Goal: Information Seeking & Learning: Learn about a topic

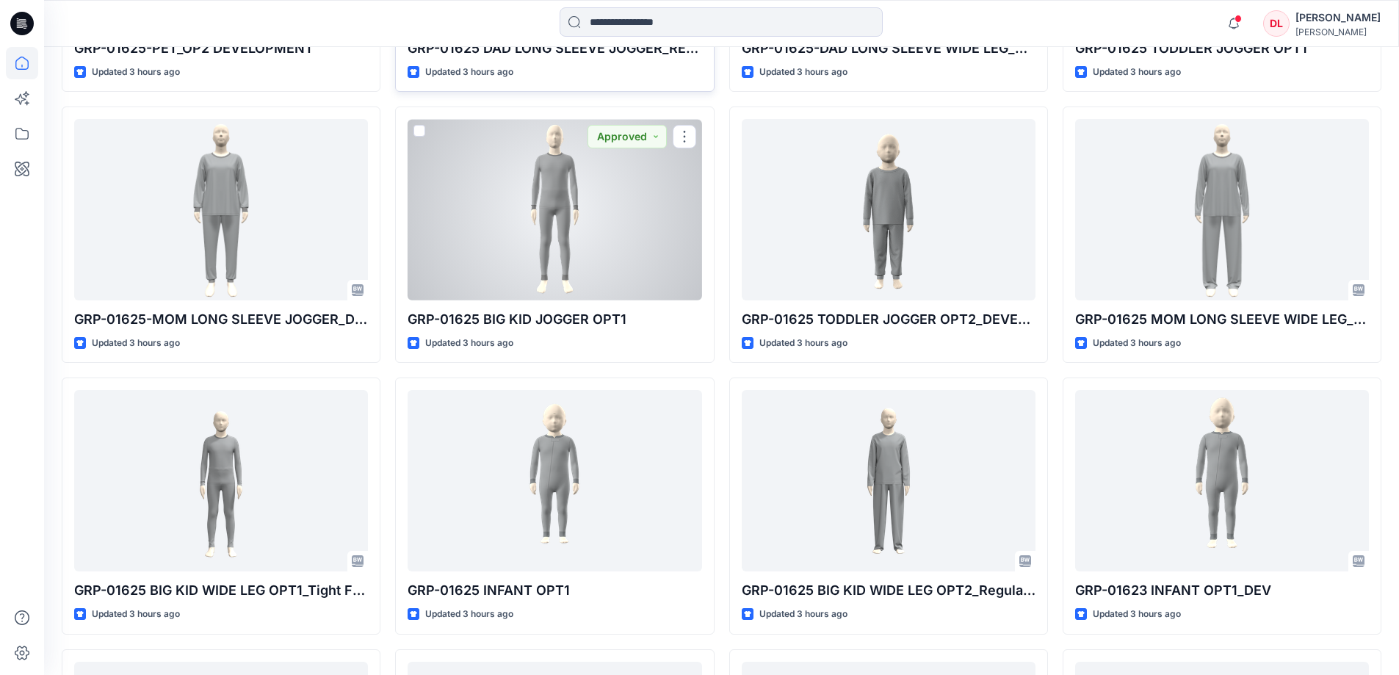
scroll to position [1175, 0]
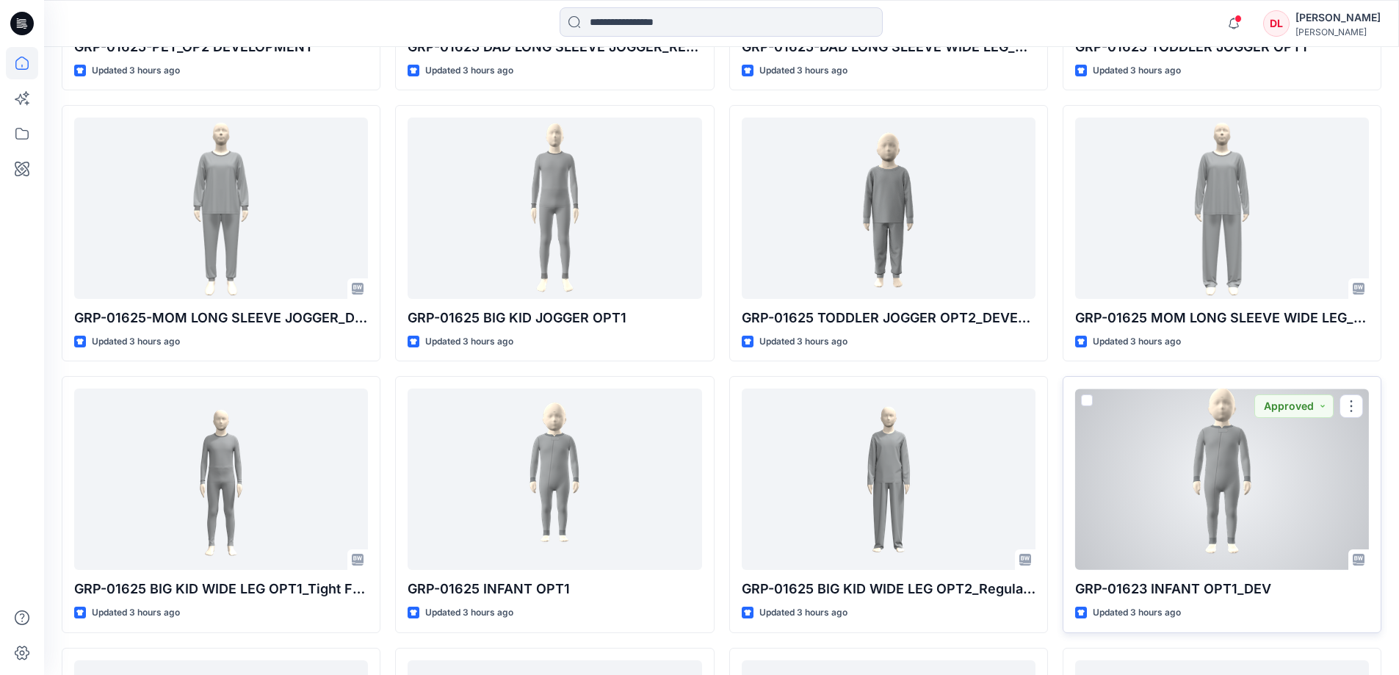
click at [1236, 485] on div at bounding box center [1222, 478] width 294 height 181
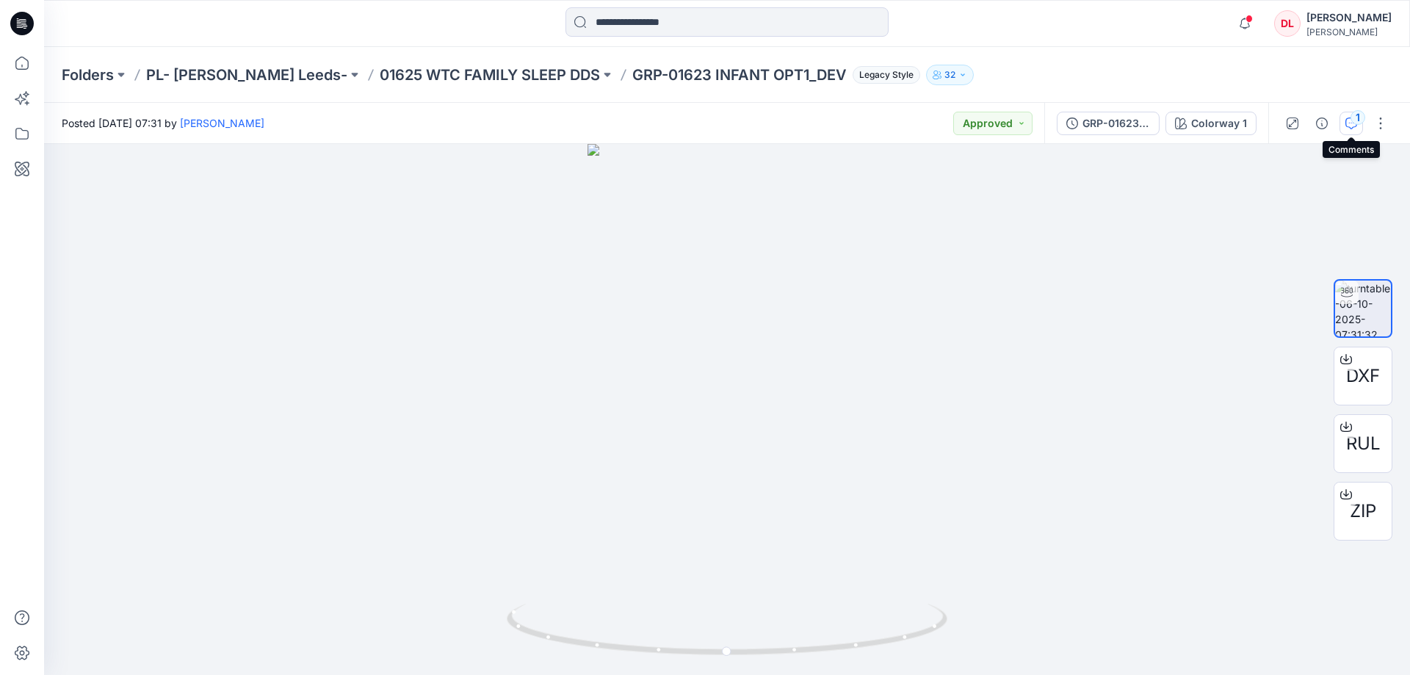
click at [1345, 124] on icon "button" at bounding box center [1351, 123] width 12 height 12
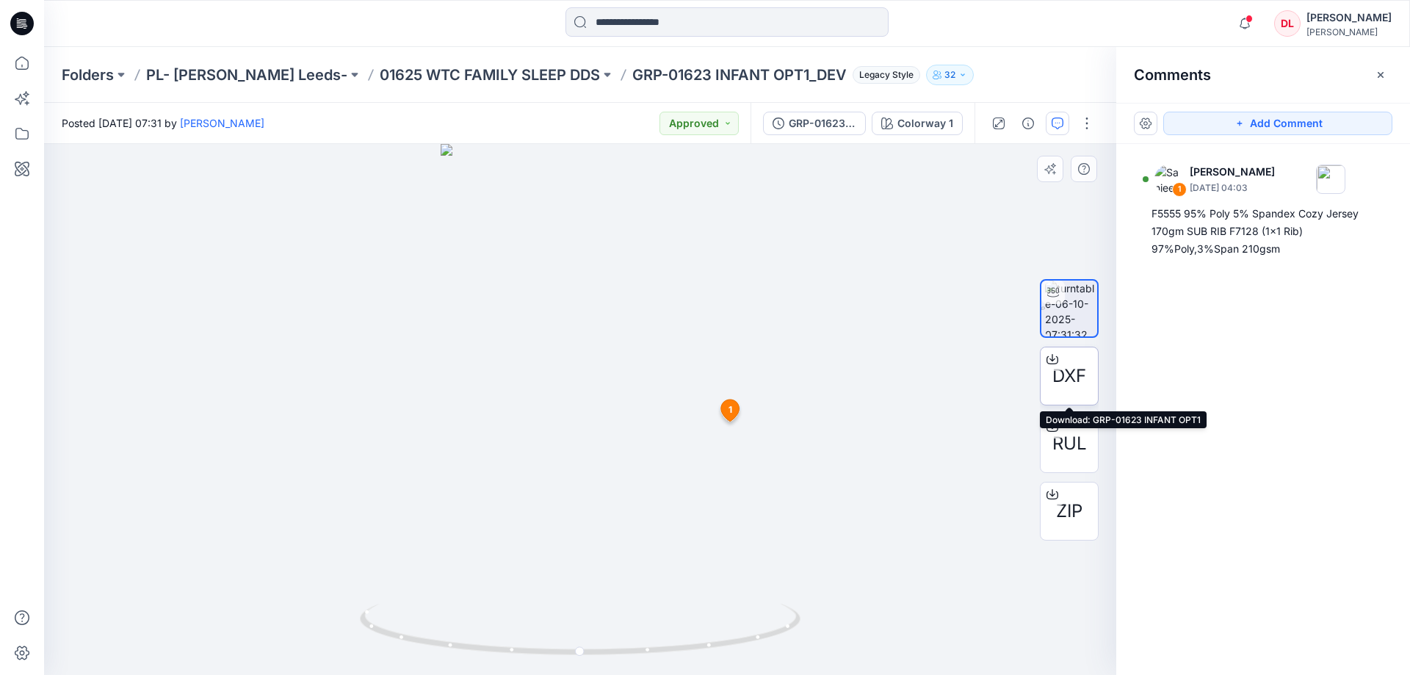
click at [1071, 384] on span "DXF" at bounding box center [1069, 376] width 34 height 26
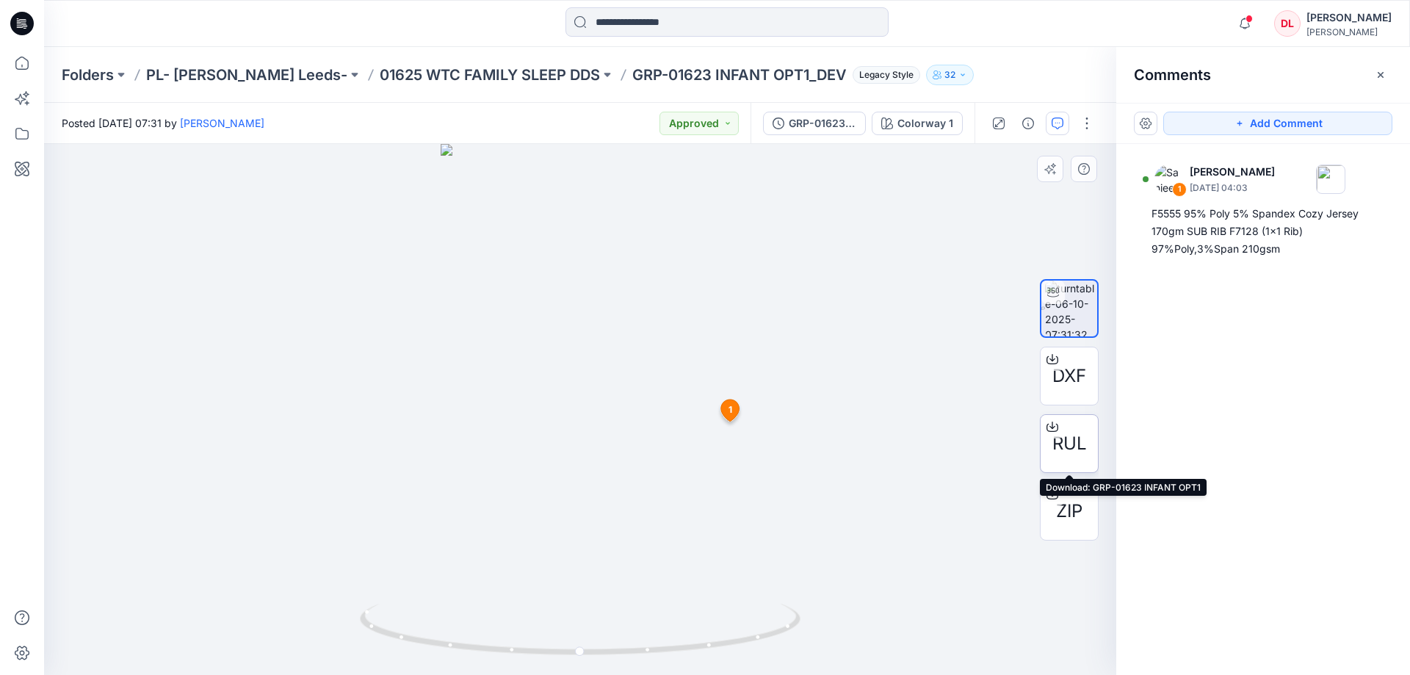
click at [1061, 446] on span "RUL" at bounding box center [1069, 443] width 35 height 26
click at [424, 68] on p "01625 WTC FAMILY SLEEP DDS" at bounding box center [490, 75] width 220 height 21
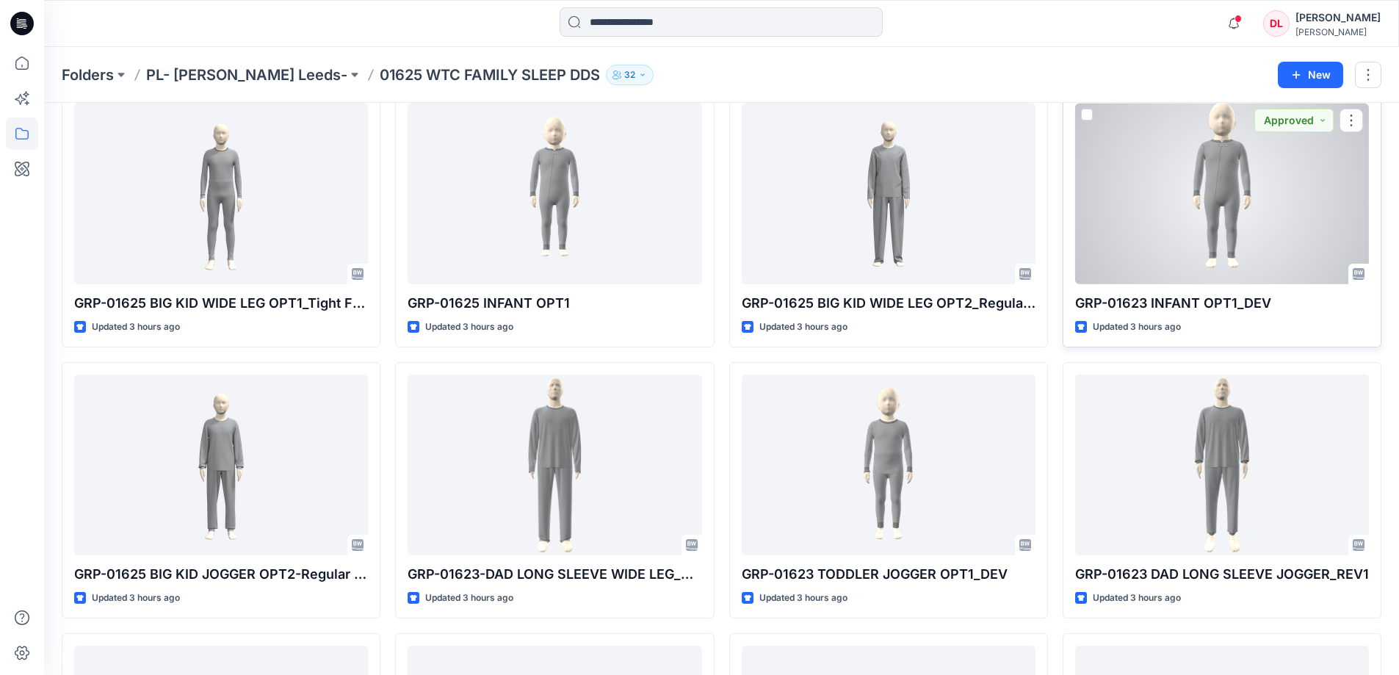
scroll to position [653, 0]
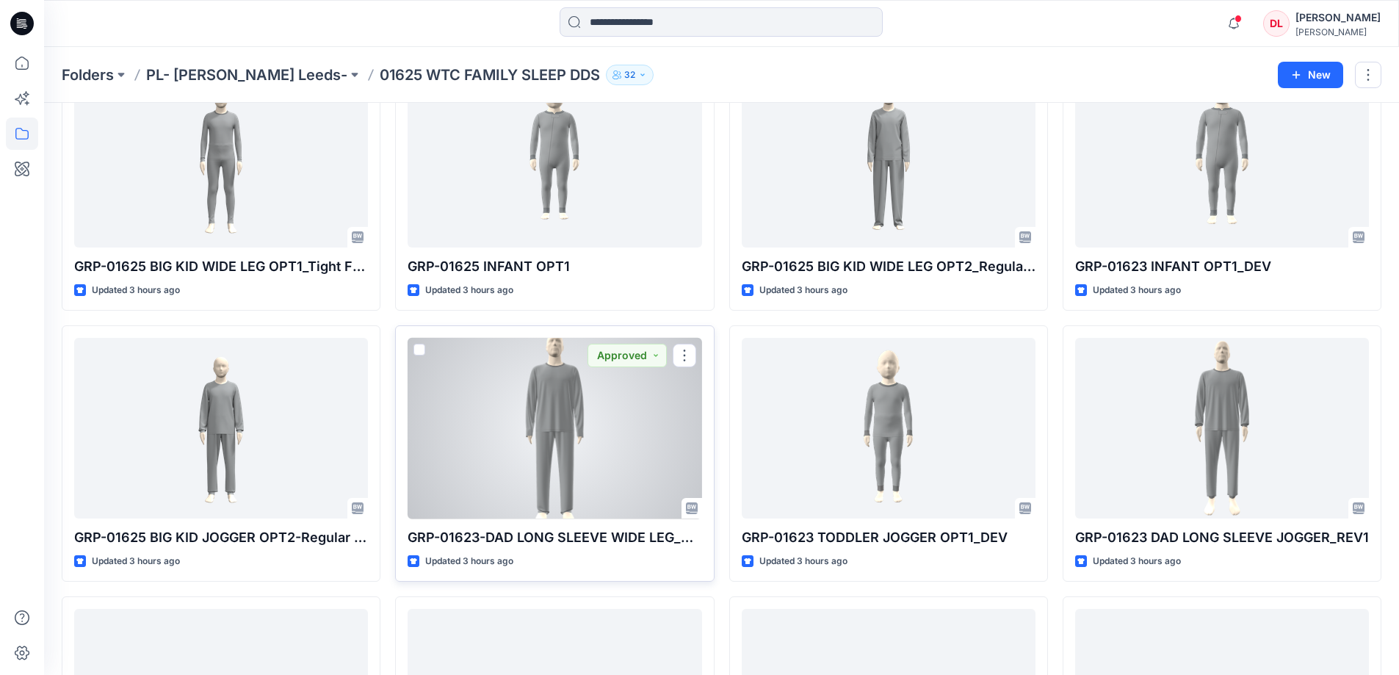
click at [564, 427] on div at bounding box center [554, 428] width 294 height 181
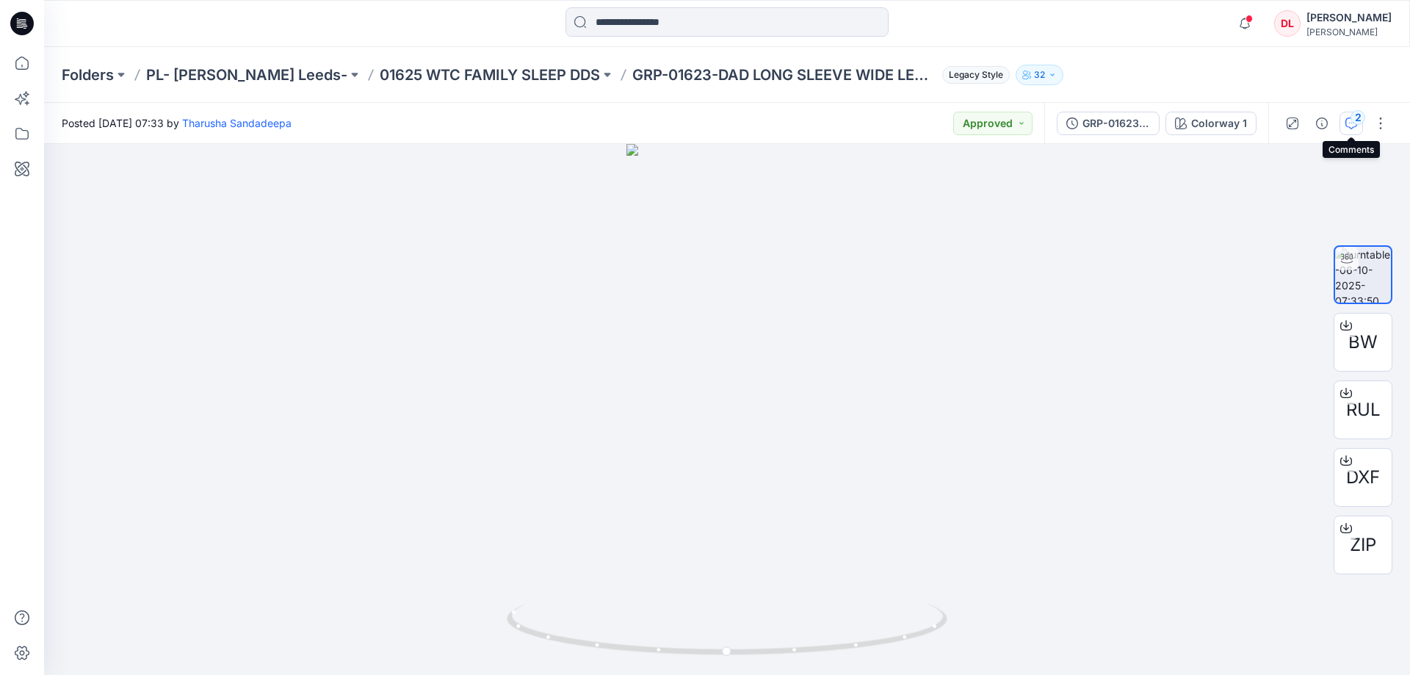
click at [1350, 130] on button "2" at bounding box center [1350, 123] width 23 height 23
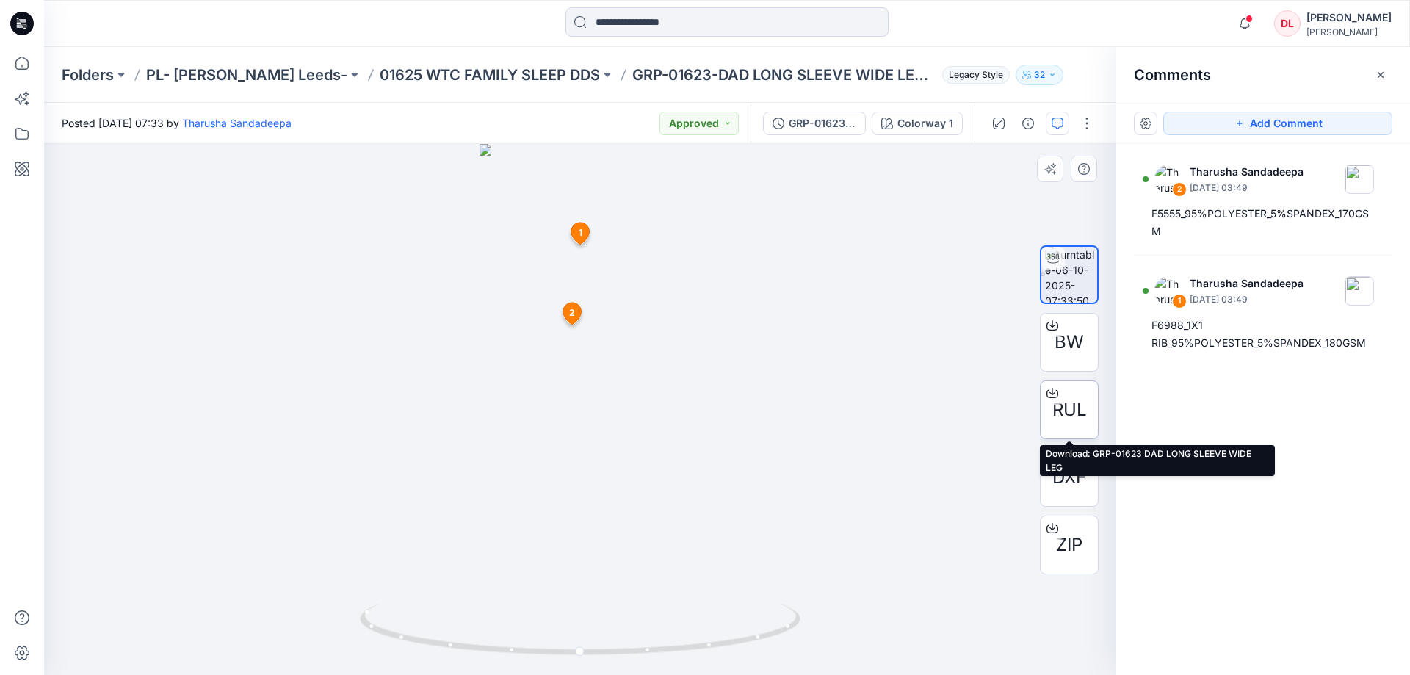
click at [1056, 416] on span "RUL" at bounding box center [1069, 409] width 35 height 26
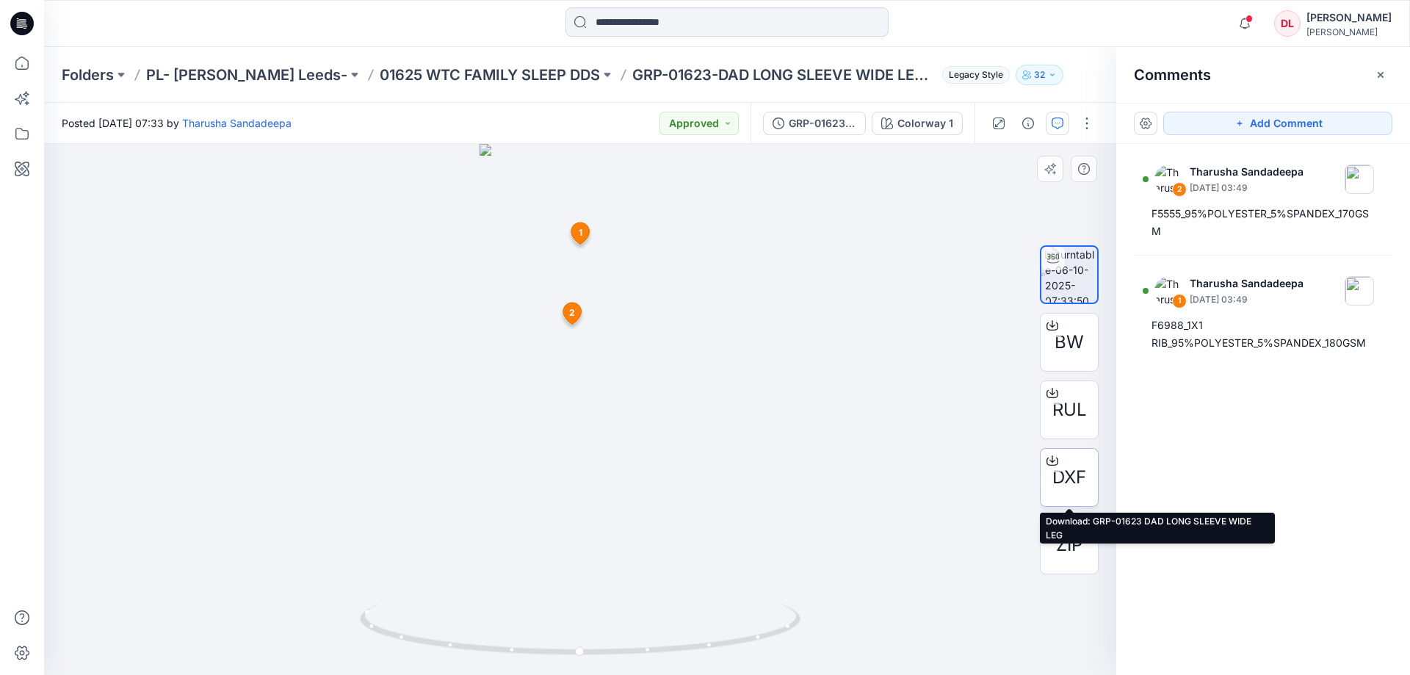
click at [1060, 475] on span "DXF" at bounding box center [1069, 477] width 34 height 26
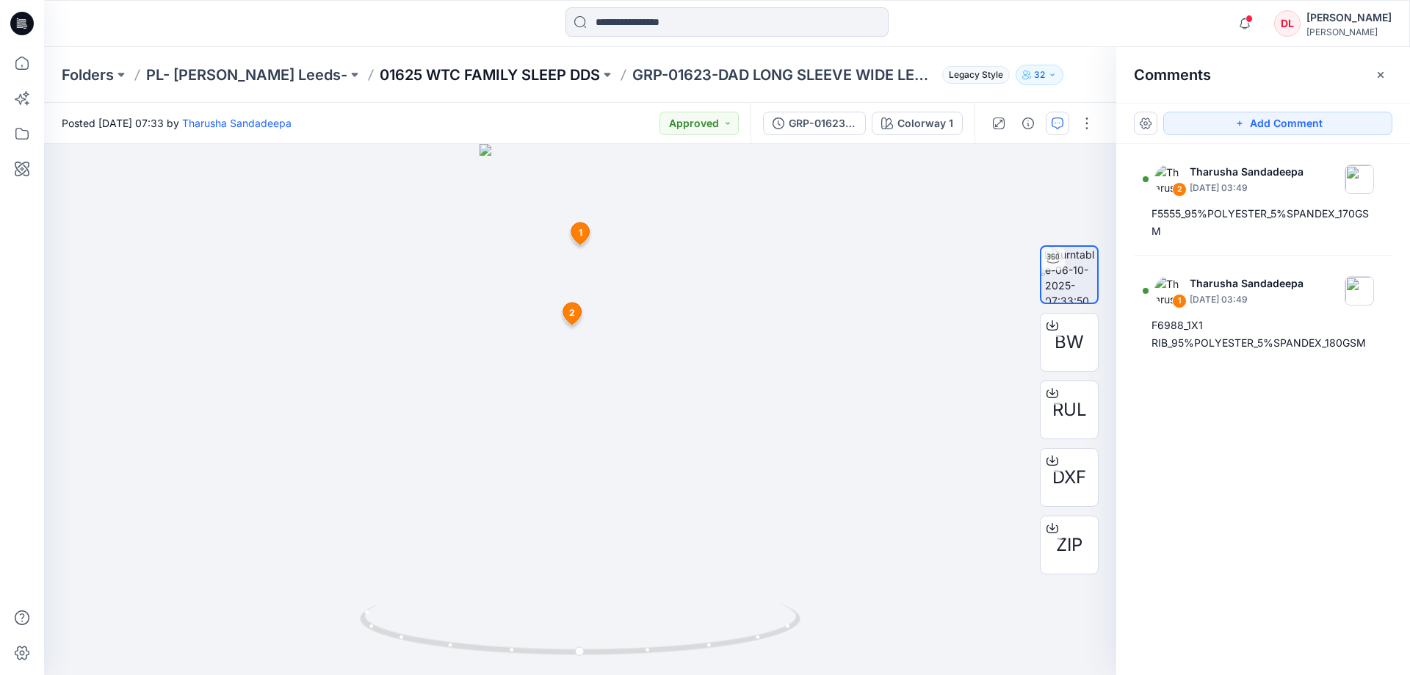
click at [449, 66] on p "01625 WTC FAMILY SLEEP DDS" at bounding box center [490, 75] width 220 height 21
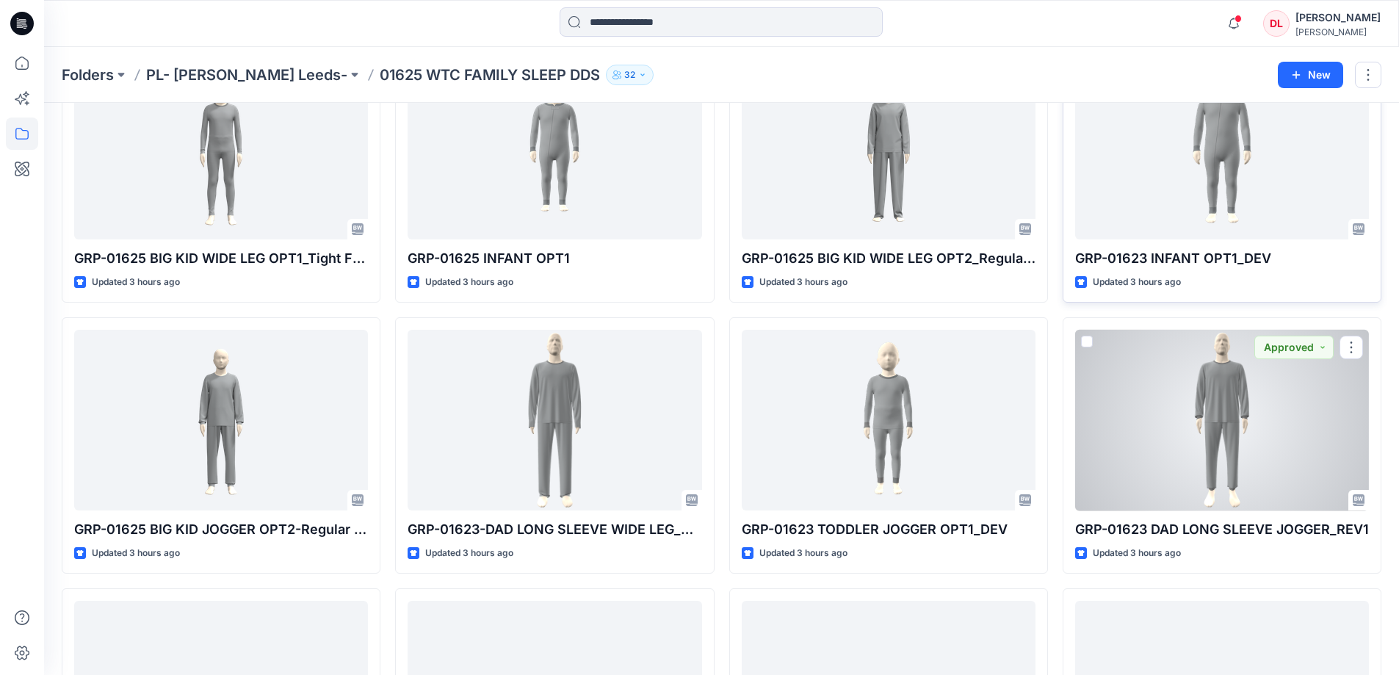
scroll to position [587, 0]
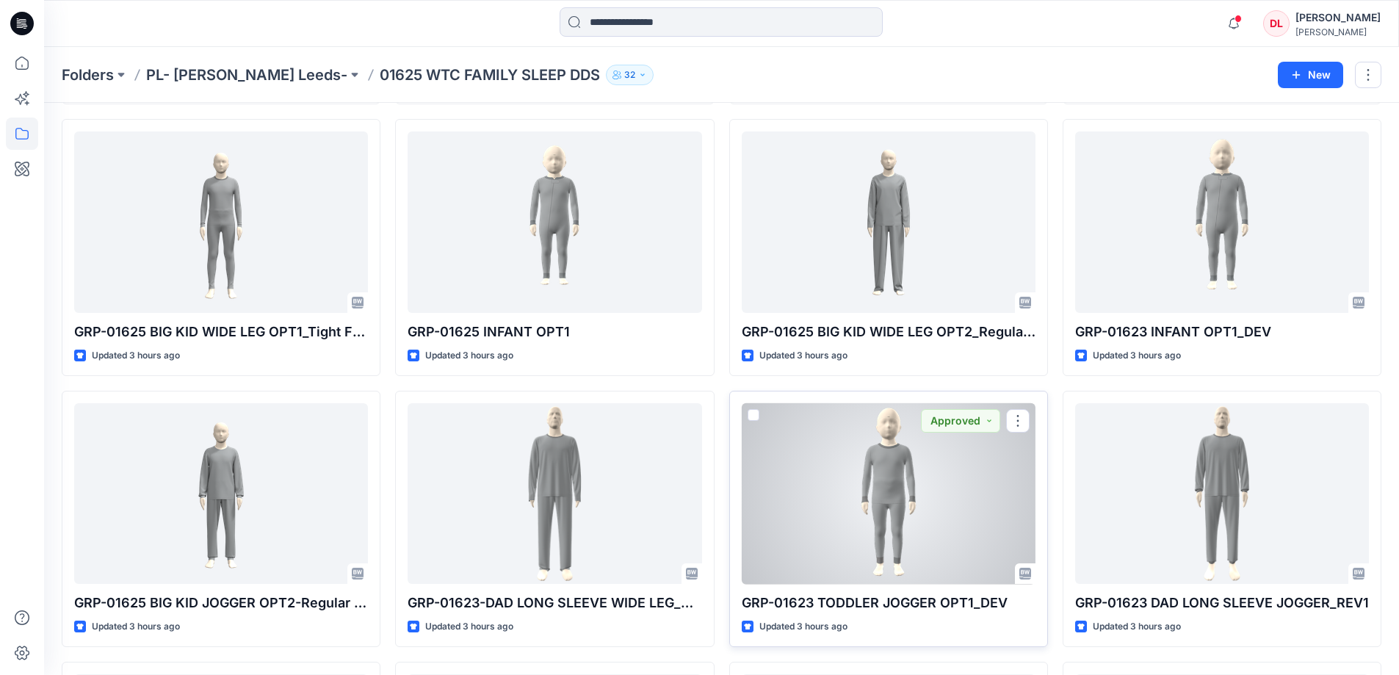
click at [901, 518] on div at bounding box center [889, 493] width 294 height 181
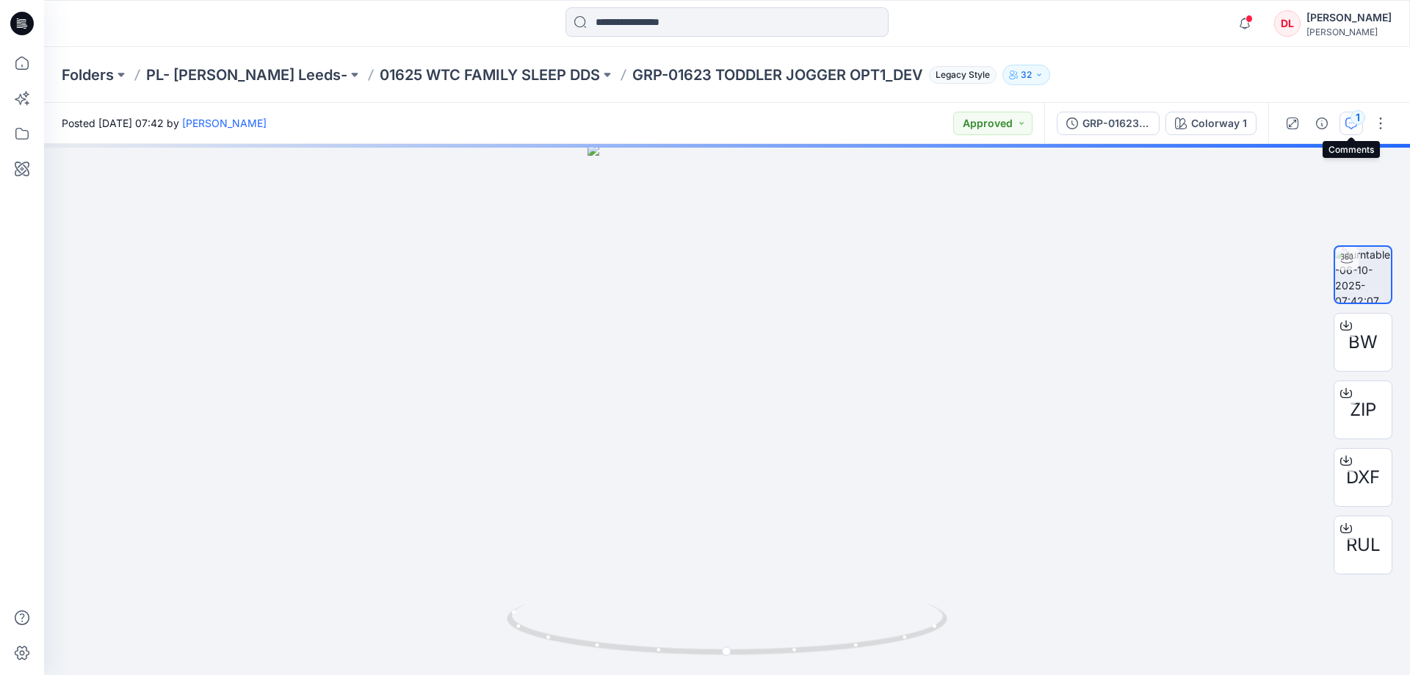
click at [1351, 129] on button "1" at bounding box center [1350, 123] width 23 height 23
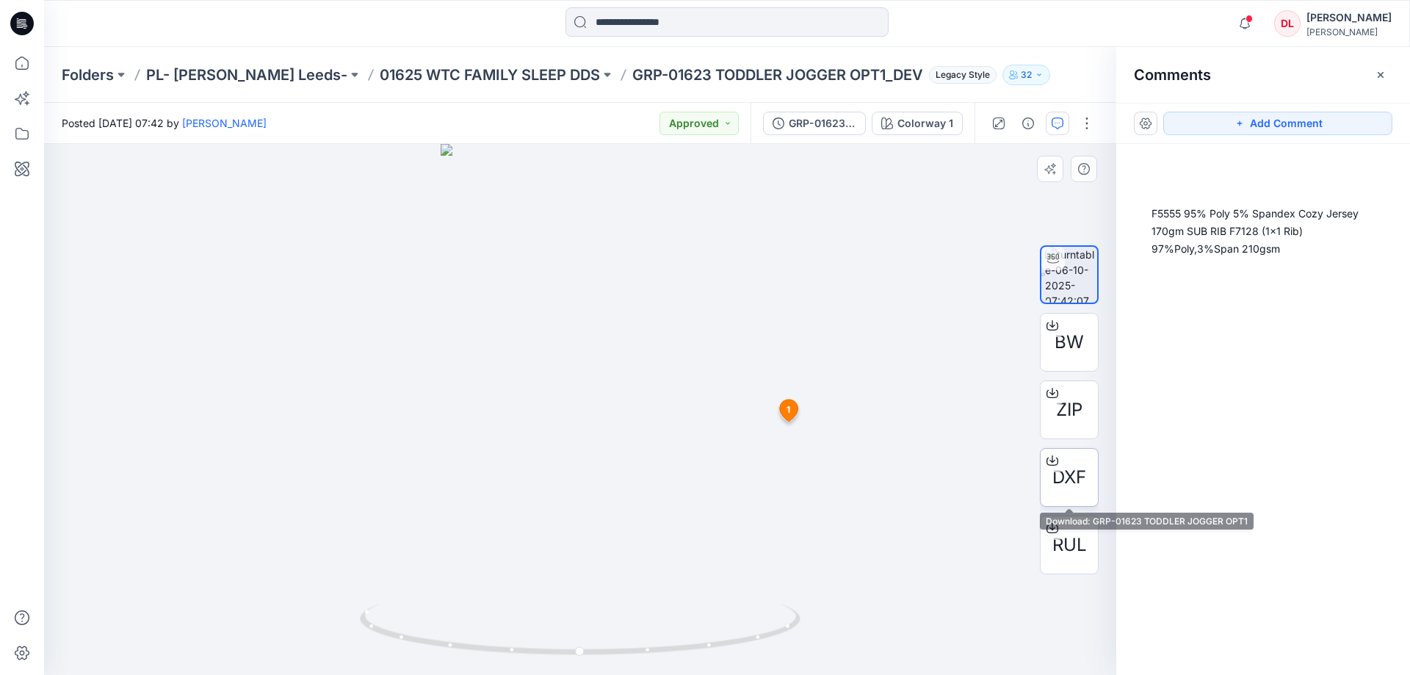
click at [1070, 469] on span "DXF" at bounding box center [1069, 477] width 34 height 26
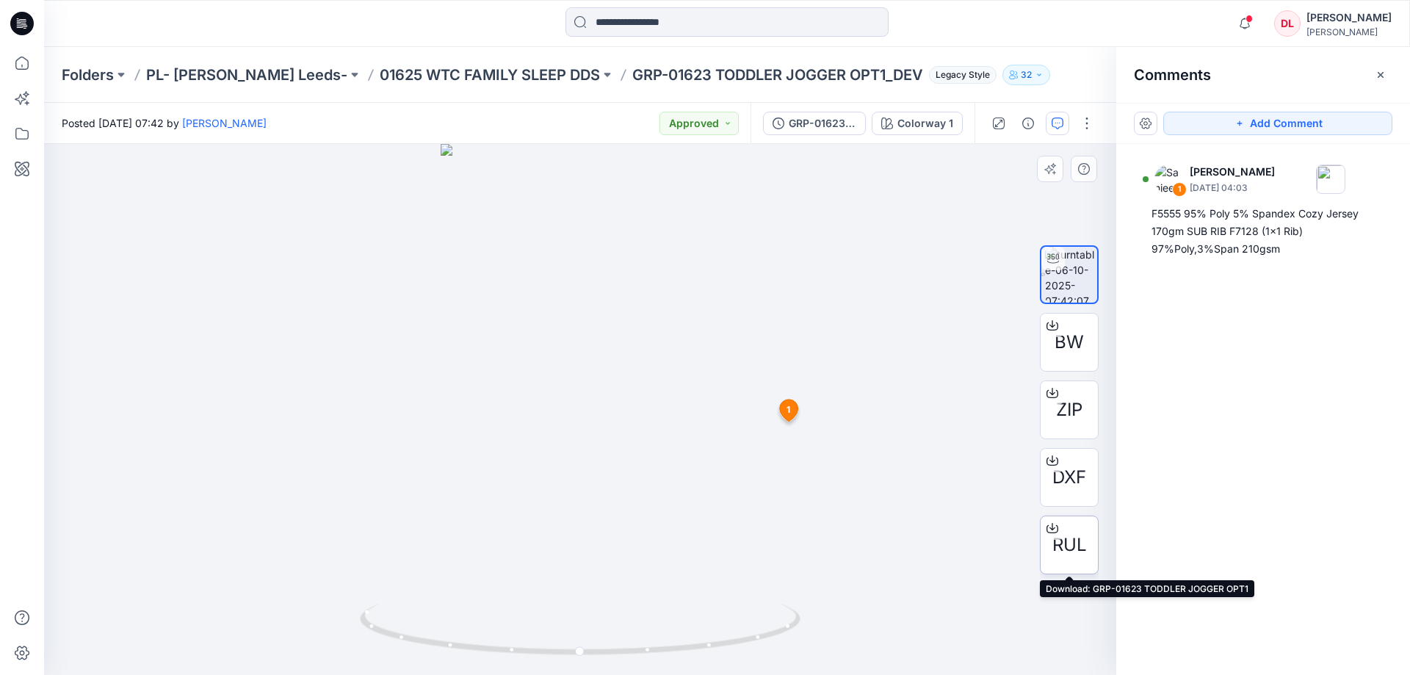
click at [1062, 548] on span "RUL" at bounding box center [1069, 545] width 35 height 26
click at [499, 75] on p "01625 WTC FAMILY SLEEP DDS" at bounding box center [490, 75] width 220 height 21
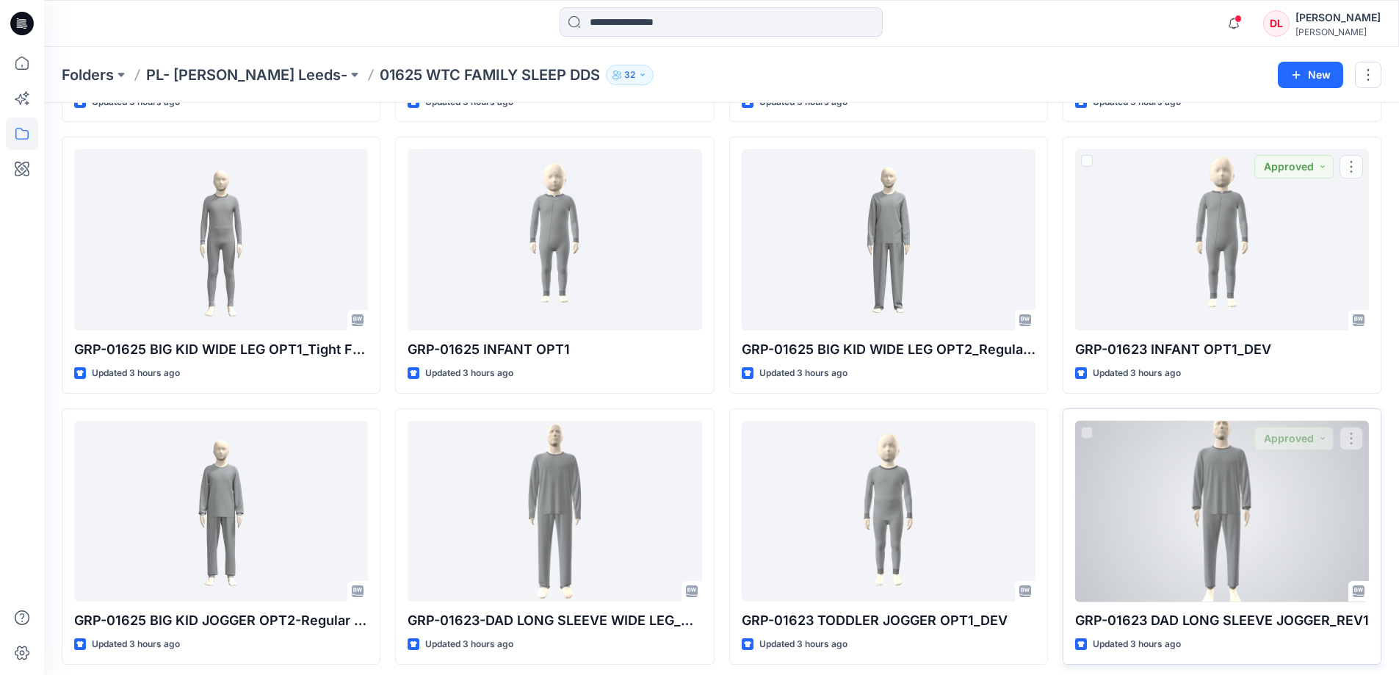
scroll to position [808, 0]
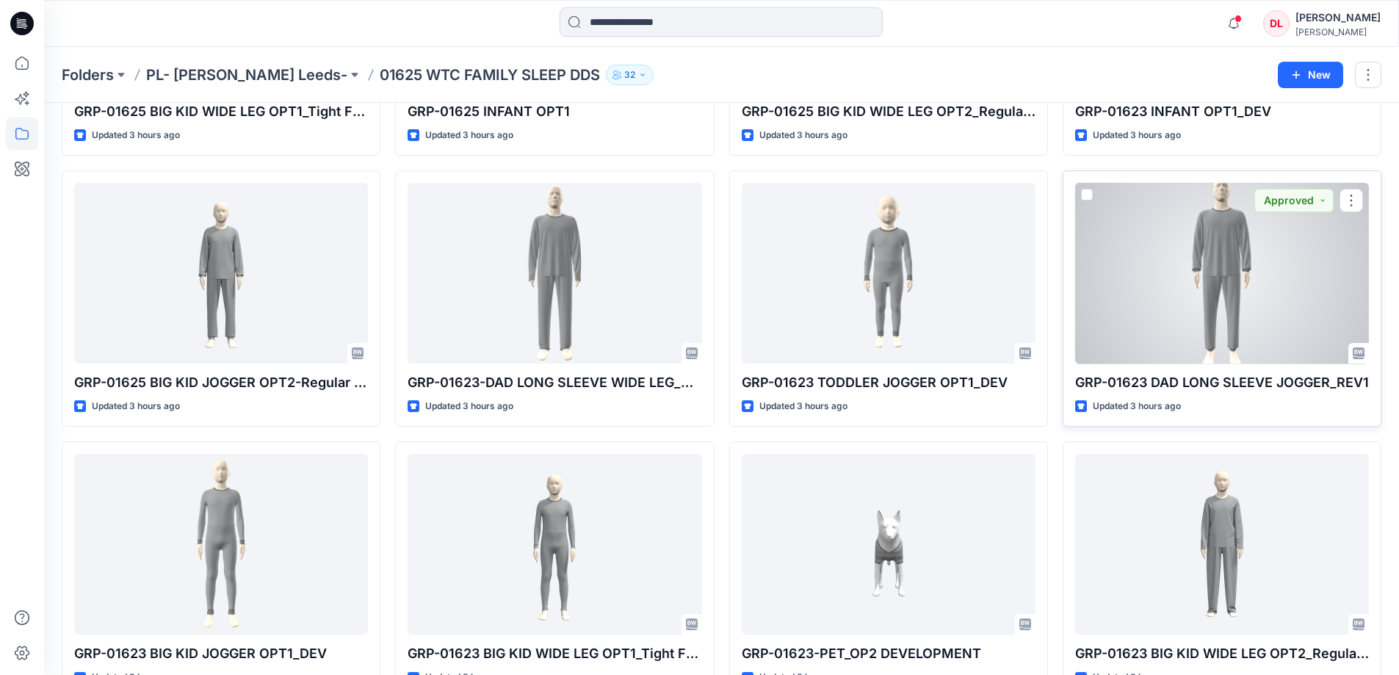
click at [1220, 304] on div at bounding box center [1222, 273] width 294 height 181
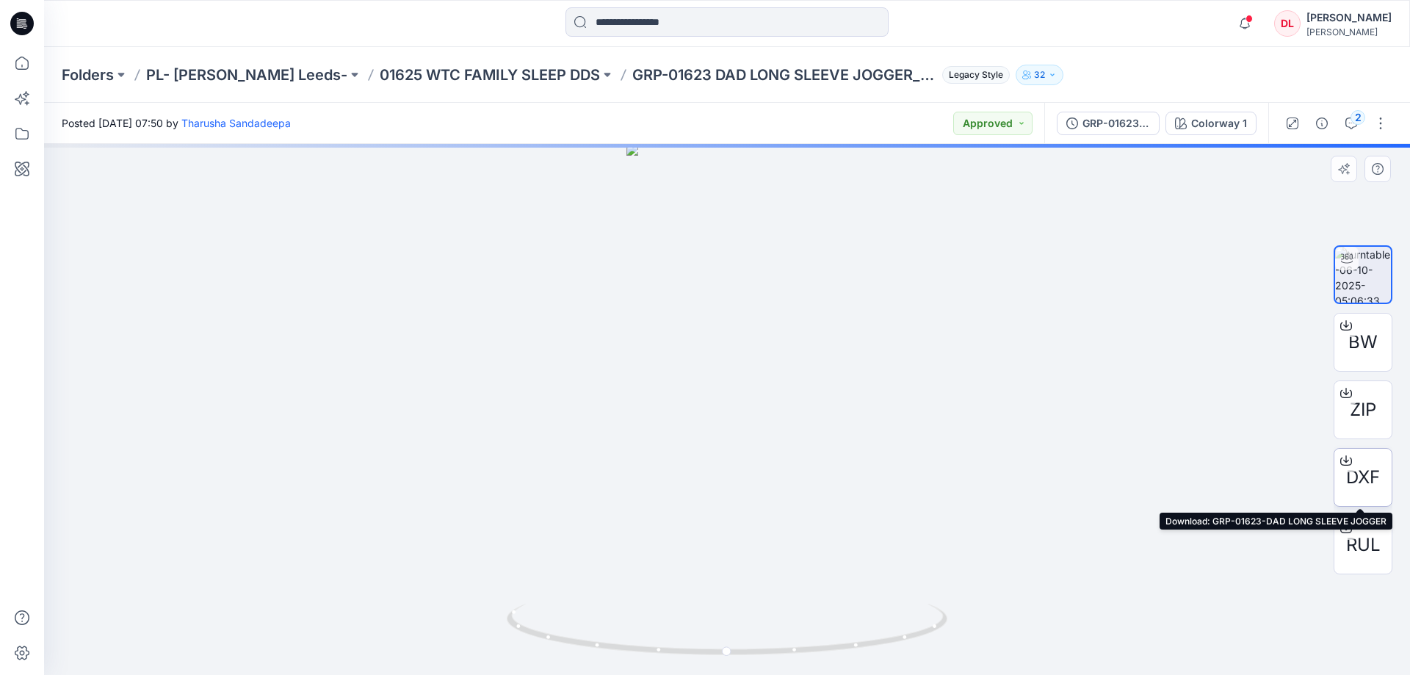
click at [1369, 475] on span "DXF" at bounding box center [1363, 477] width 34 height 26
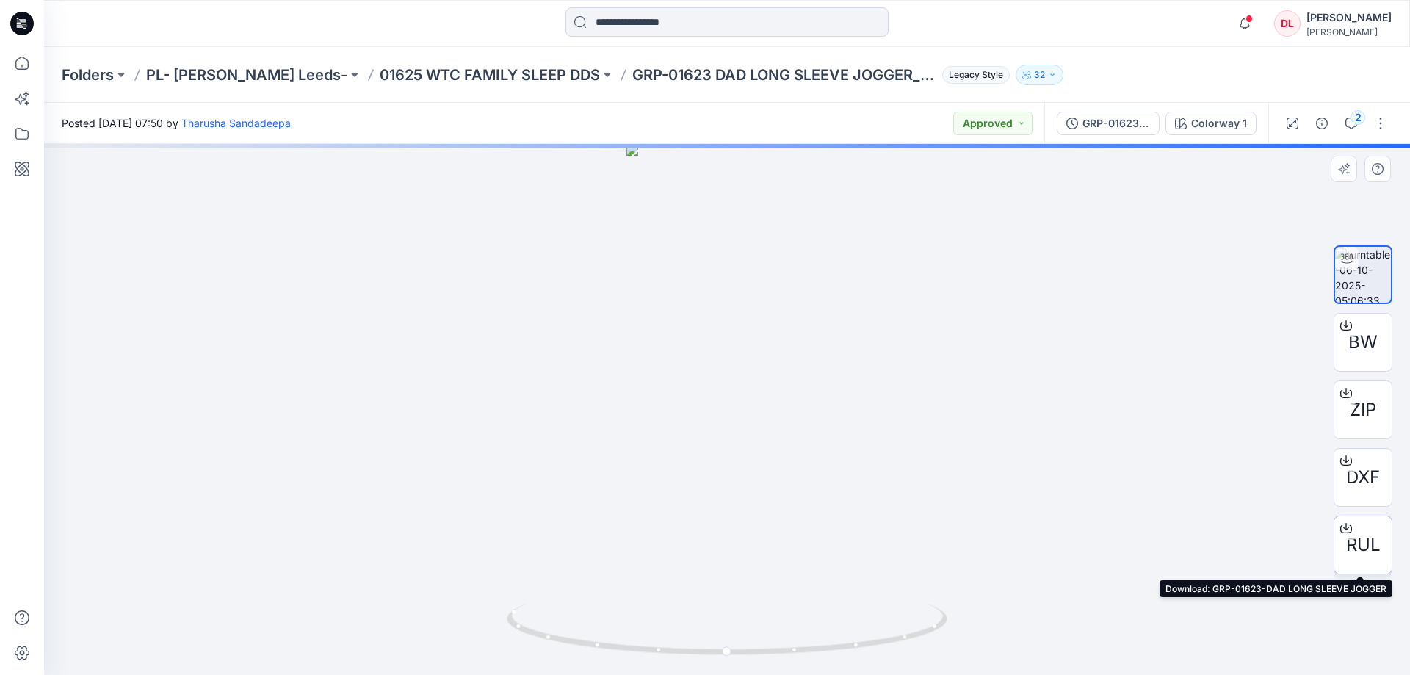
click at [1361, 548] on span "RUL" at bounding box center [1363, 545] width 35 height 26
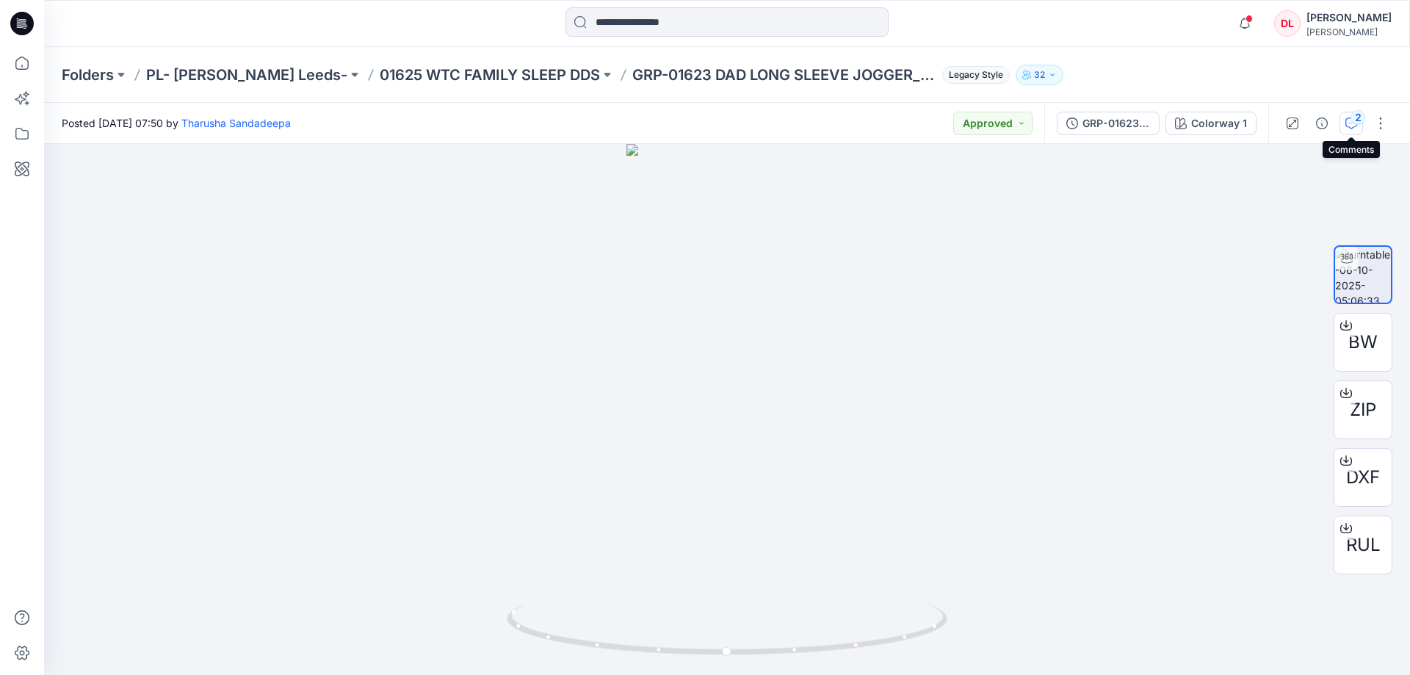
click at [1348, 126] on icon "button" at bounding box center [1351, 123] width 12 height 12
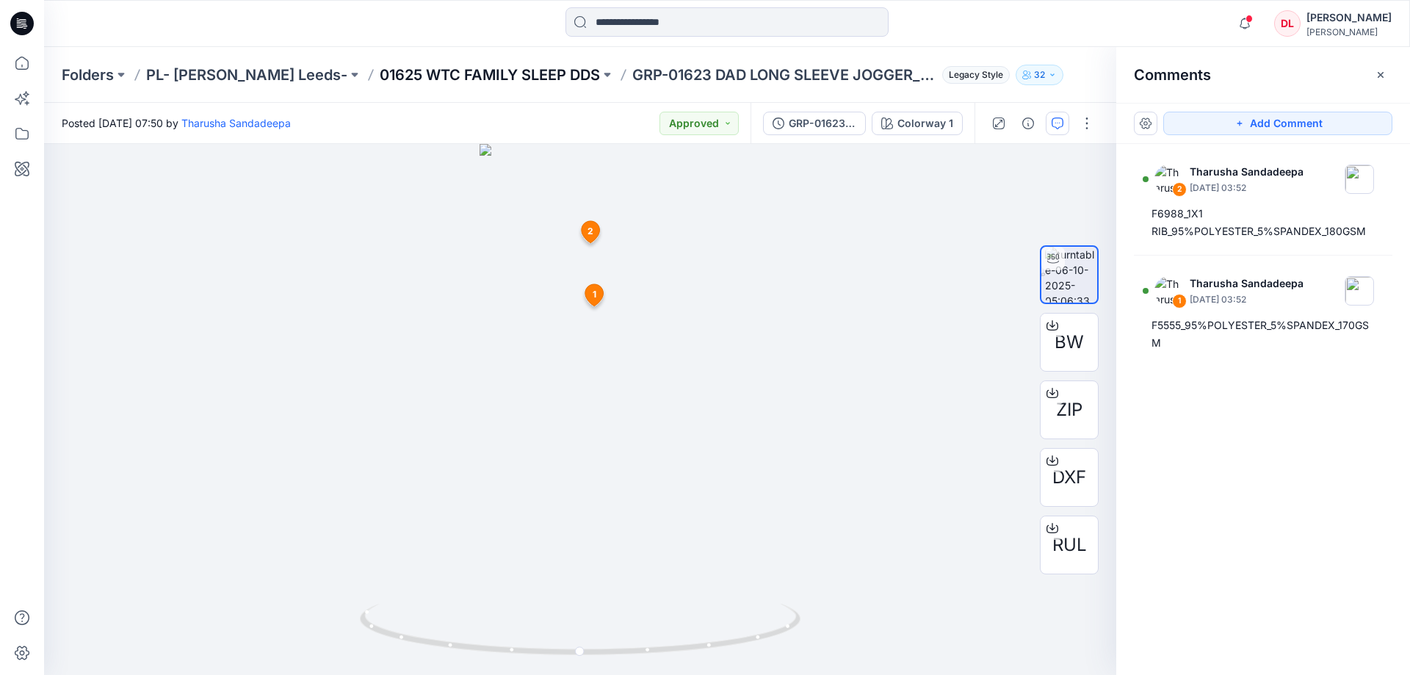
click at [421, 73] on p "01625 WTC FAMILY SLEEP DDS" at bounding box center [490, 75] width 220 height 21
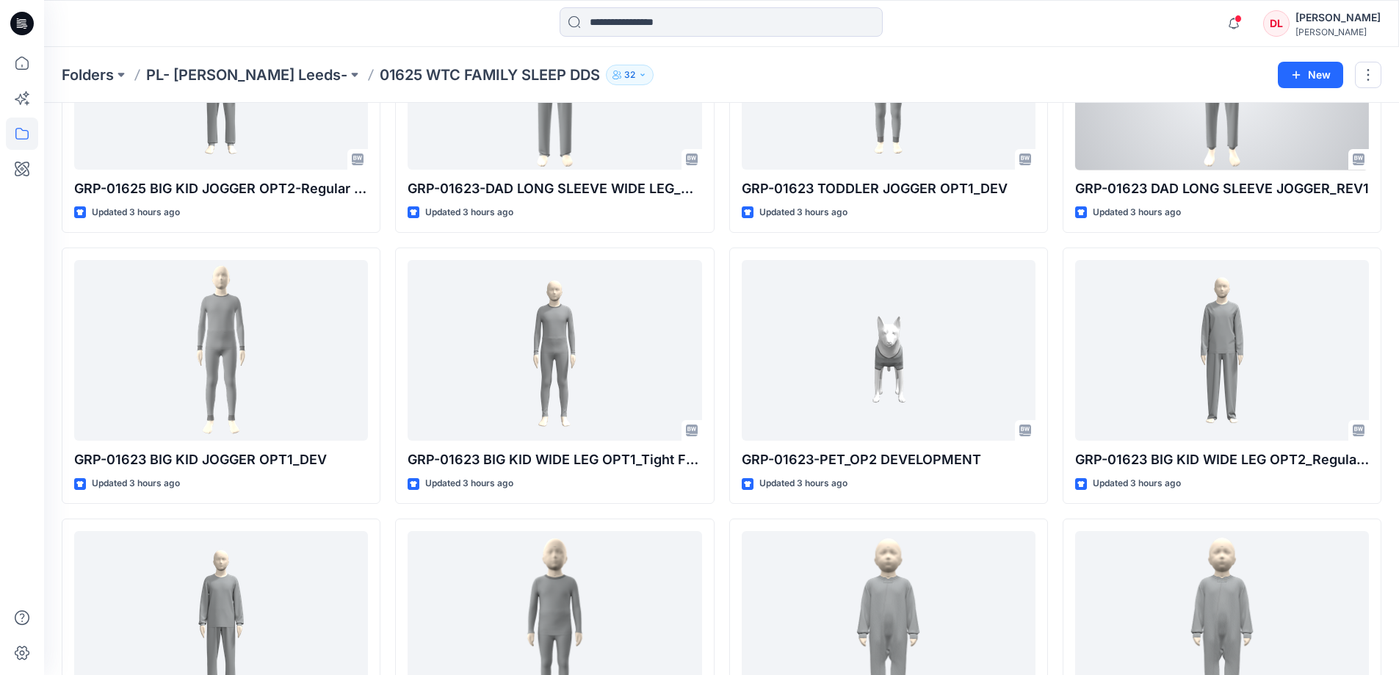
scroll to position [1028, 0]
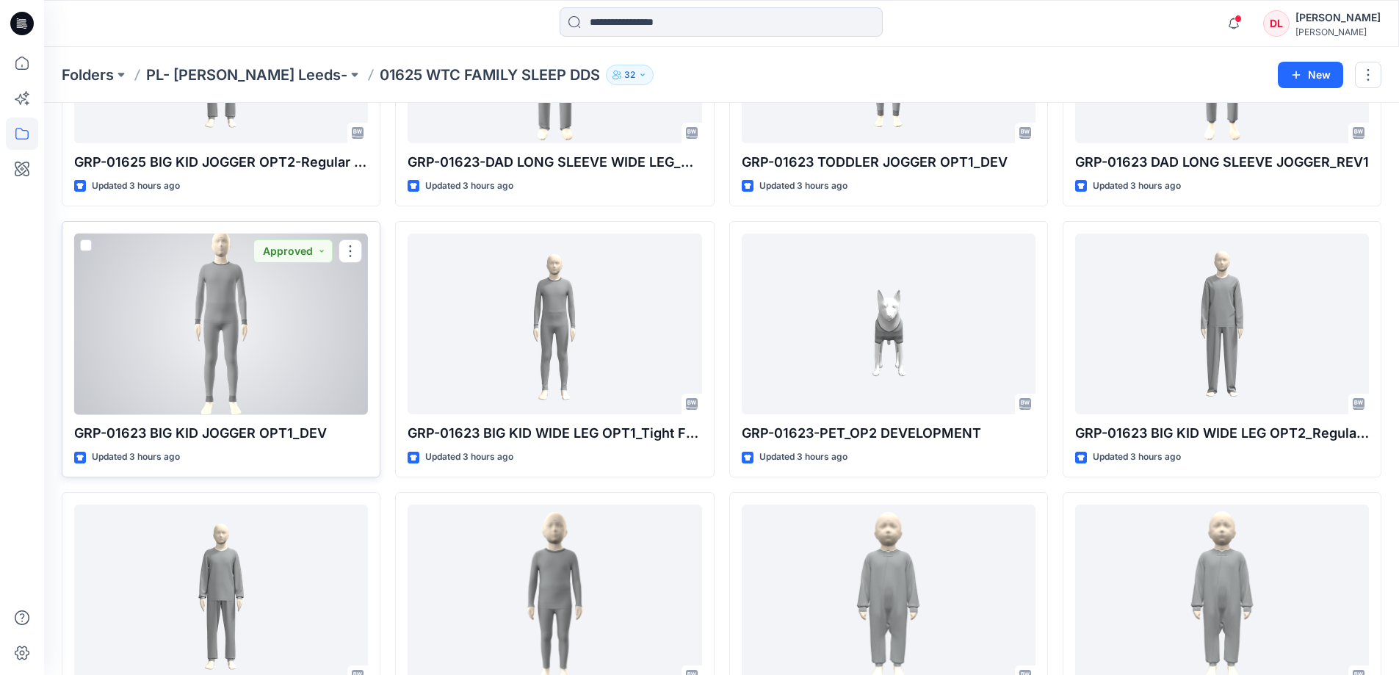
click at [219, 344] on div at bounding box center [221, 323] width 294 height 181
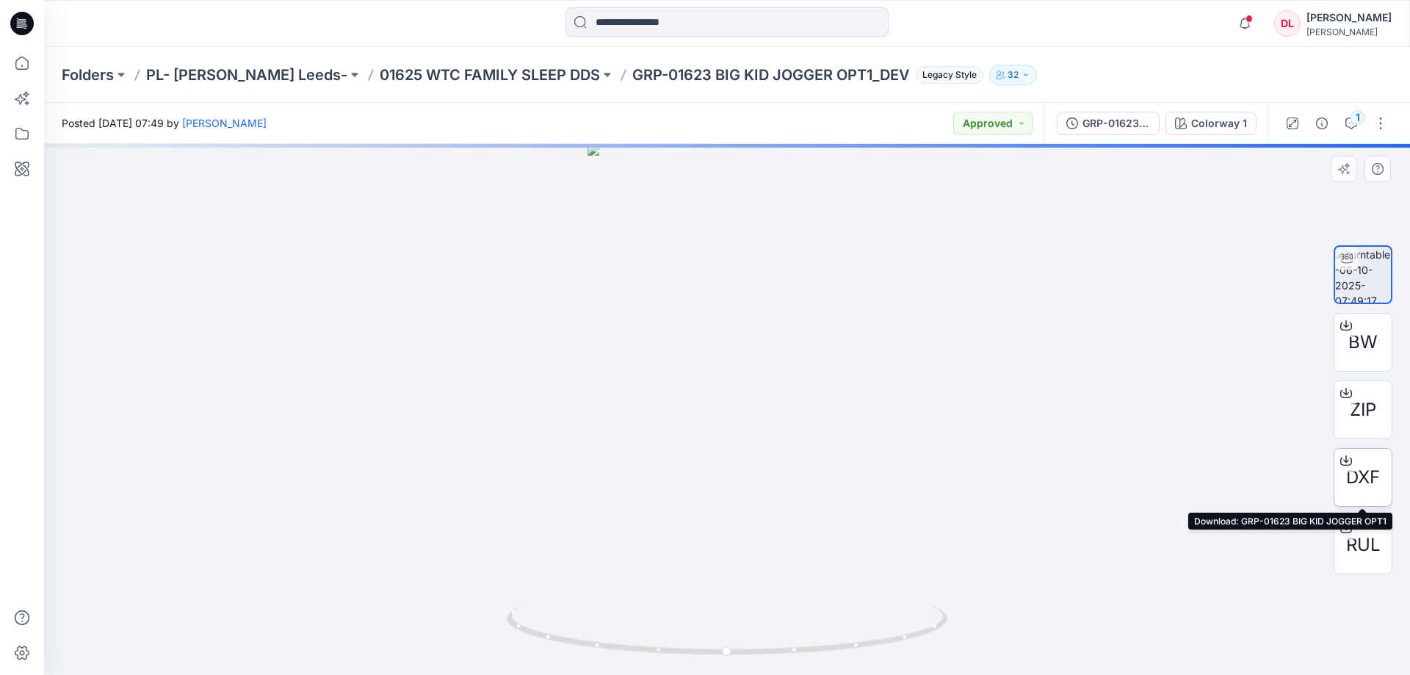
click at [1357, 483] on span "DXF" at bounding box center [1363, 477] width 34 height 26
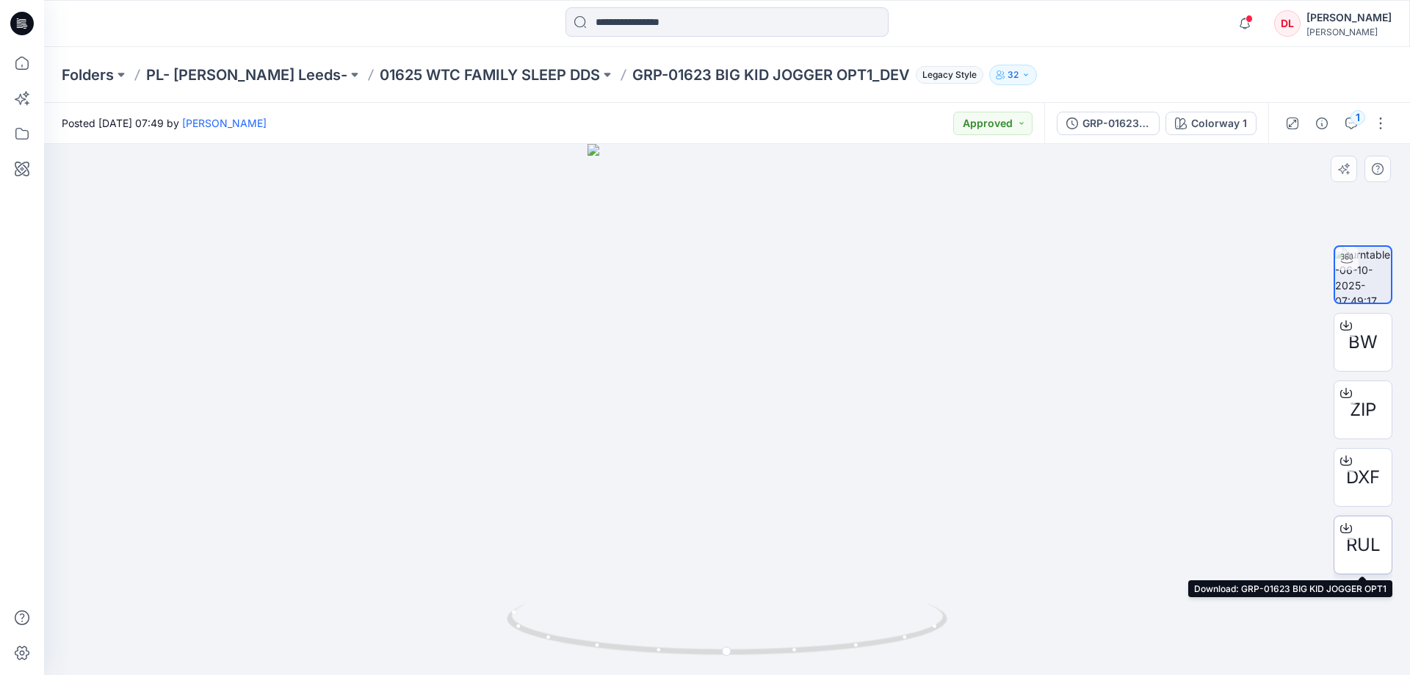
click at [1352, 535] on div at bounding box center [1345, 527] width 23 height 23
click at [1346, 126] on icon "button" at bounding box center [1351, 123] width 12 height 12
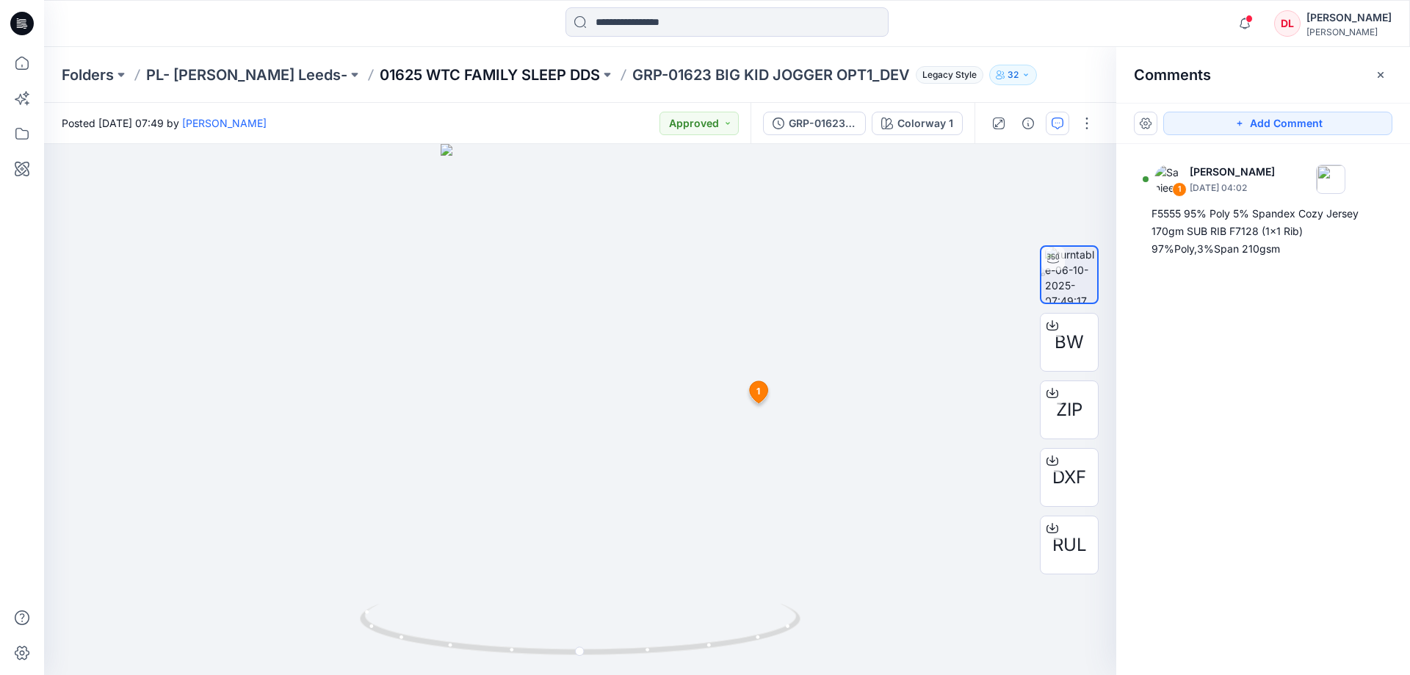
click at [463, 76] on p "01625 WTC FAMILY SLEEP DDS" at bounding box center [490, 75] width 220 height 21
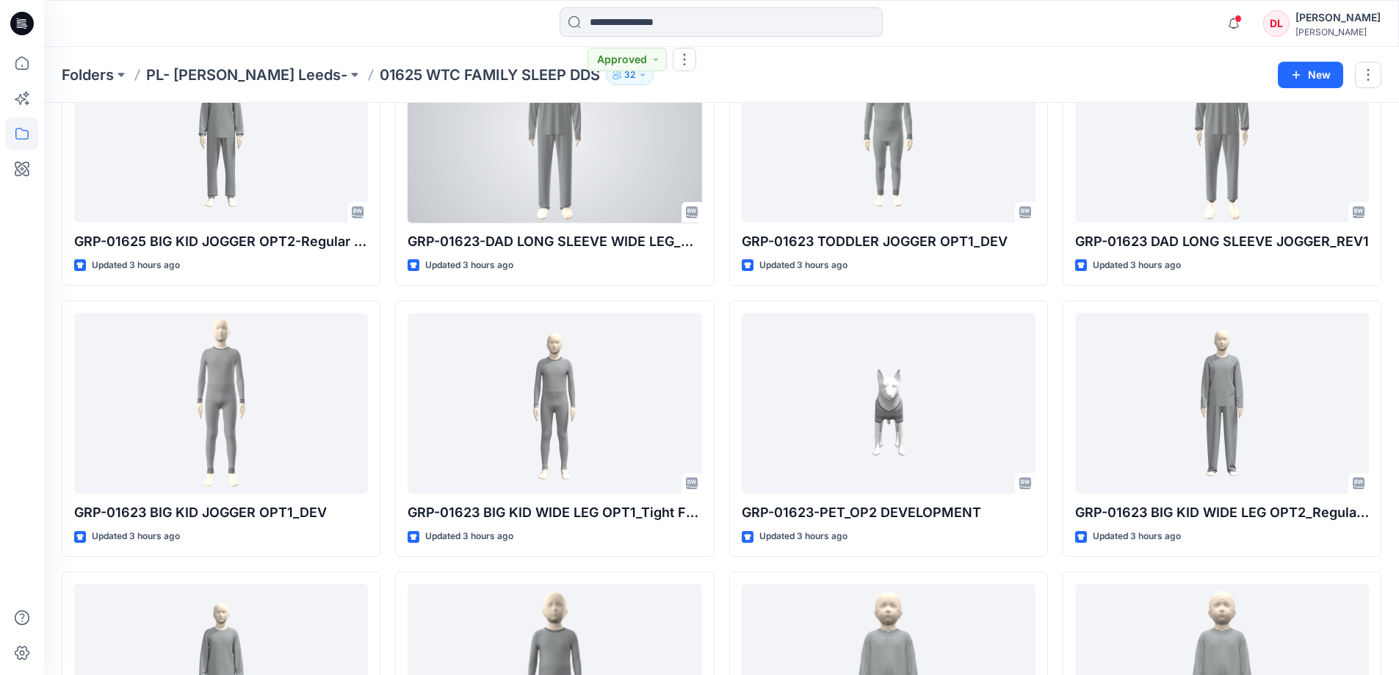
scroll to position [954, 0]
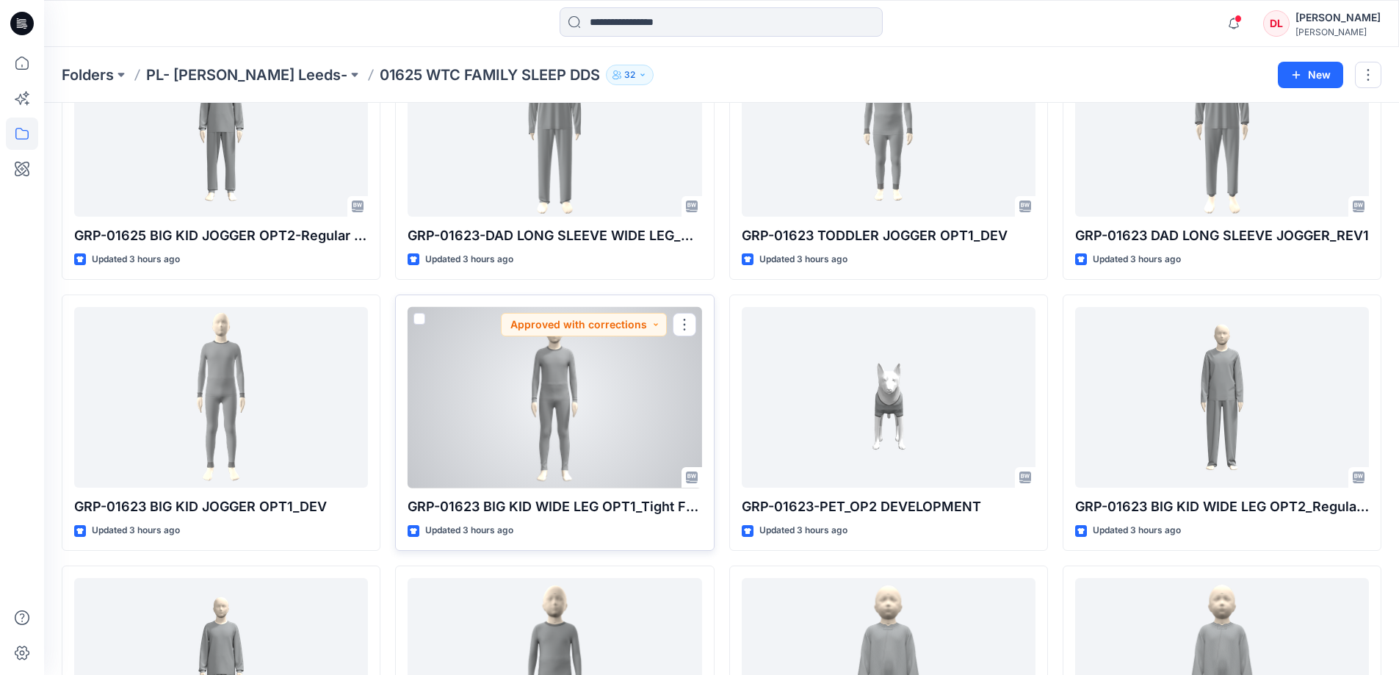
click at [547, 374] on div at bounding box center [554, 397] width 294 height 181
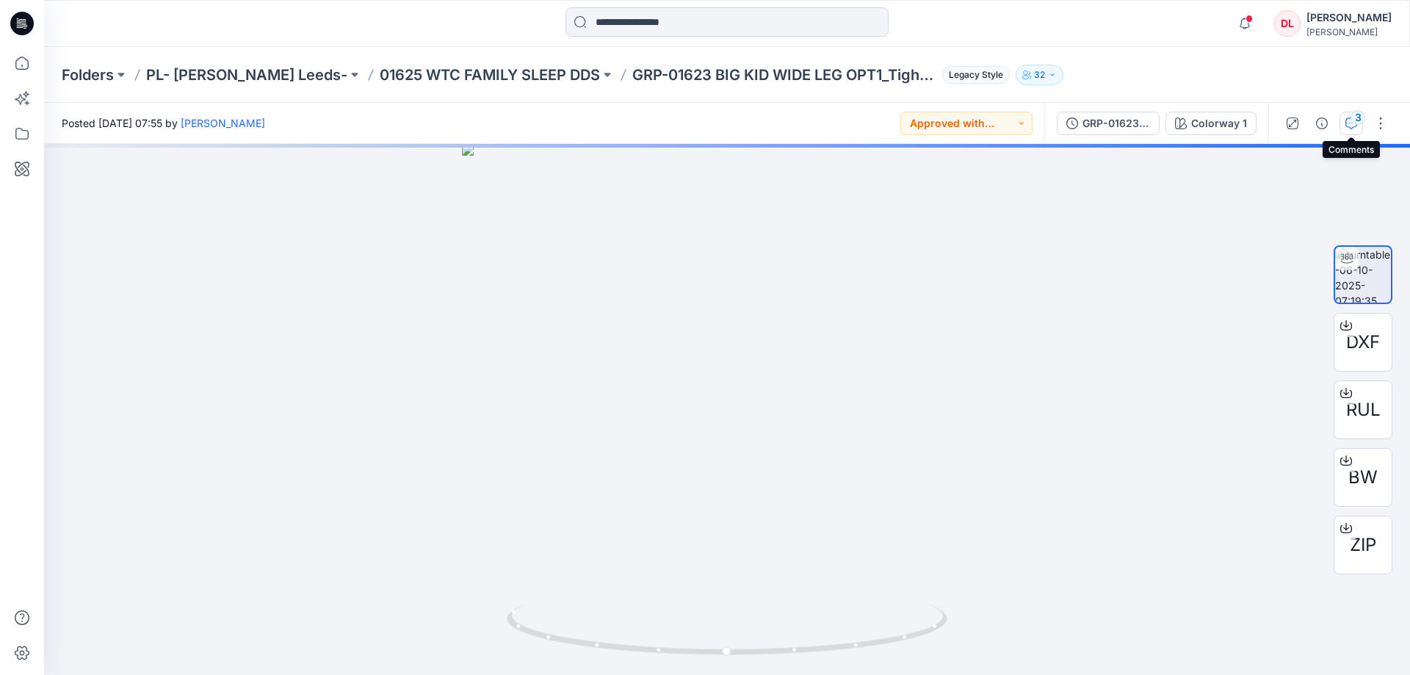
click at [1348, 123] on icon "button" at bounding box center [1351, 123] width 12 height 12
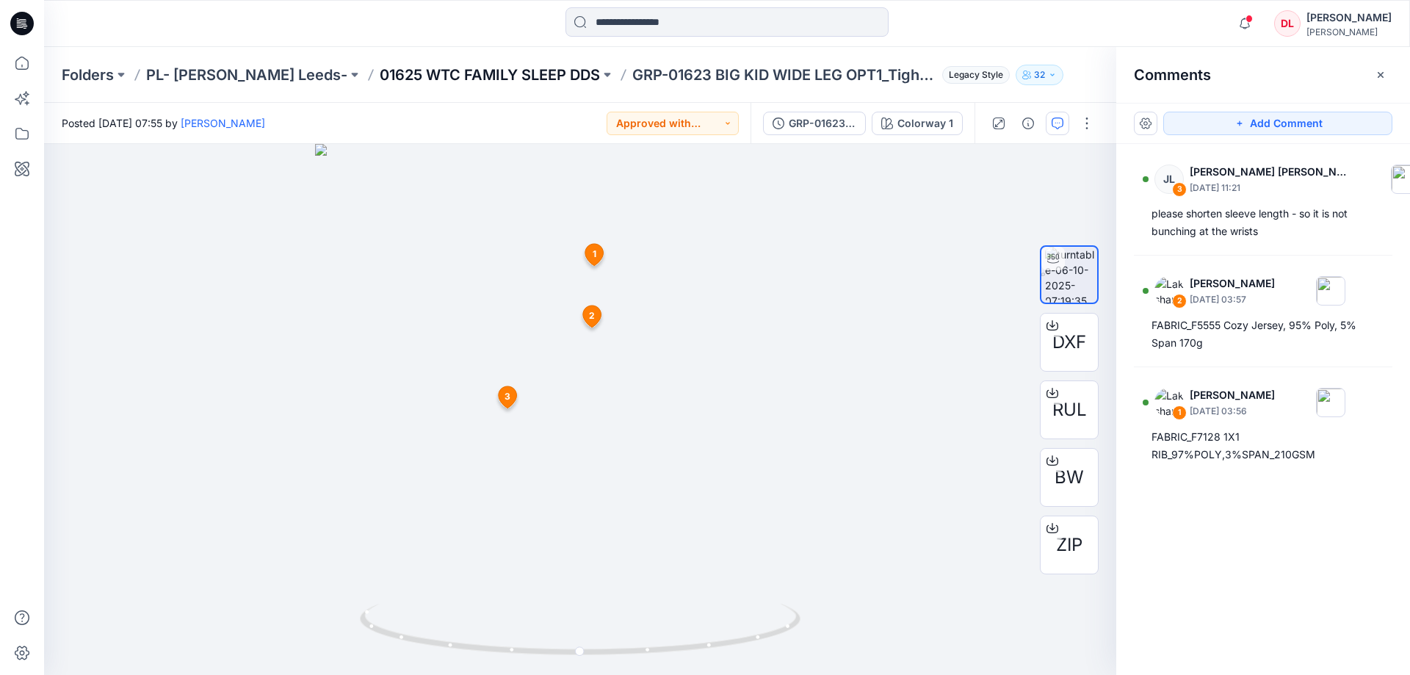
click at [496, 77] on p "01625 WTC FAMILY SLEEP DDS" at bounding box center [490, 75] width 220 height 21
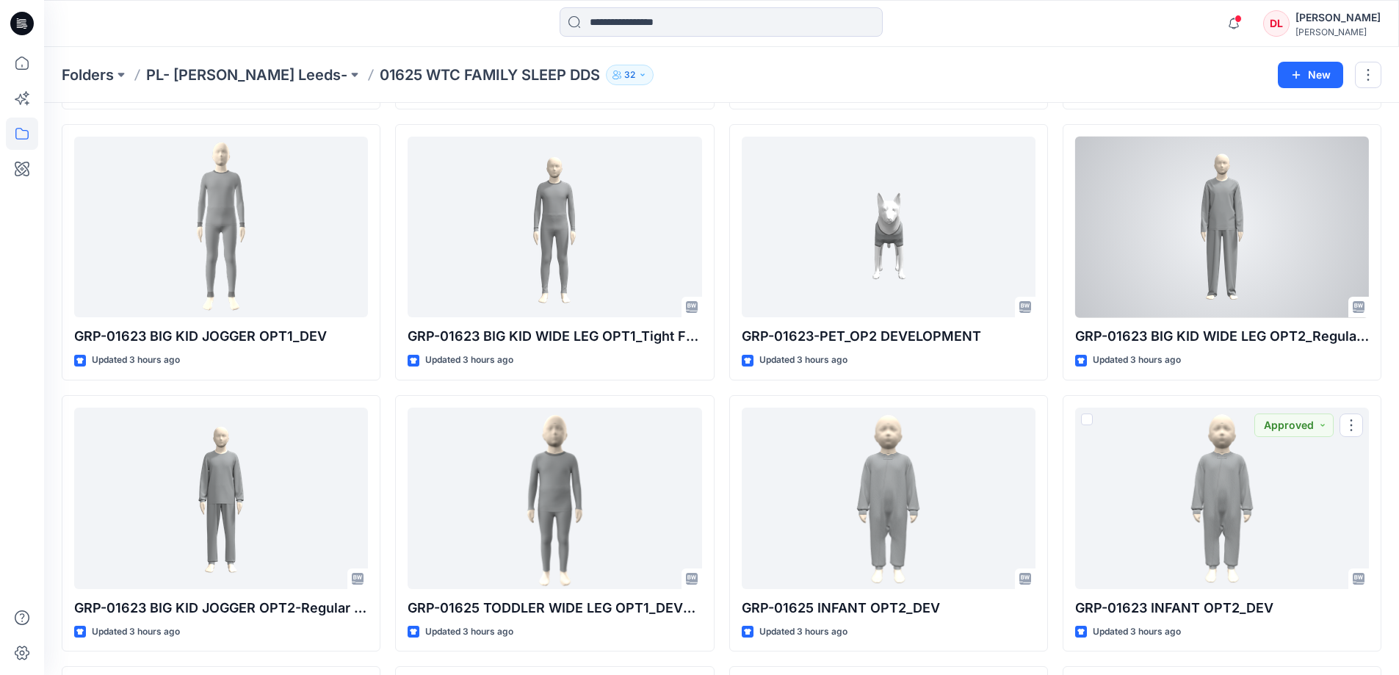
scroll to position [1098, 0]
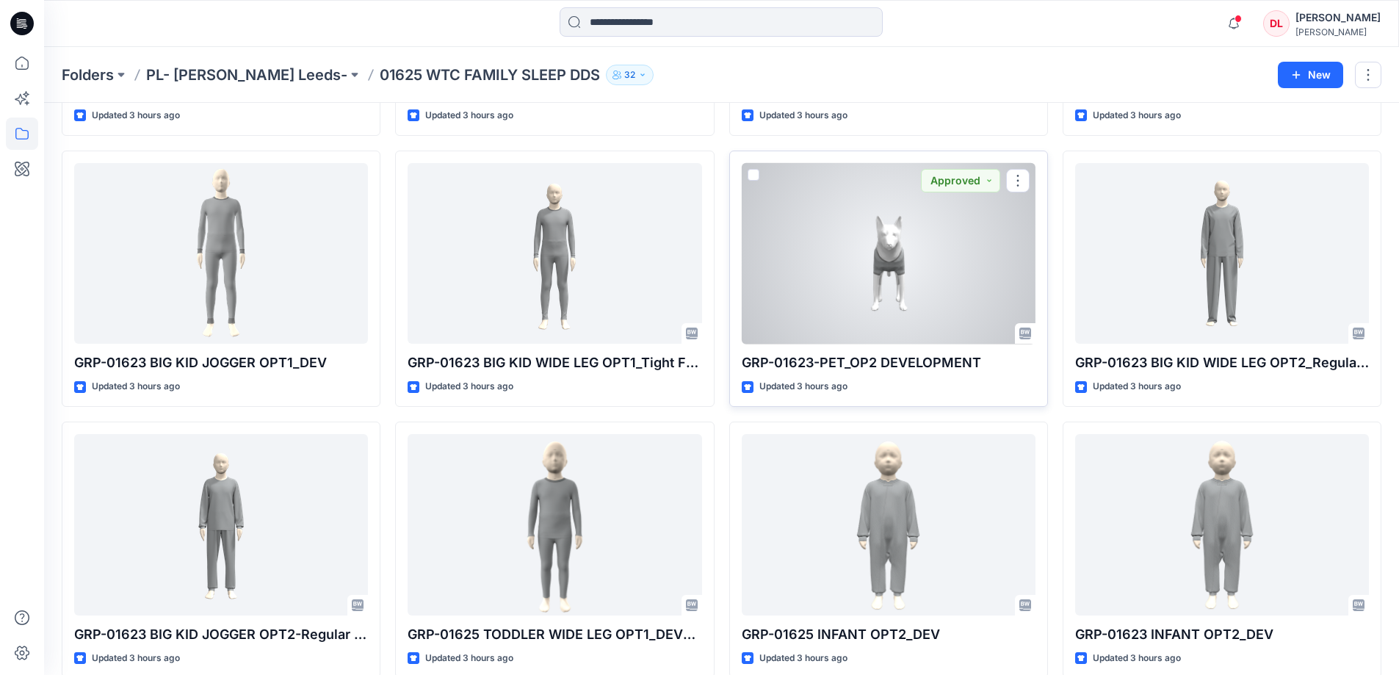
click at [890, 274] on div at bounding box center [889, 253] width 294 height 181
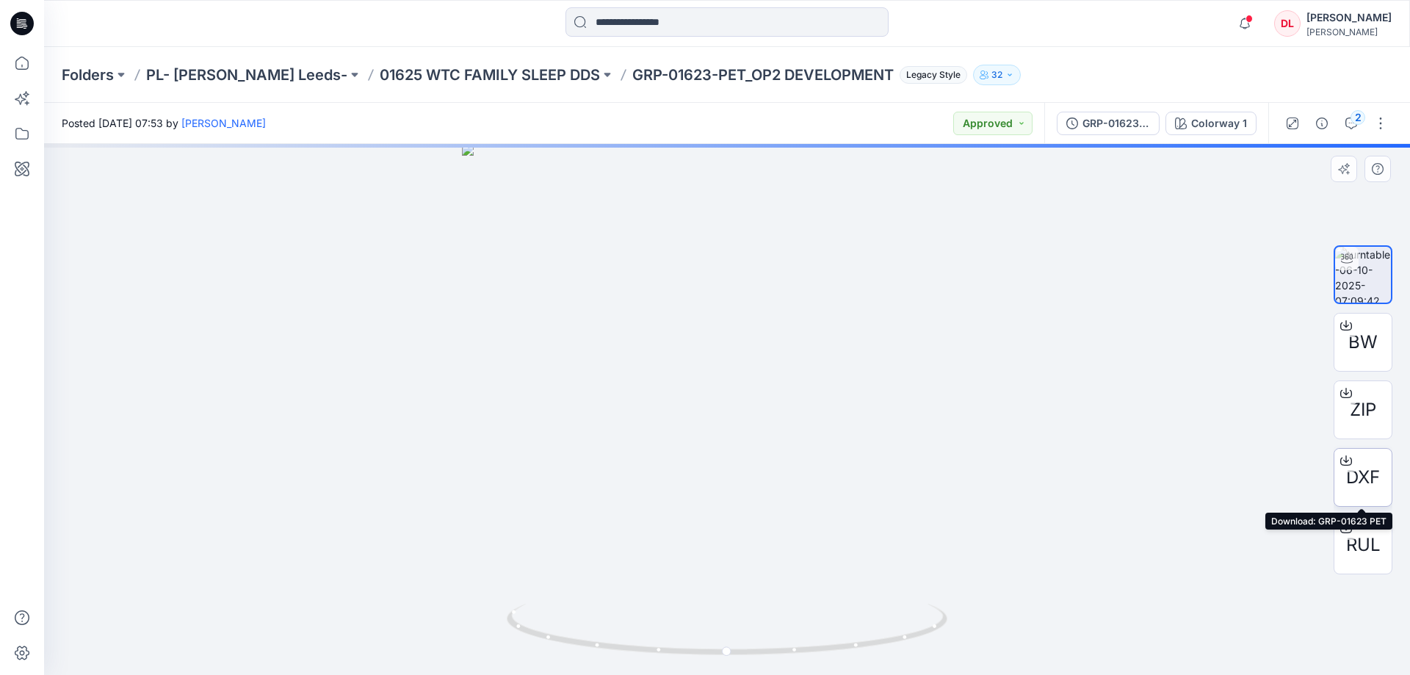
click at [1360, 478] on span "DXF" at bounding box center [1363, 477] width 34 height 26
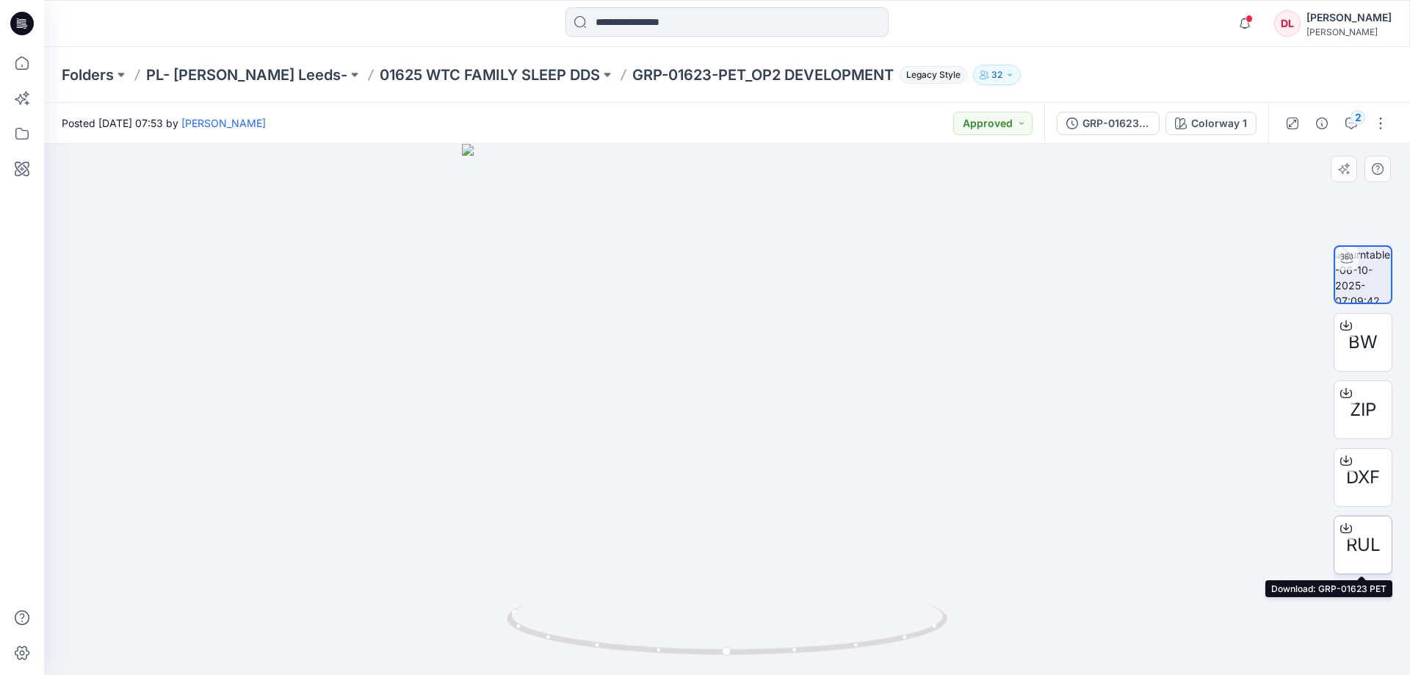
click at [1360, 545] on span "RUL" at bounding box center [1363, 545] width 35 height 26
click at [440, 72] on p "01625 WTC FAMILY SLEEP DDS" at bounding box center [490, 75] width 220 height 21
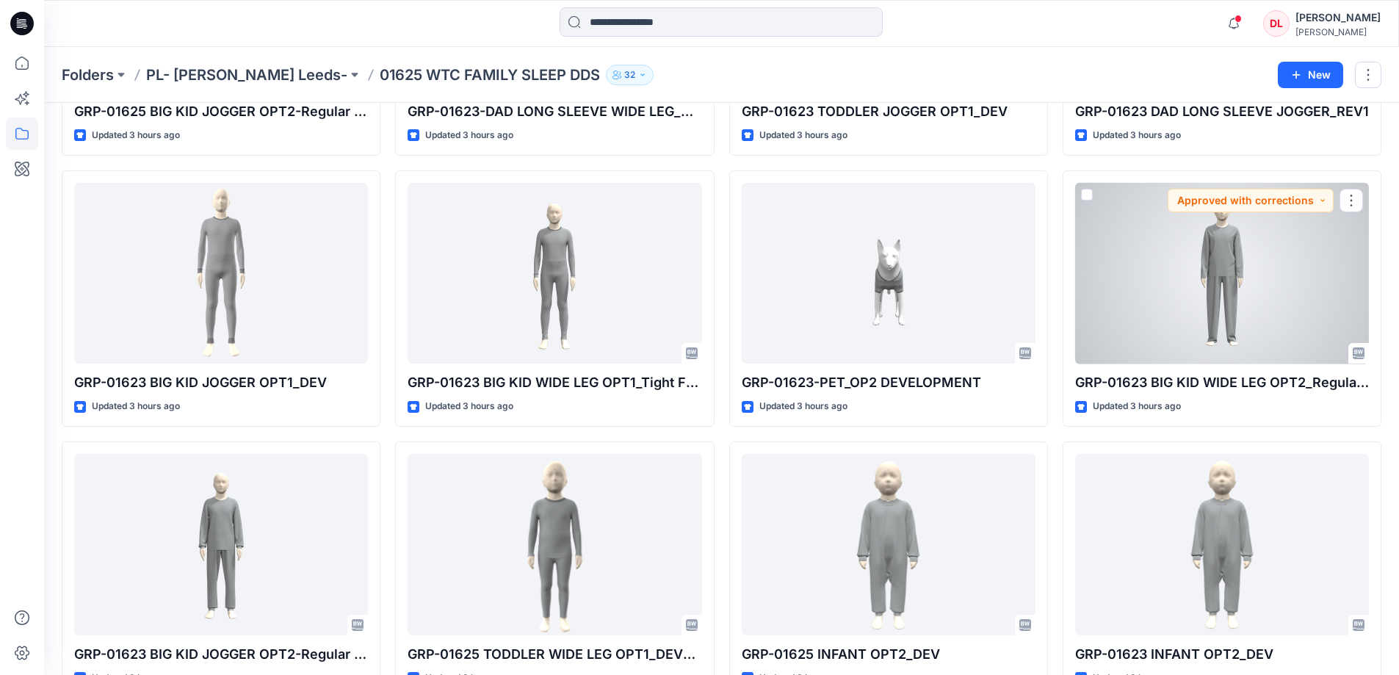
scroll to position [1101, 0]
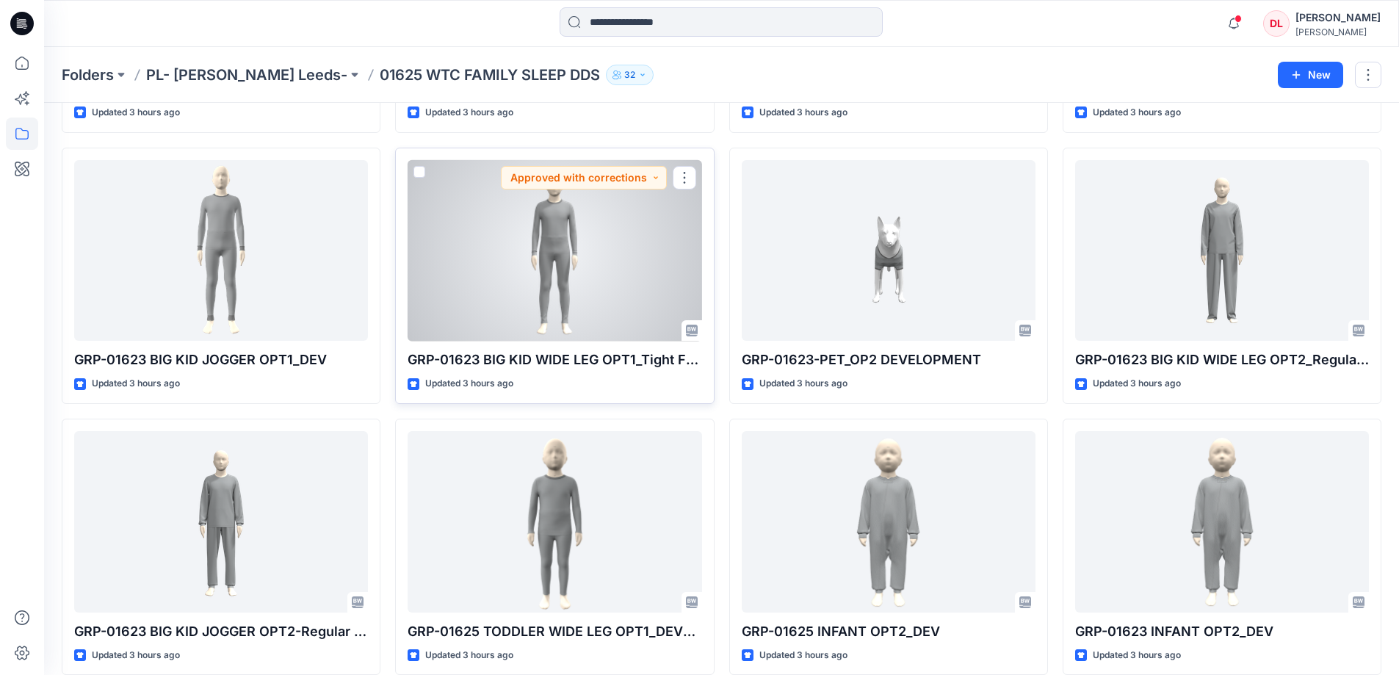
click at [595, 273] on div at bounding box center [554, 250] width 294 height 181
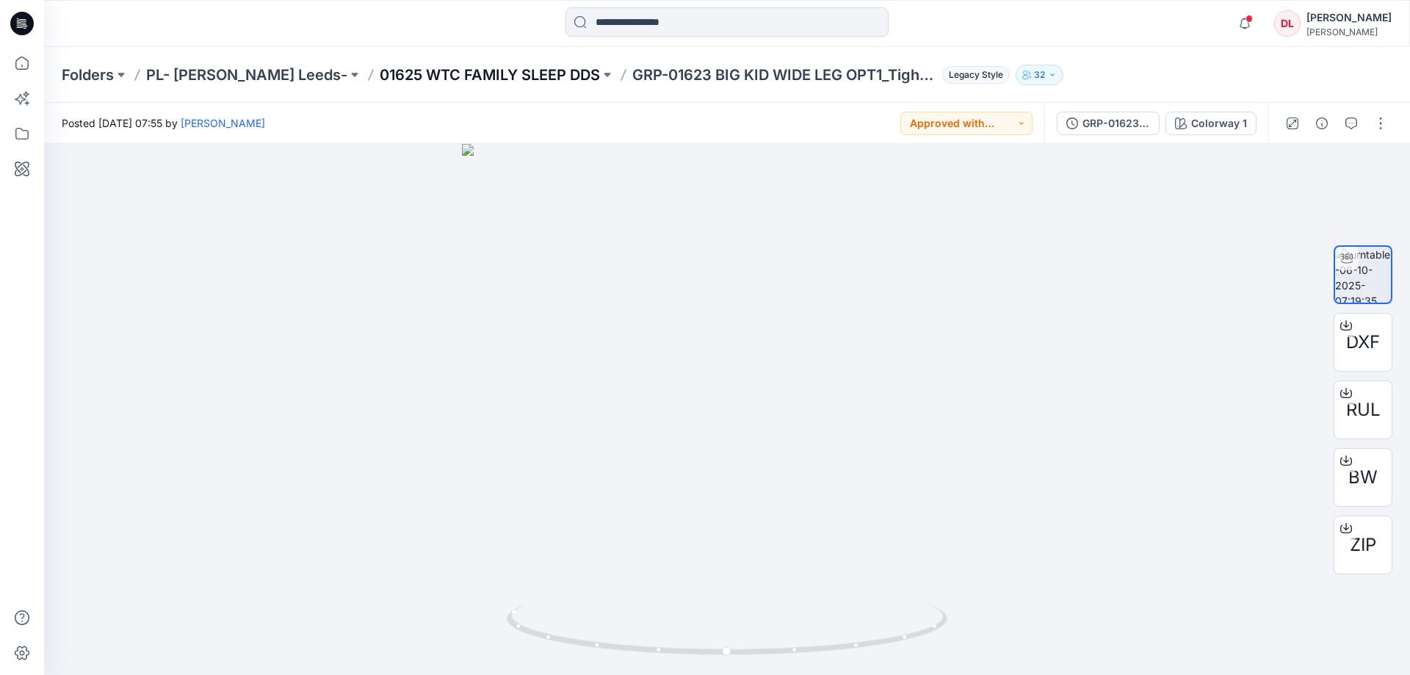
click at [427, 72] on p "01625 WTC FAMILY SLEEP DDS" at bounding box center [490, 75] width 220 height 21
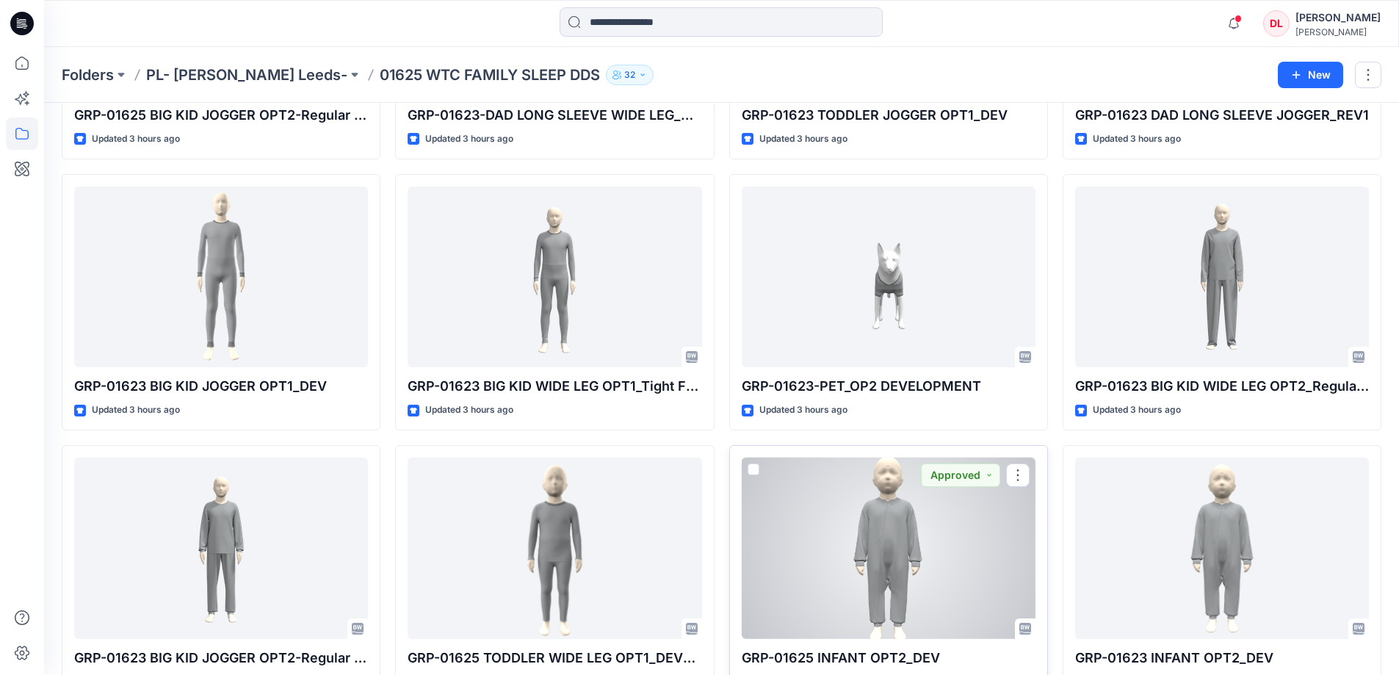
scroll to position [1101, 0]
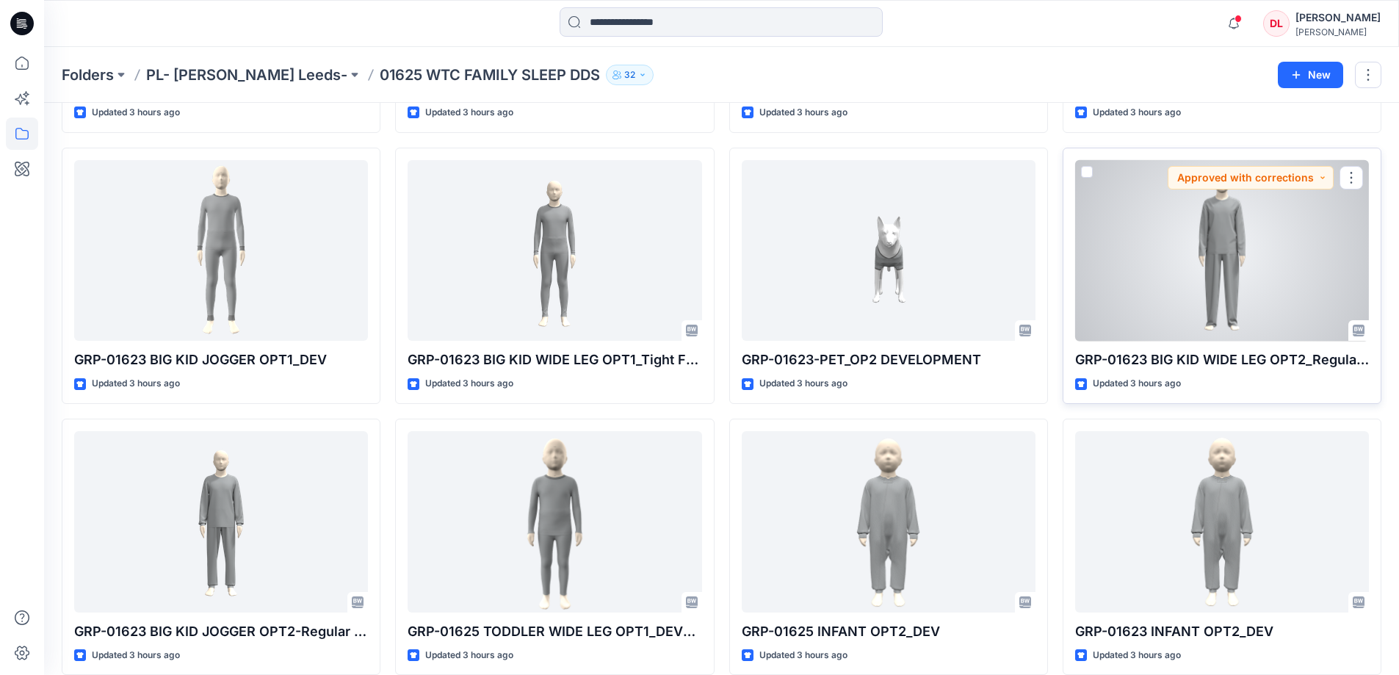
click at [1217, 271] on div at bounding box center [1222, 250] width 294 height 181
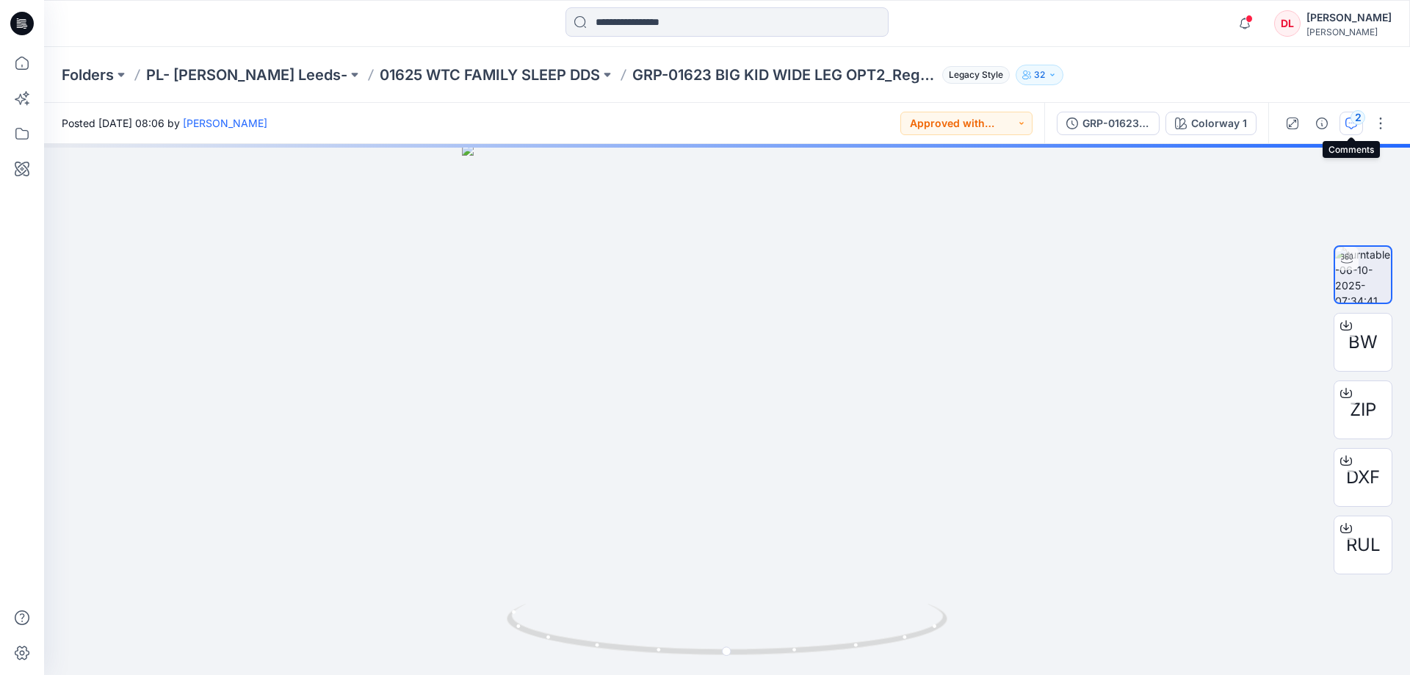
click at [1350, 128] on icon "button" at bounding box center [1351, 123] width 12 height 12
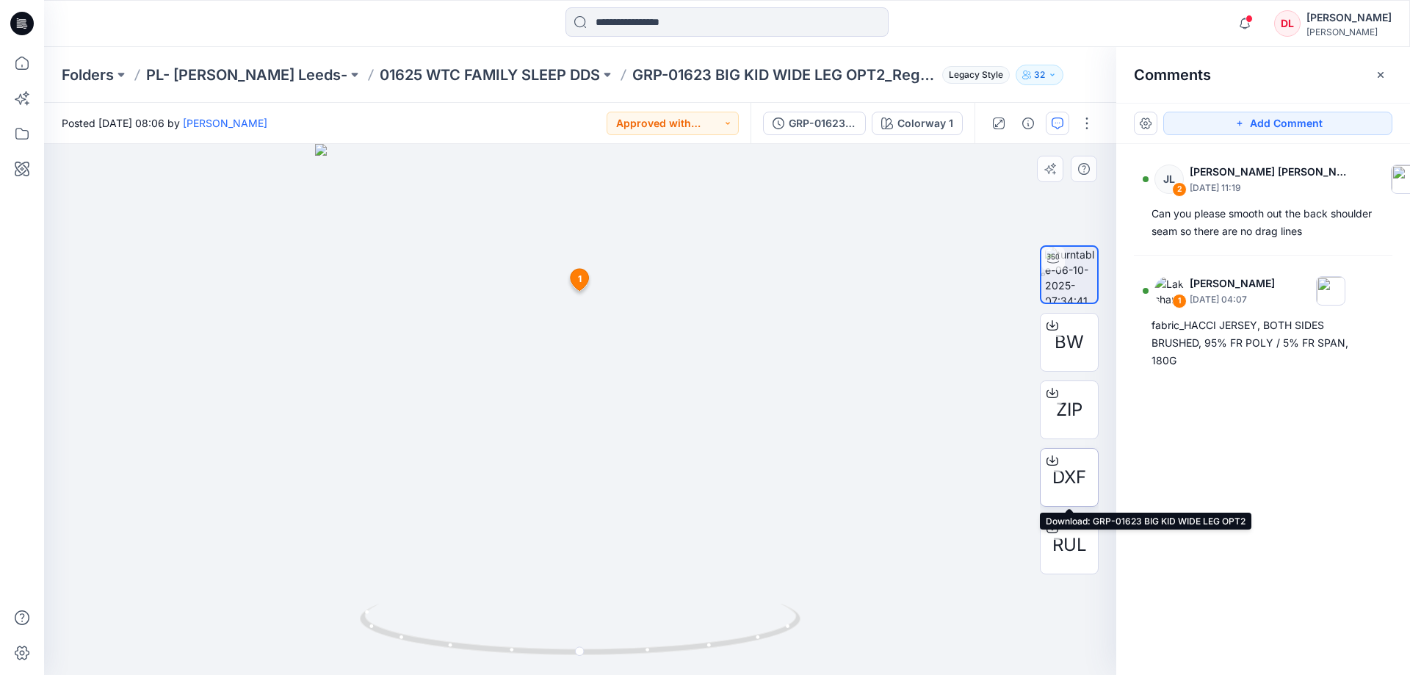
click at [1045, 478] on div "DXF" at bounding box center [1069, 477] width 59 height 59
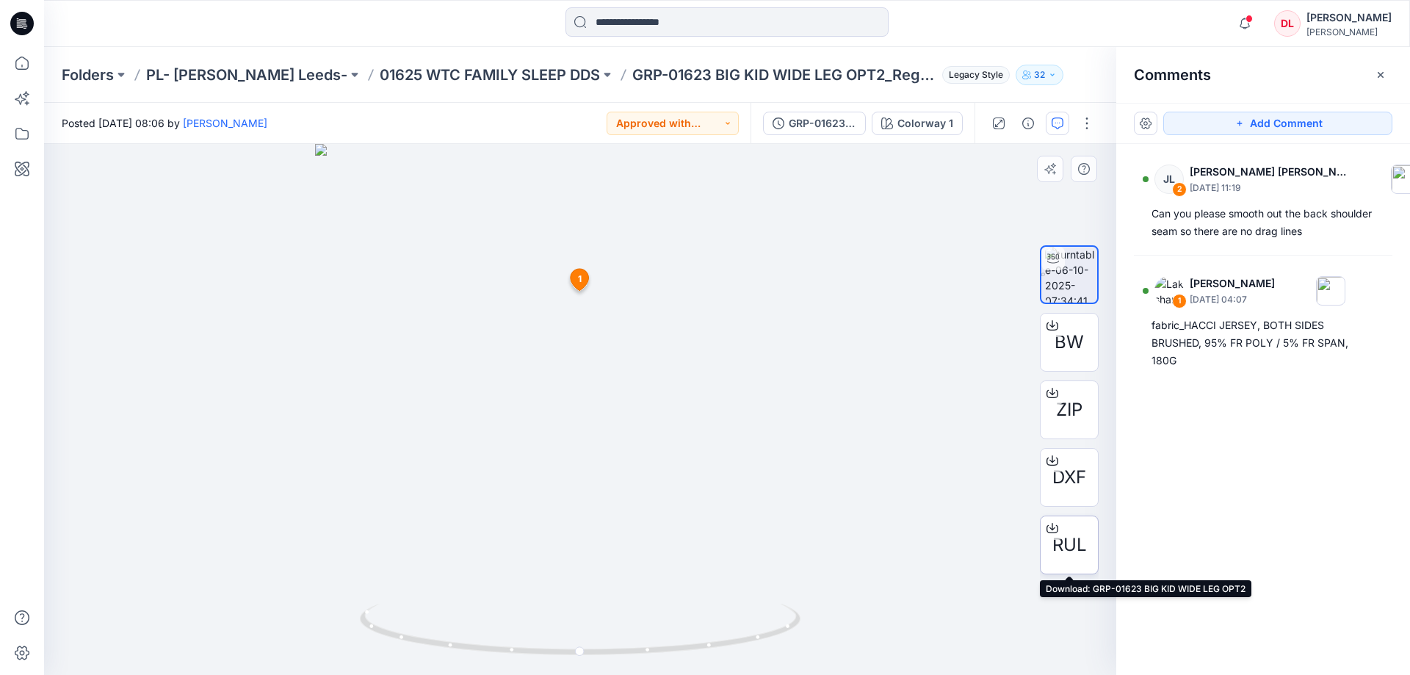
click at [1062, 548] on span "RUL" at bounding box center [1069, 545] width 35 height 26
click at [444, 70] on p "01625 WTC FAMILY SLEEP DDS" at bounding box center [490, 75] width 220 height 21
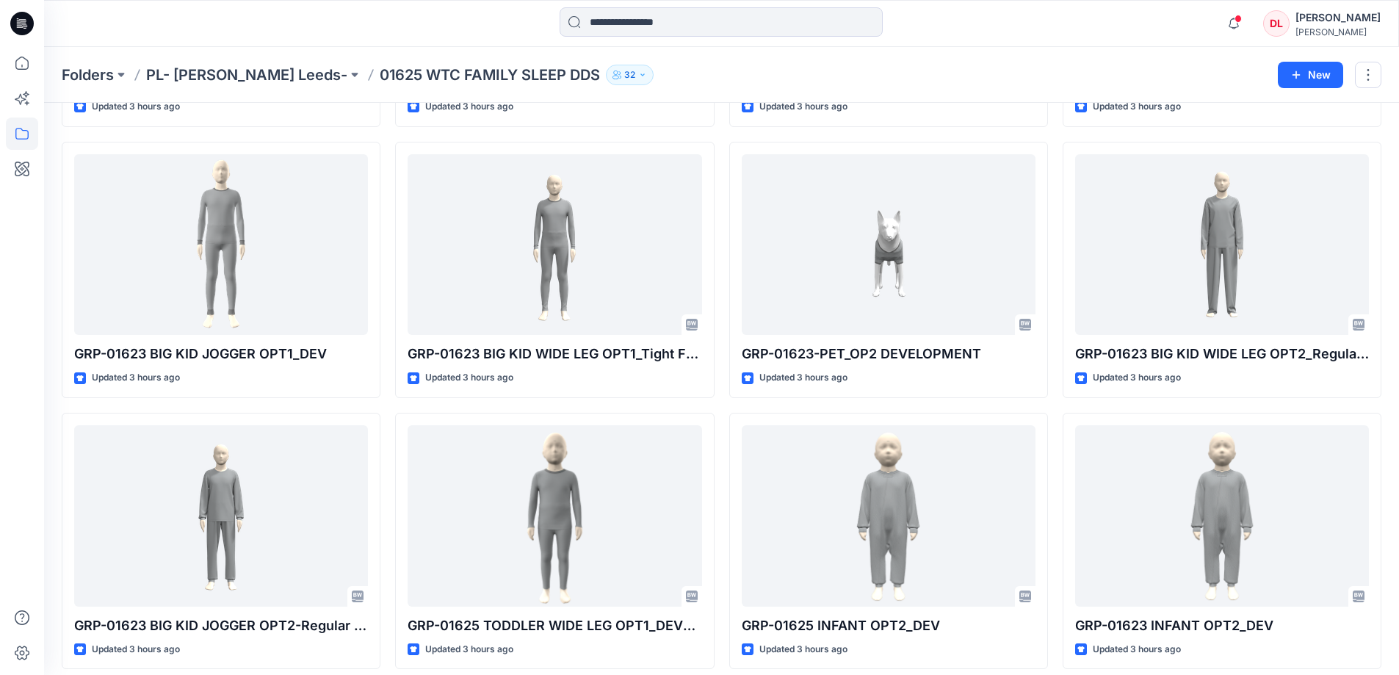
scroll to position [1101, 0]
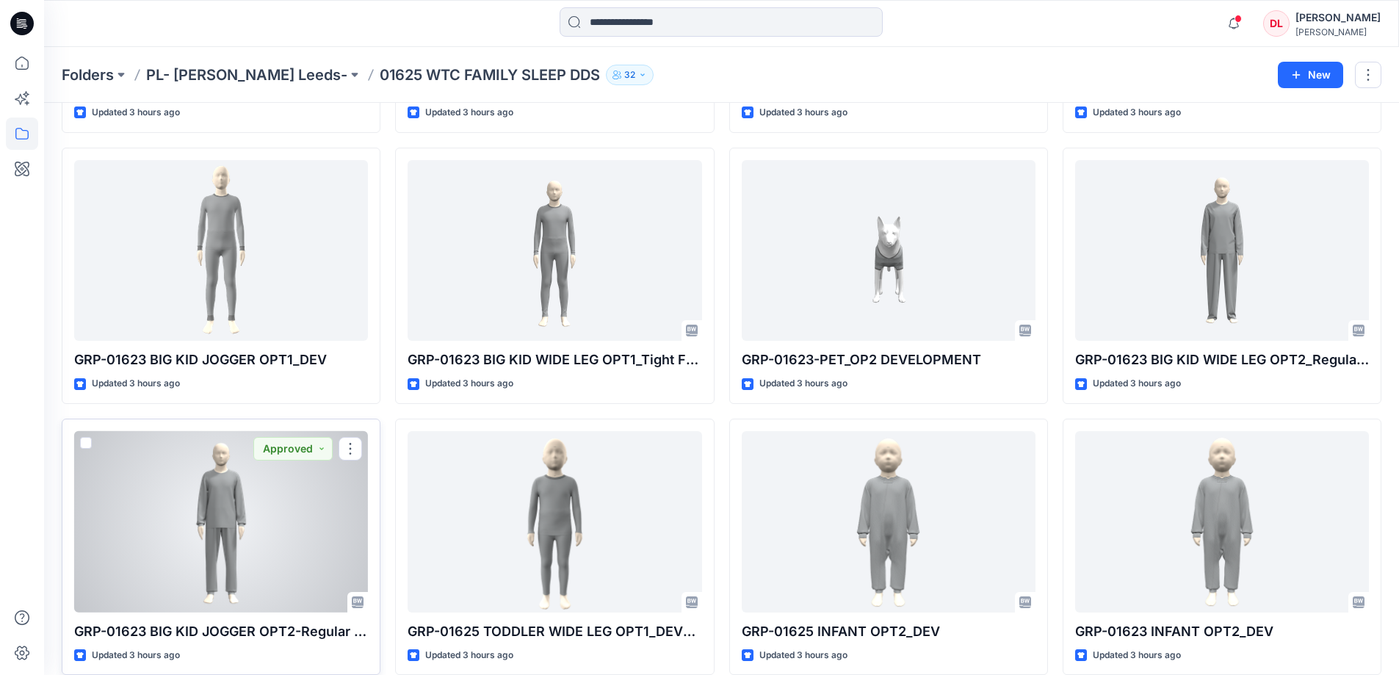
click at [219, 541] on div at bounding box center [221, 521] width 294 height 181
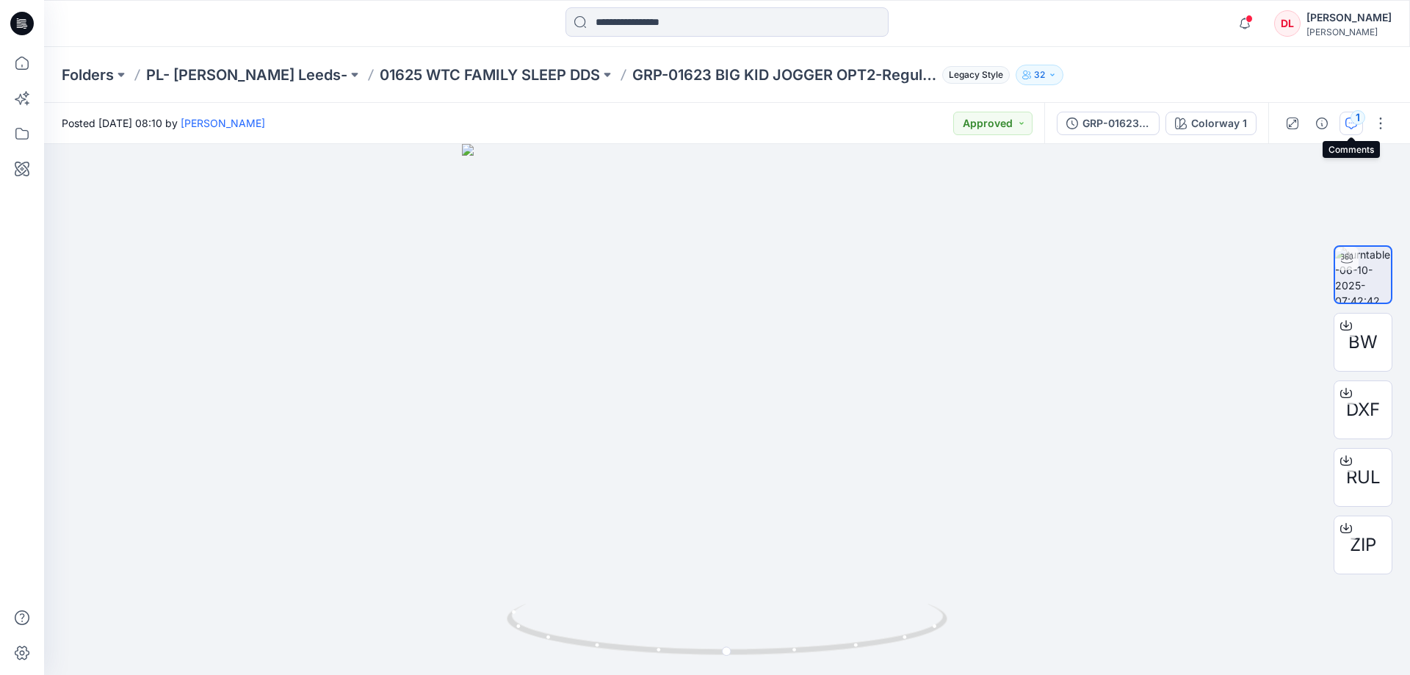
click at [1350, 122] on icon "button" at bounding box center [1351, 123] width 12 height 12
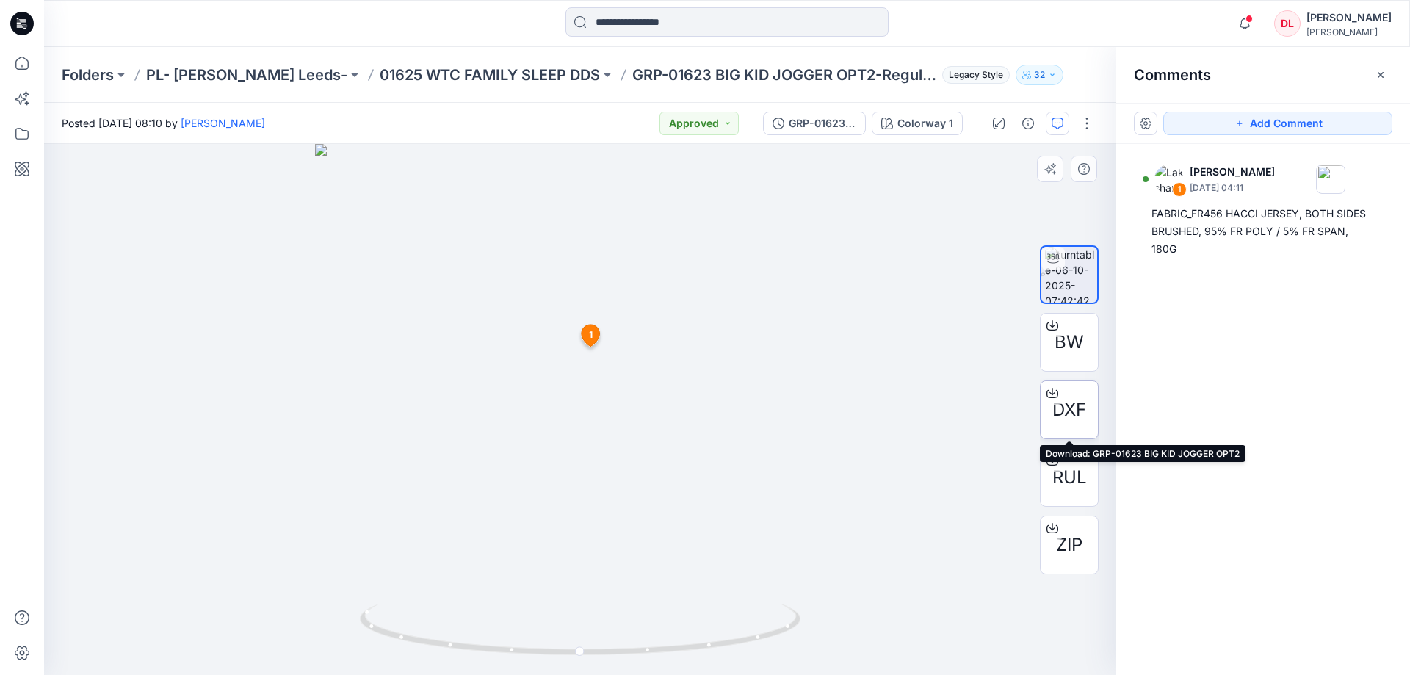
click at [1061, 407] on span "DXF" at bounding box center [1069, 409] width 34 height 26
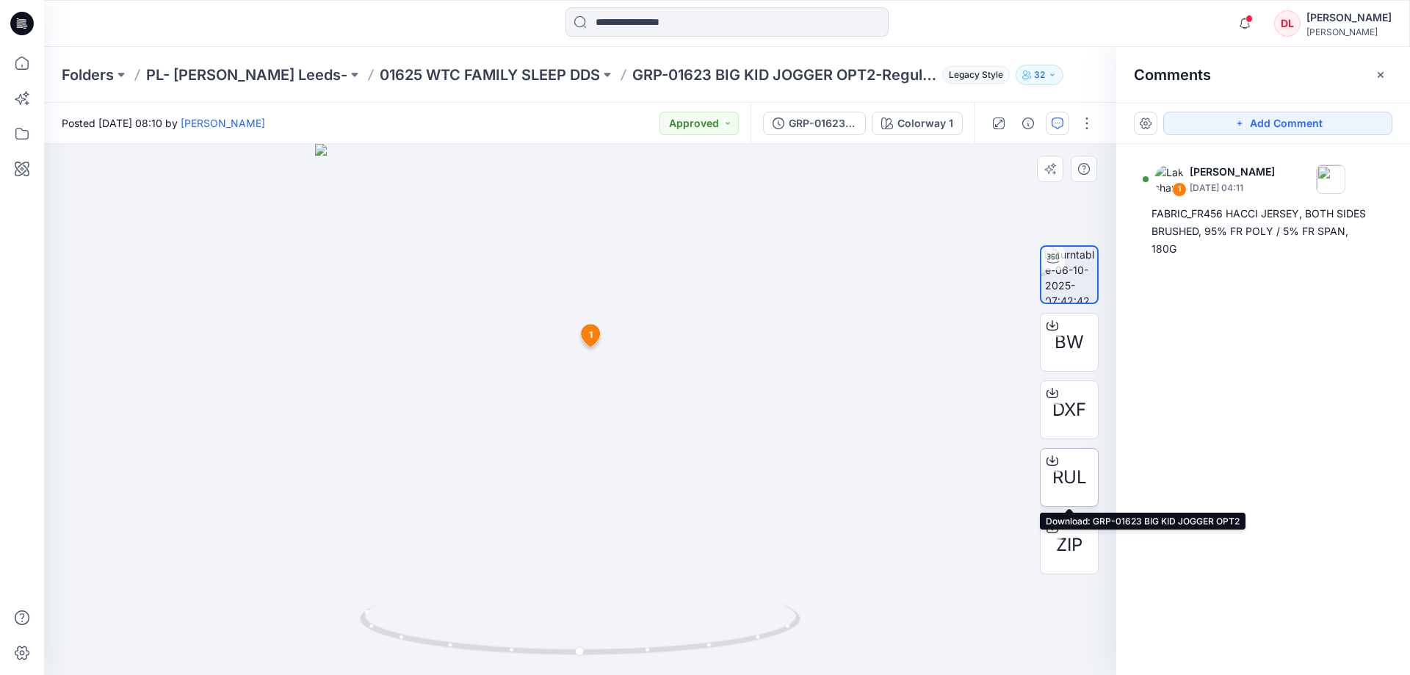
click at [1061, 460] on div at bounding box center [1051, 460] width 23 height 23
click at [512, 76] on p "01625 WTC FAMILY SLEEP DDS" at bounding box center [490, 75] width 220 height 21
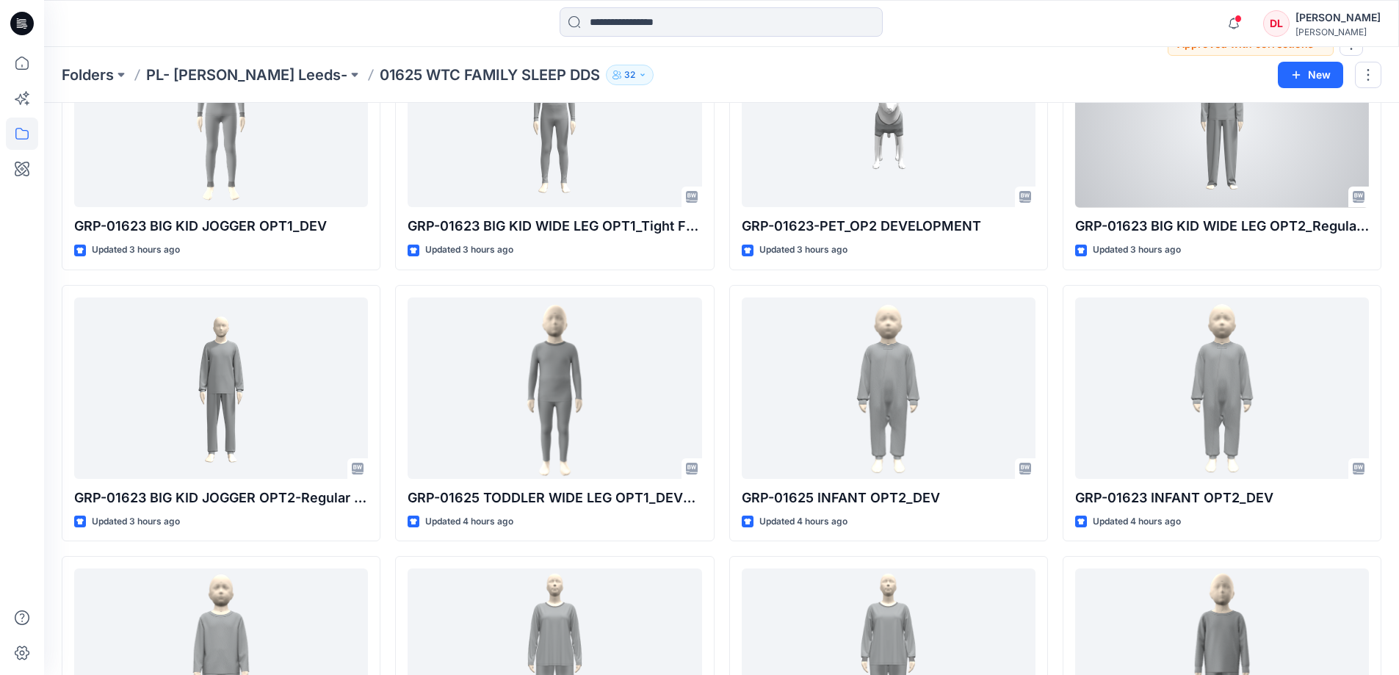
scroll to position [1248, 0]
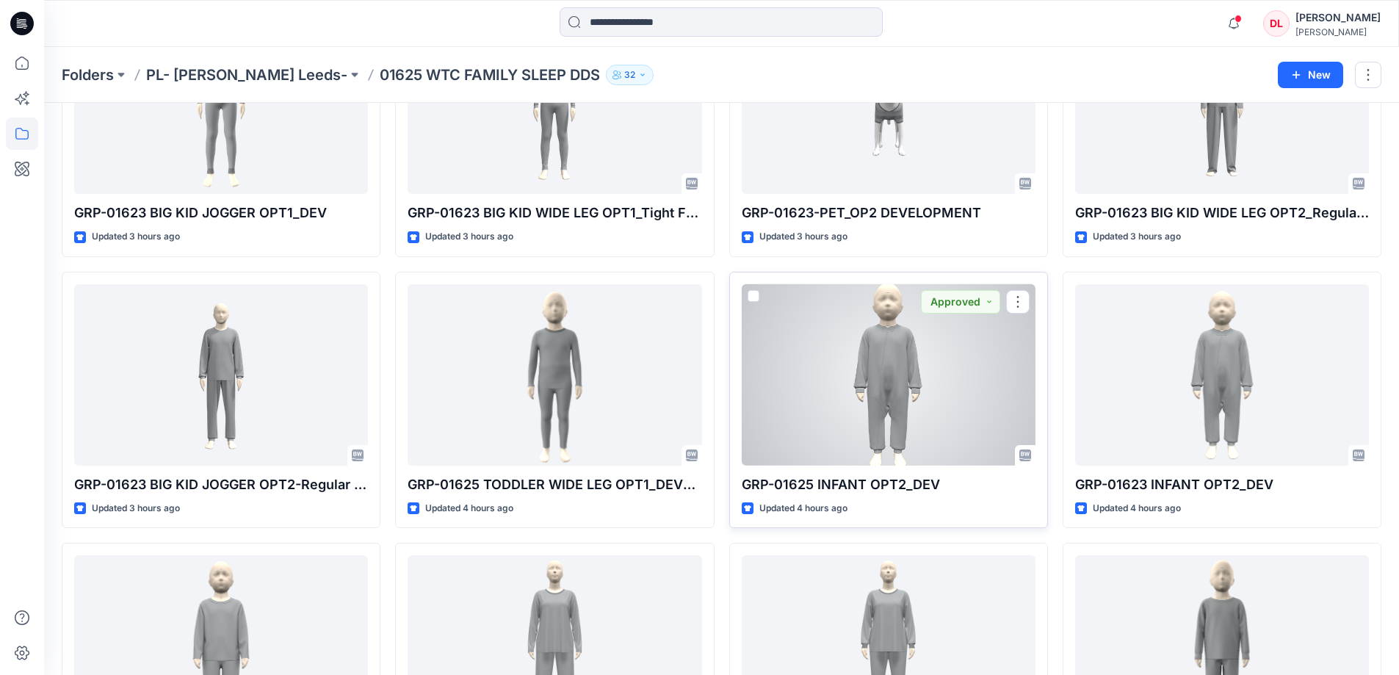
click at [895, 391] on div at bounding box center [889, 374] width 294 height 181
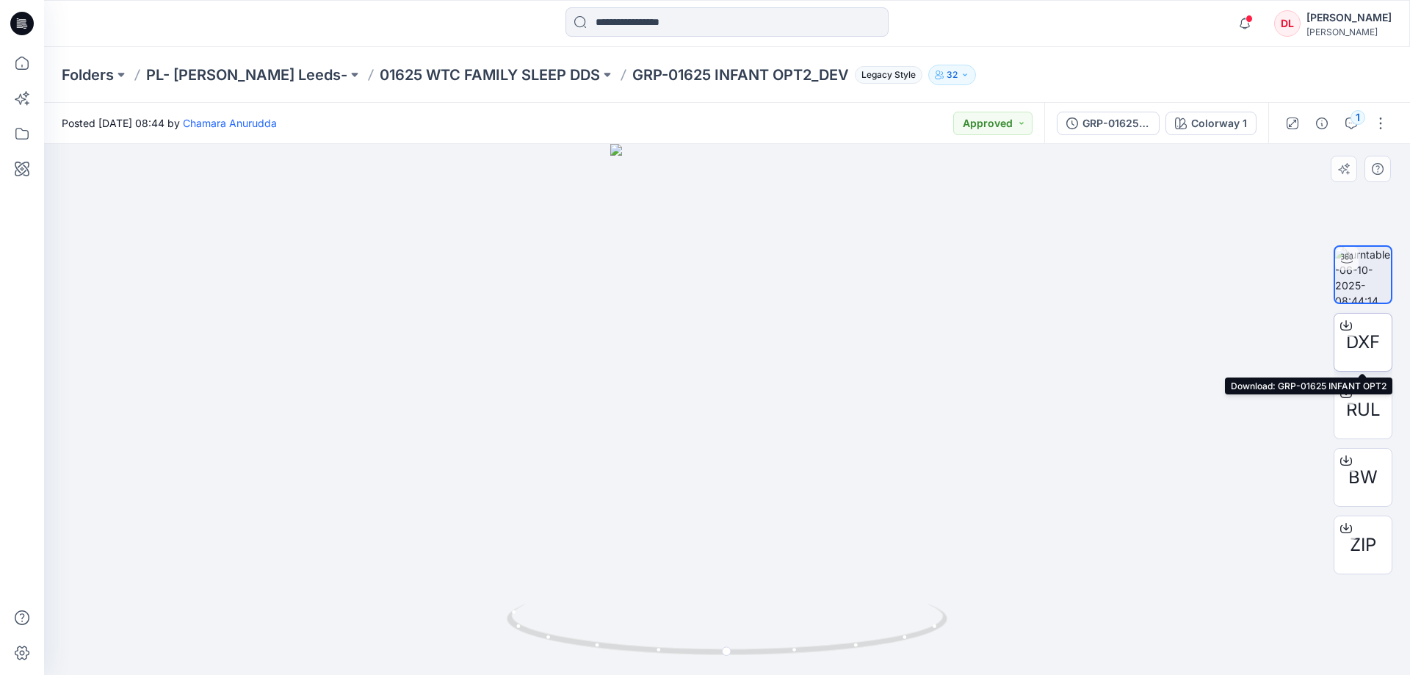
click at [1360, 341] on span "DXF" at bounding box center [1363, 342] width 34 height 26
click at [1367, 416] on span "RUL" at bounding box center [1363, 409] width 35 height 26
click at [418, 73] on p "01625 WTC FAMILY SLEEP DDS" at bounding box center [490, 75] width 220 height 21
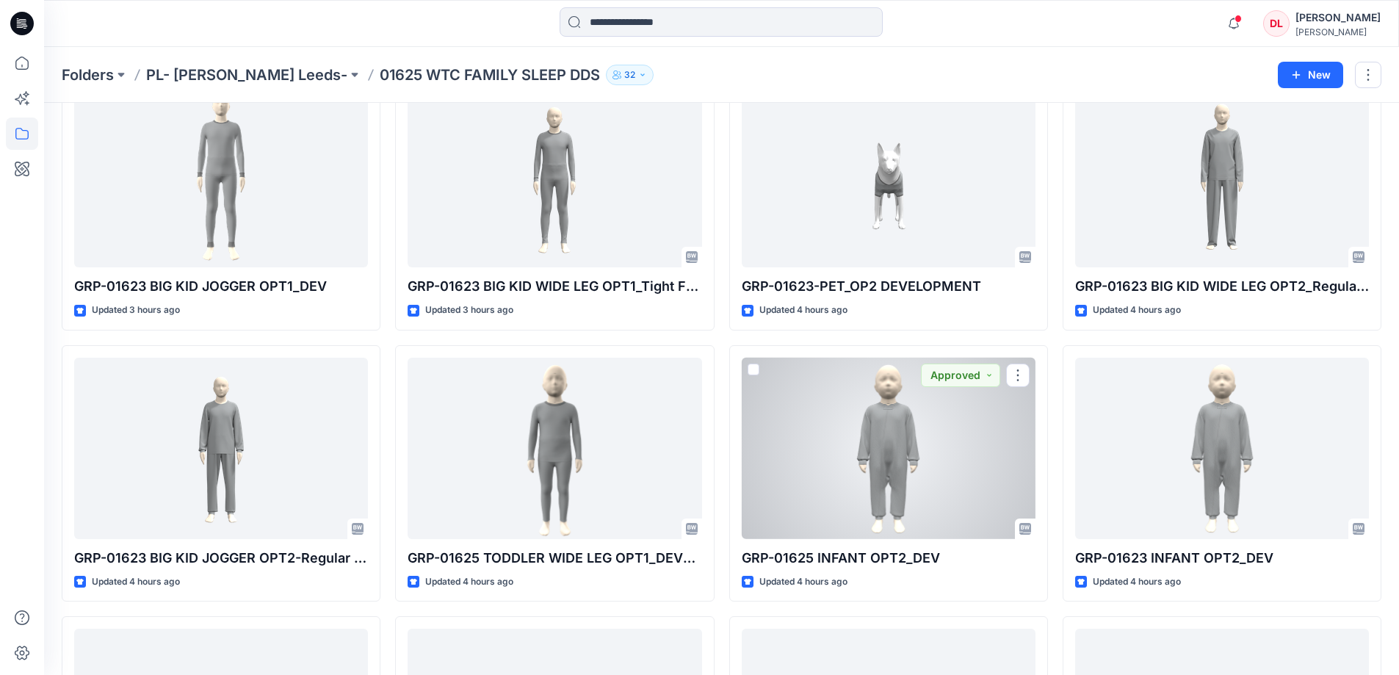
scroll to position [1248, 0]
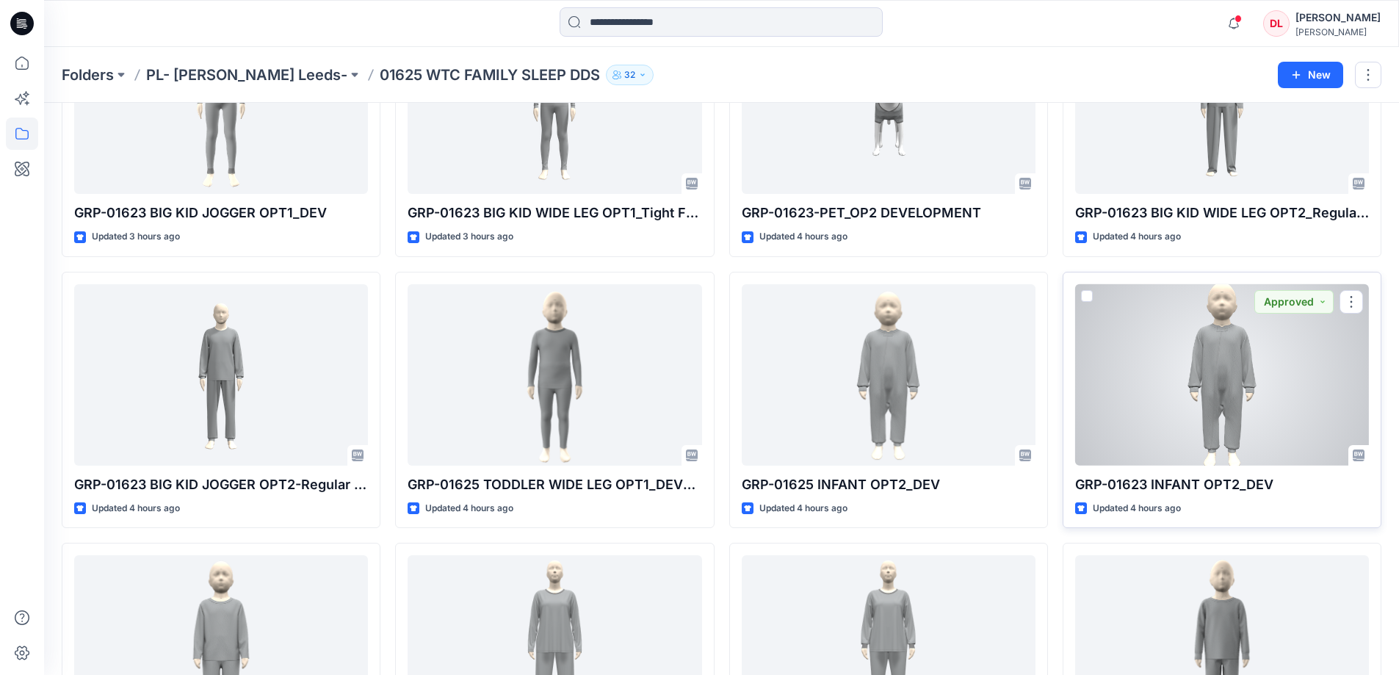
click at [1216, 357] on div at bounding box center [1222, 374] width 294 height 181
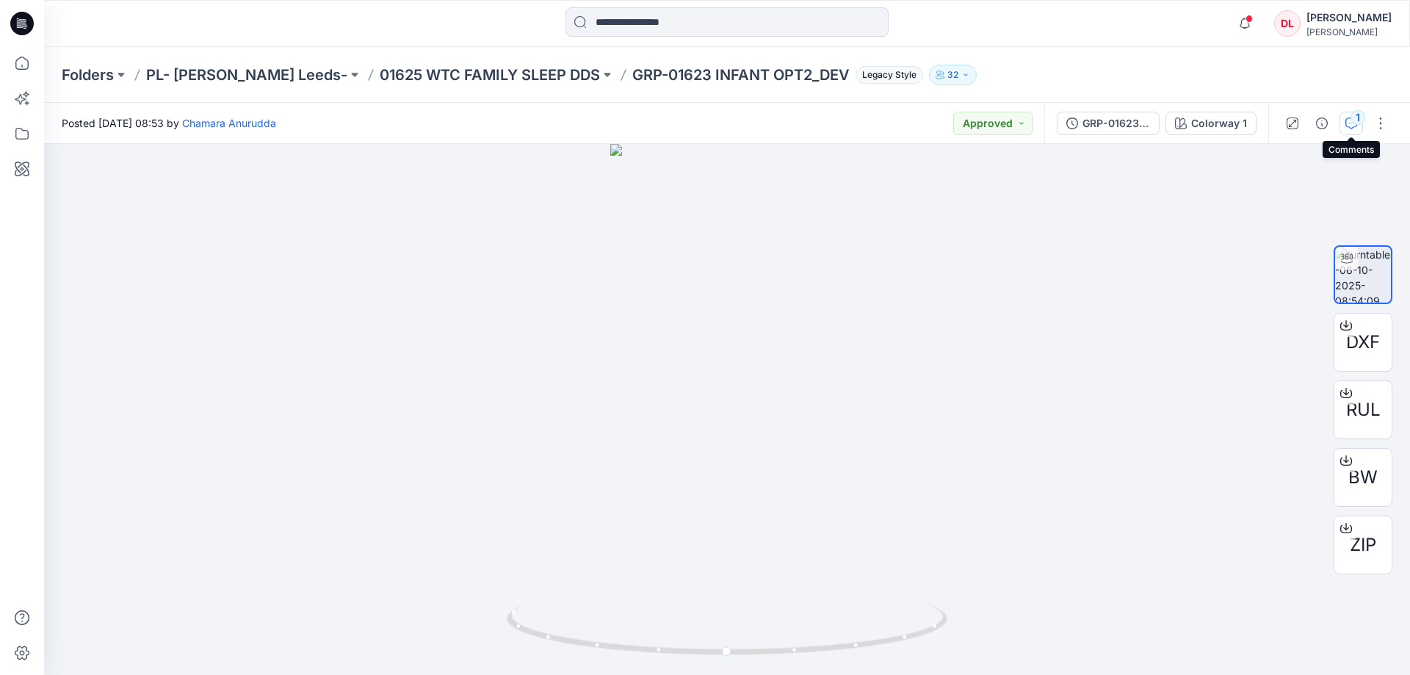
click at [1346, 126] on icon "button" at bounding box center [1351, 123] width 12 height 12
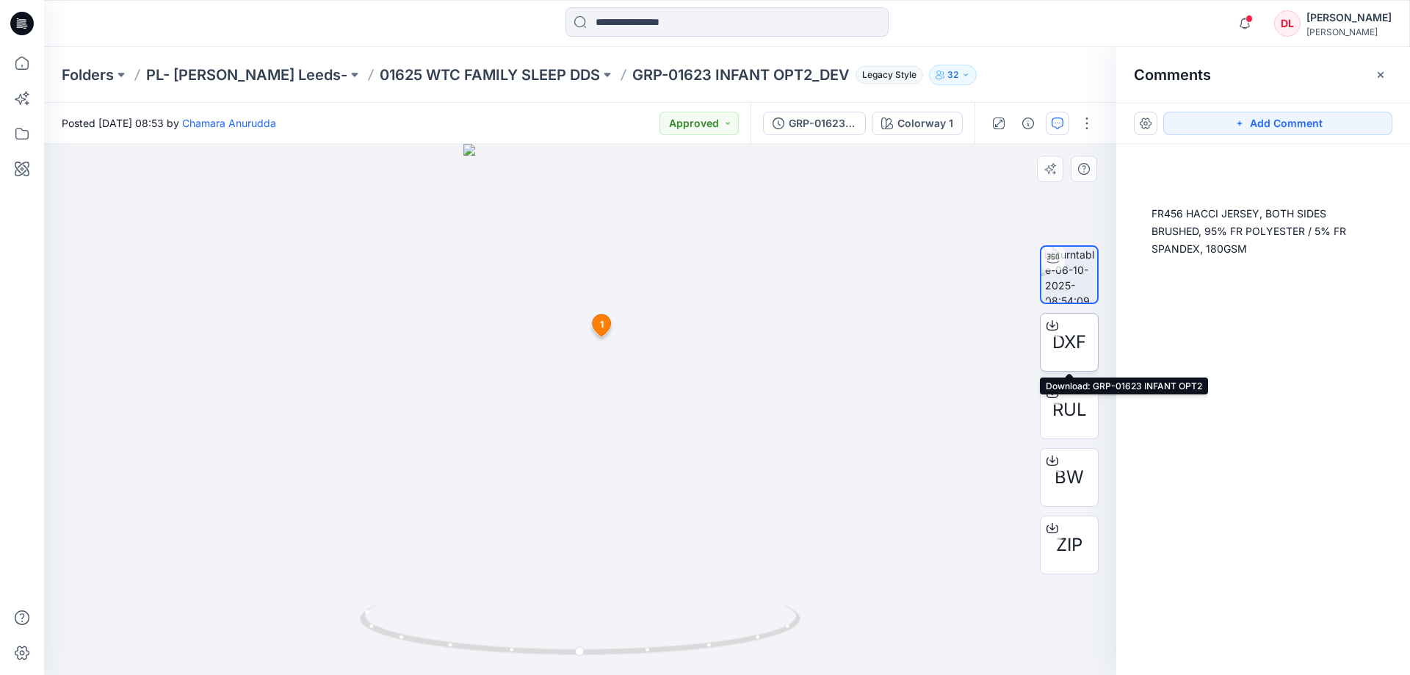
click at [1065, 356] on div "DXF" at bounding box center [1069, 342] width 59 height 59
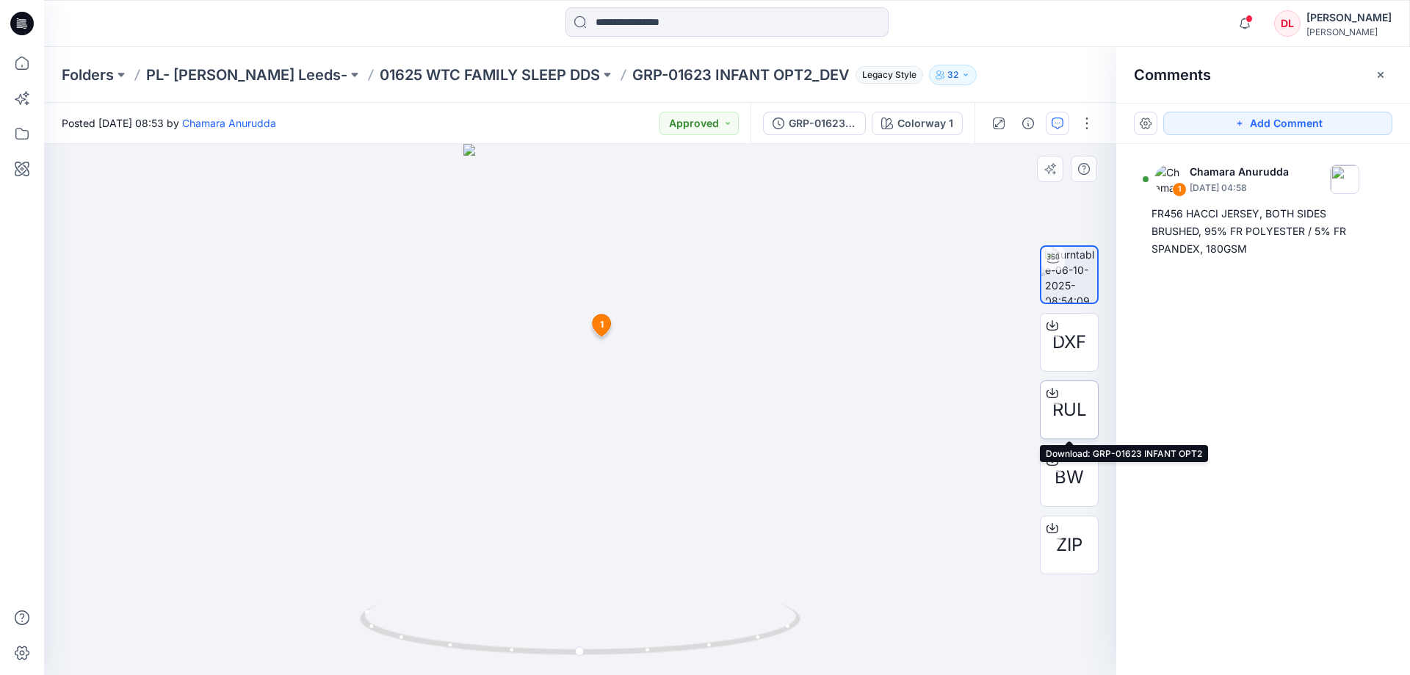
click at [1061, 412] on span "RUL" at bounding box center [1069, 409] width 35 height 26
click at [444, 79] on p "01625 WTC FAMILY SLEEP DDS" at bounding box center [490, 75] width 220 height 21
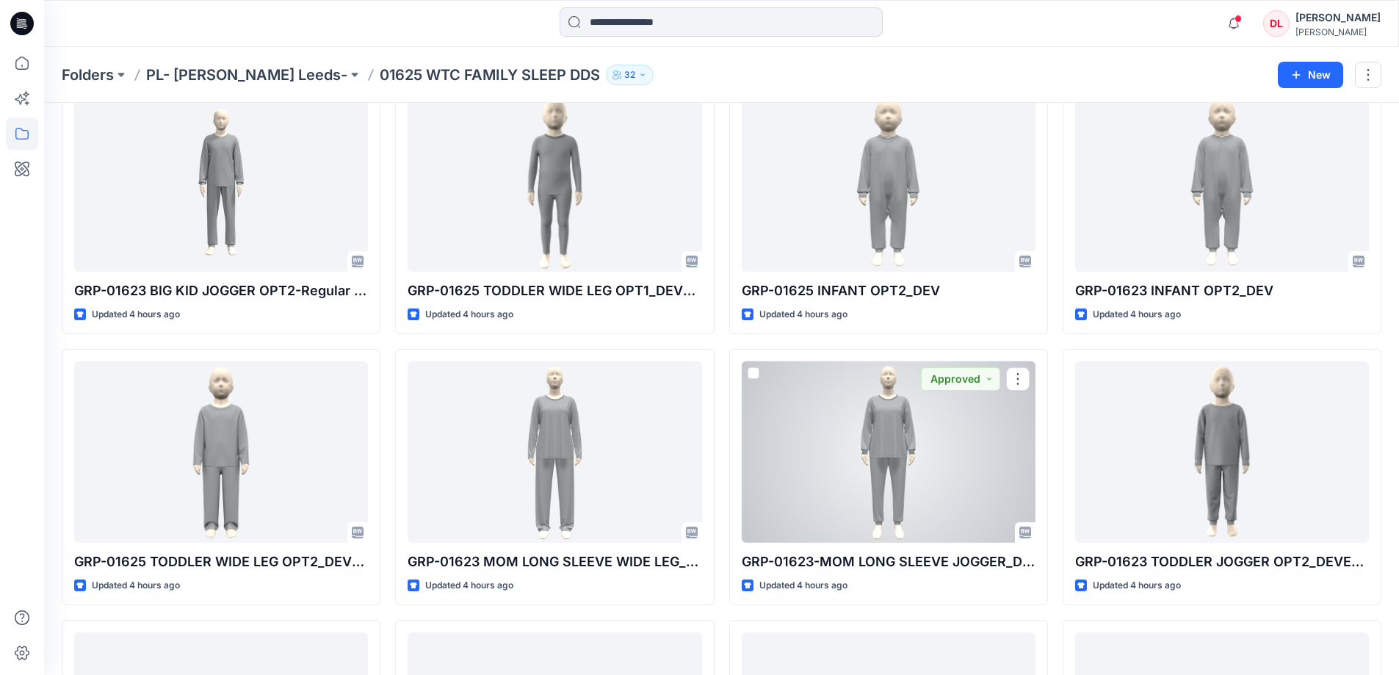
scroll to position [1468, 0]
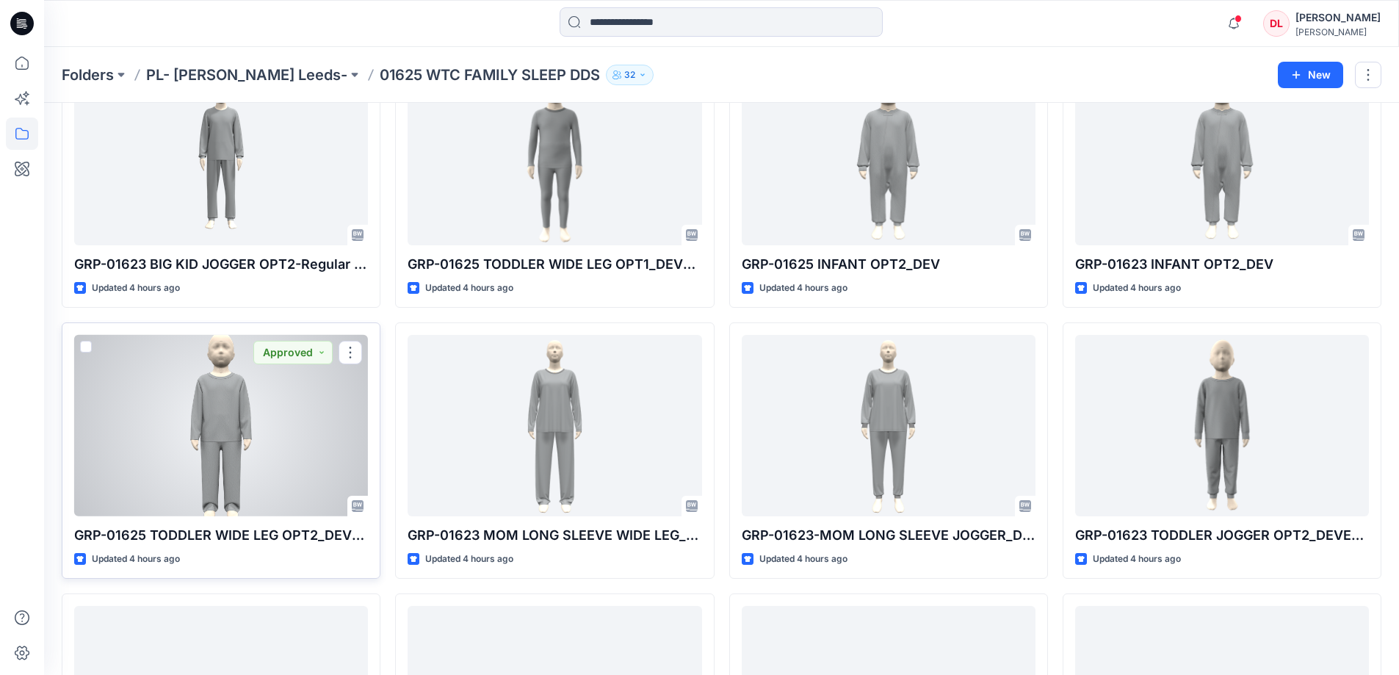
click at [231, 432] on div at bounding box center [221, 425] width 294 height 181
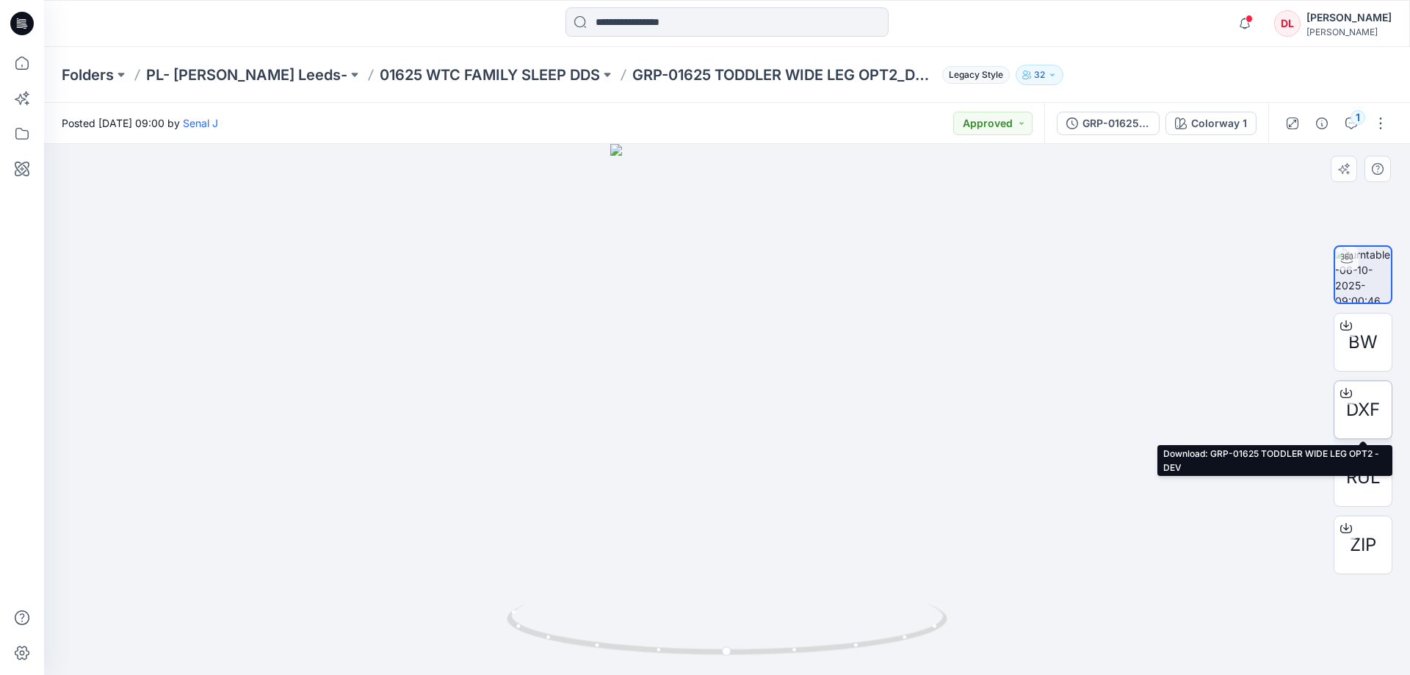
click at [1359, 413] on span "DXF" at bounding box center [1363, 409] width 34 height 26
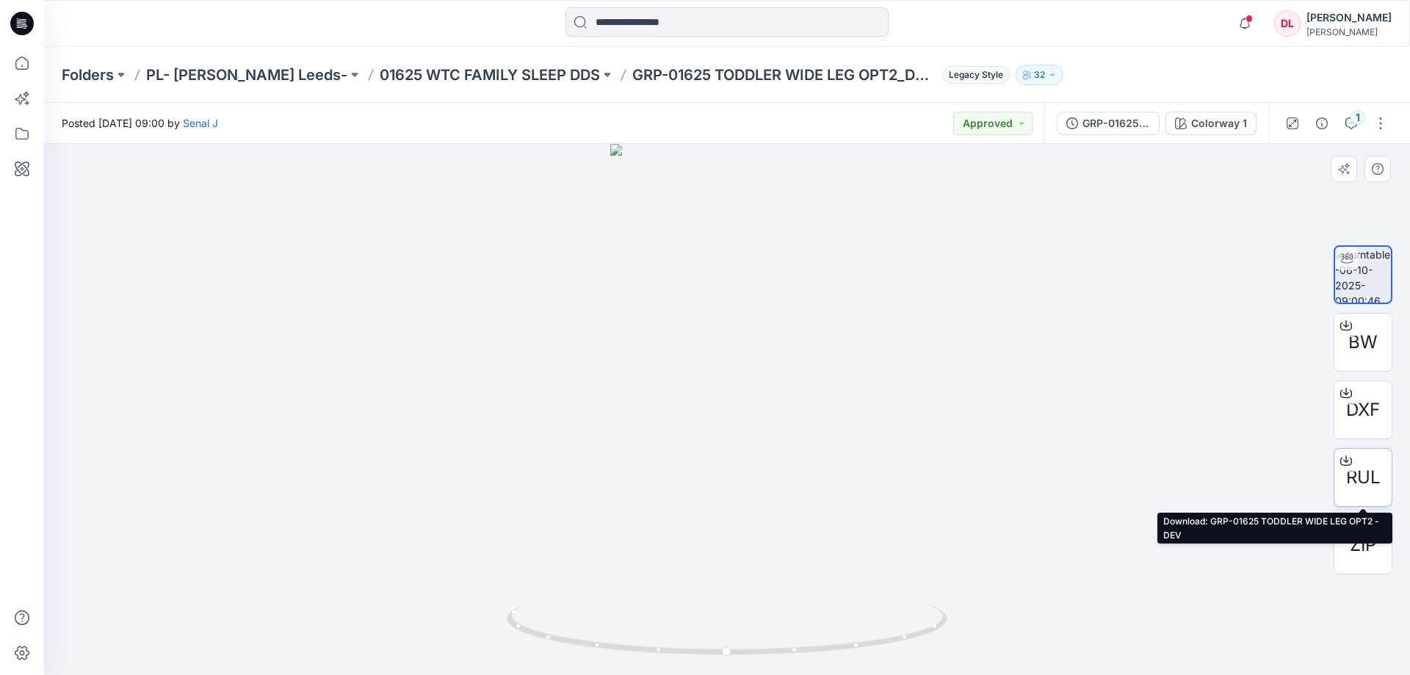
click at [1358, 471] on span "RUL" at bounding box center [1363, 477] width 35 height 26
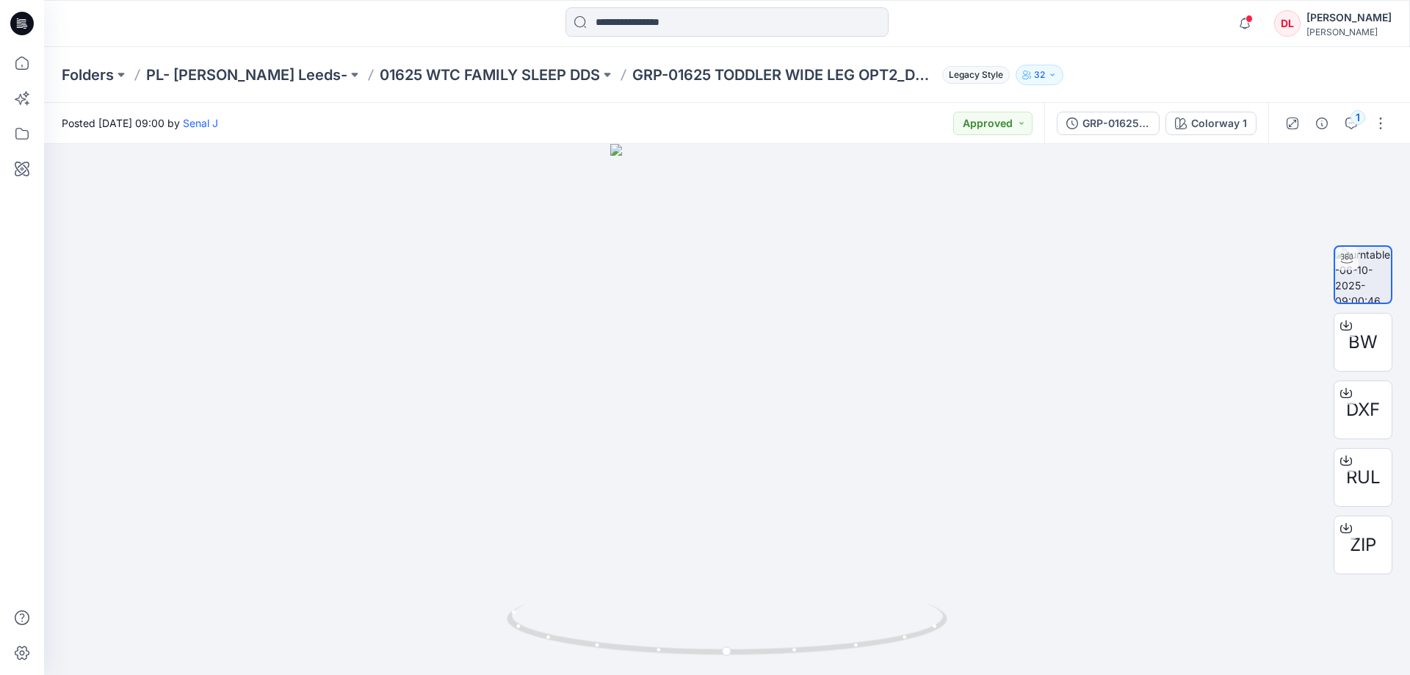
click at [1087, 67] on div "Folders PL- [PERSON_NAME] Leeds- 01625 WTC FAMILY SLEEP DDS GRP-01625 TODDLER W…" at bounding box center [670, 75] width 1216 height 21
click at [395, 71] on p "01625 WTC FAMILY SLEEP DDS" at bounding box center [490, 75] width 220 height 21
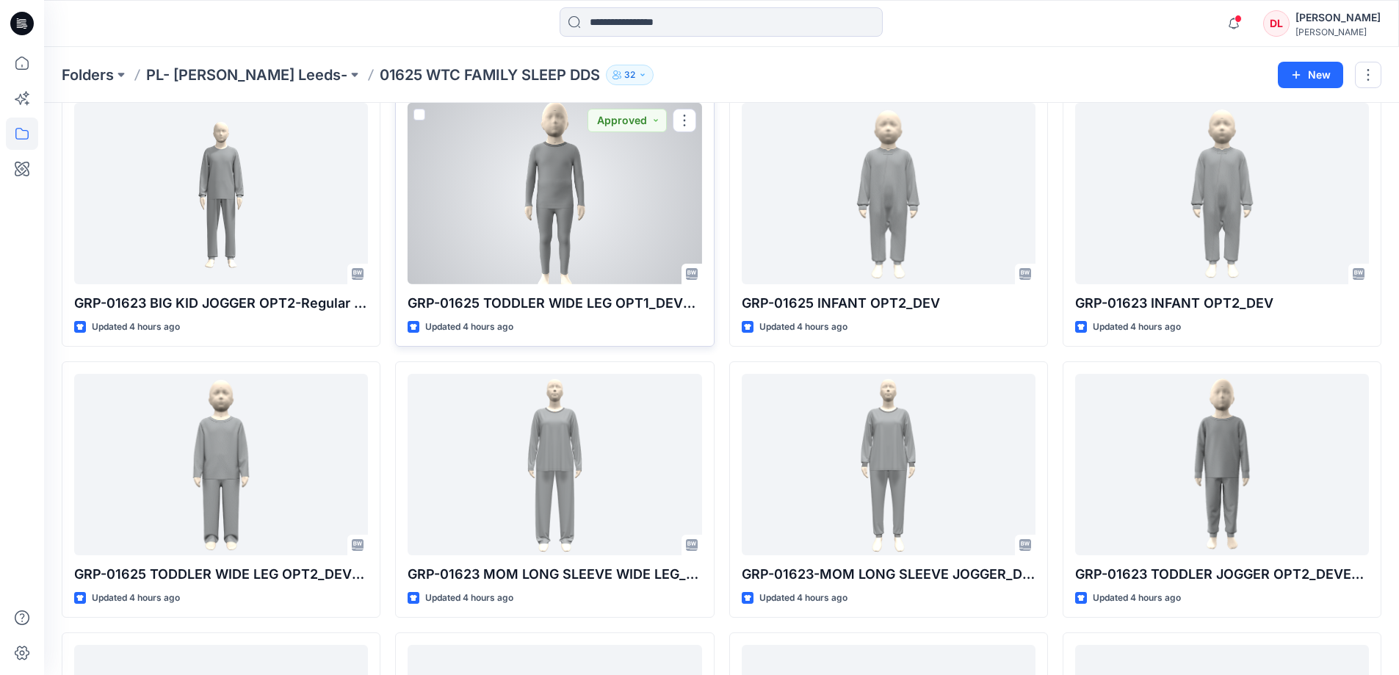
scroll to position [1468, 0]
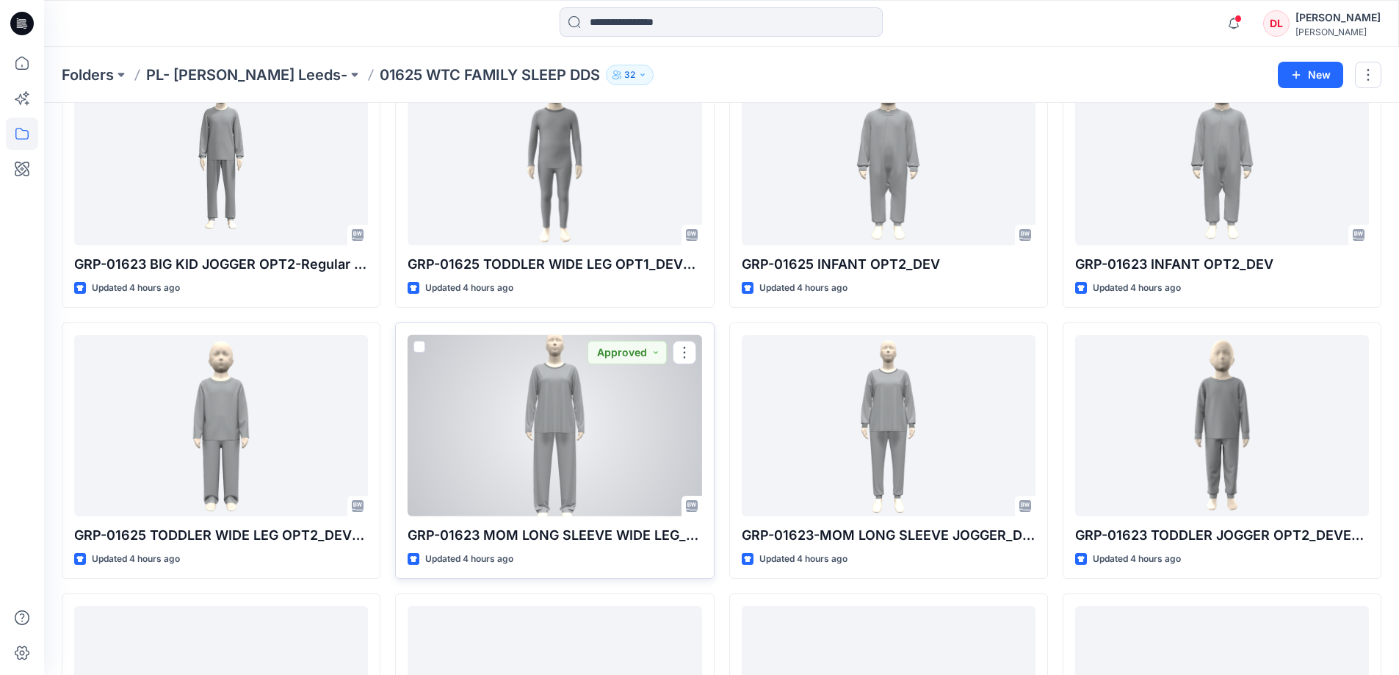
click at [557, 406] on div at bounding box center [554, 425] width 294 height 181
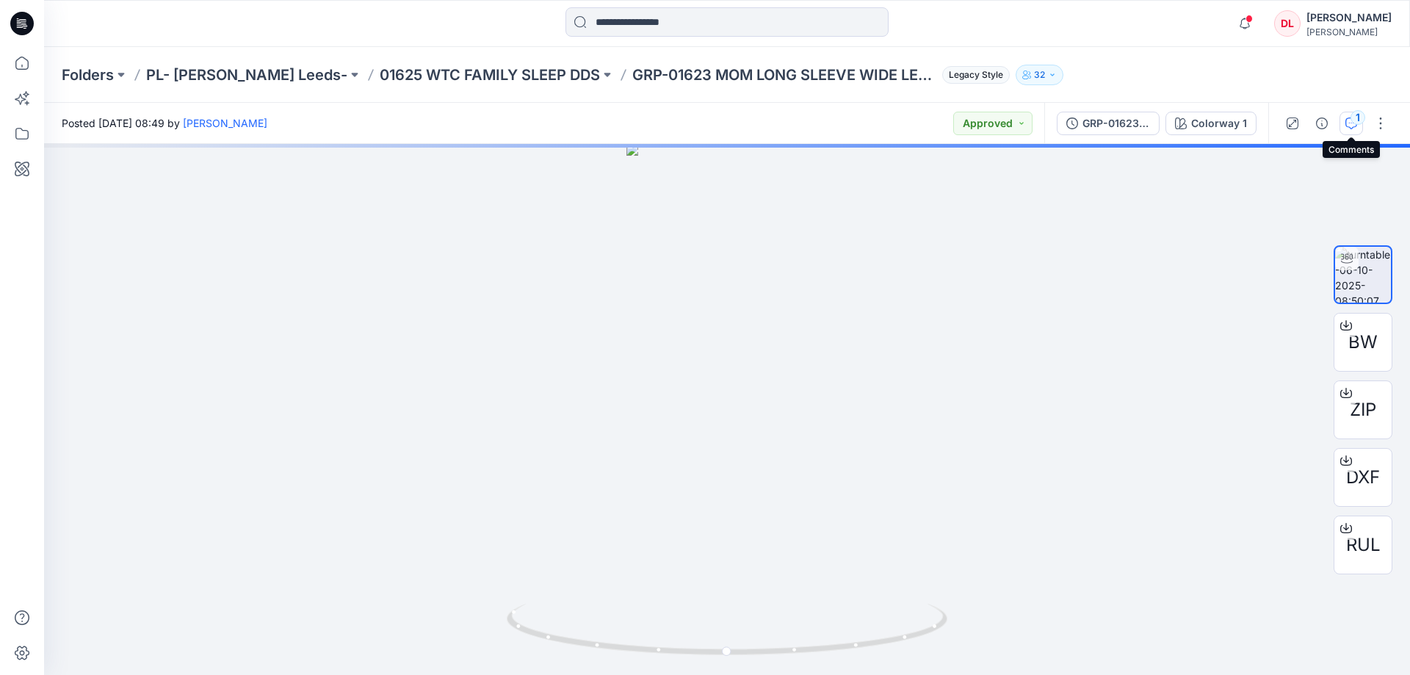
click at [1348, 128] on icon "button" at bounding box center [1351, 123] width 12 height 12
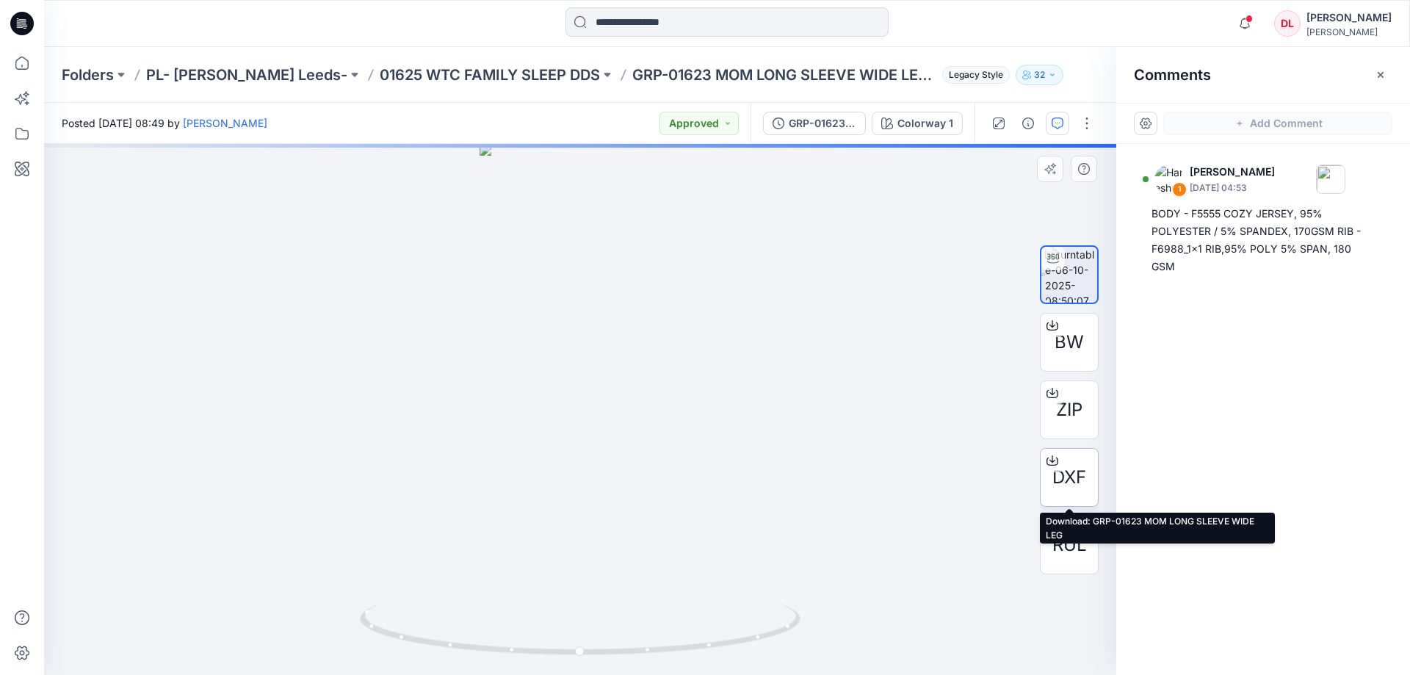
click at [1068, 466] on span "DXF" at bounding box center [1069, 477] width 34 height 26
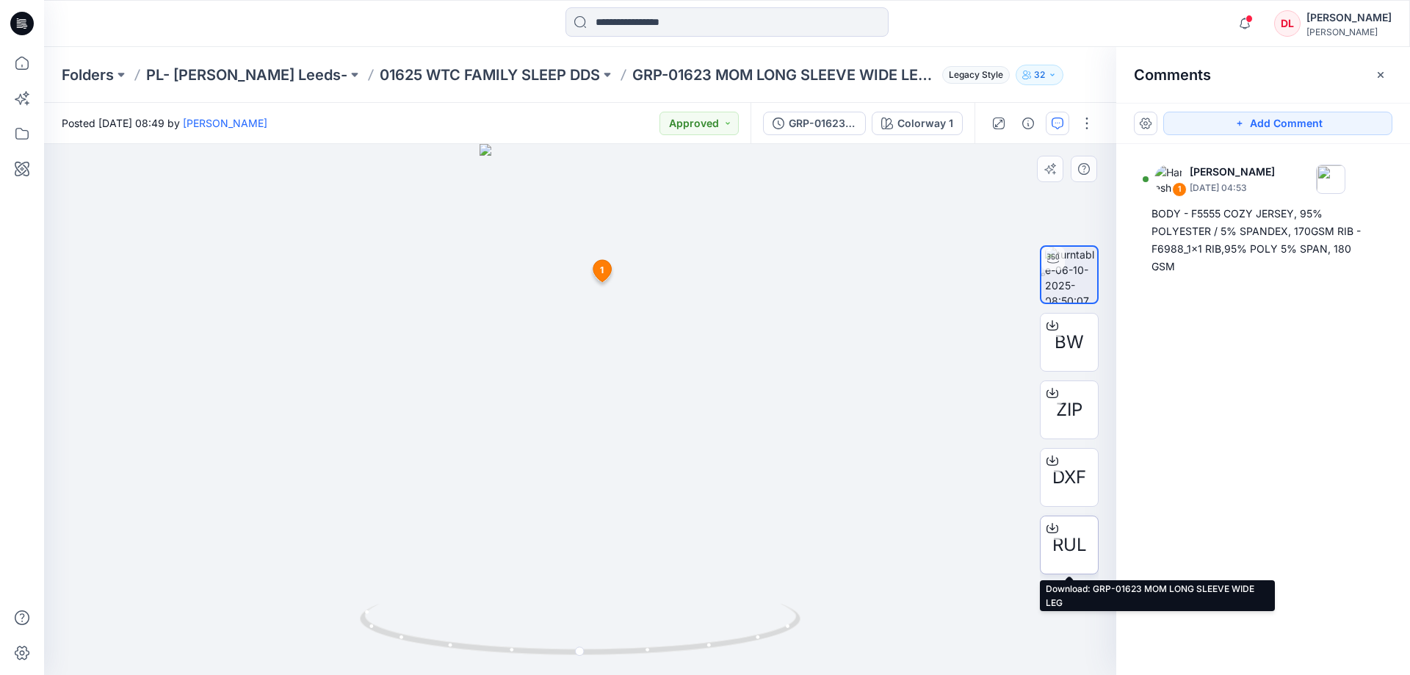
click at [1061, 543] on span "RUL" at bounding box center [1069, 545] width 35 height 26
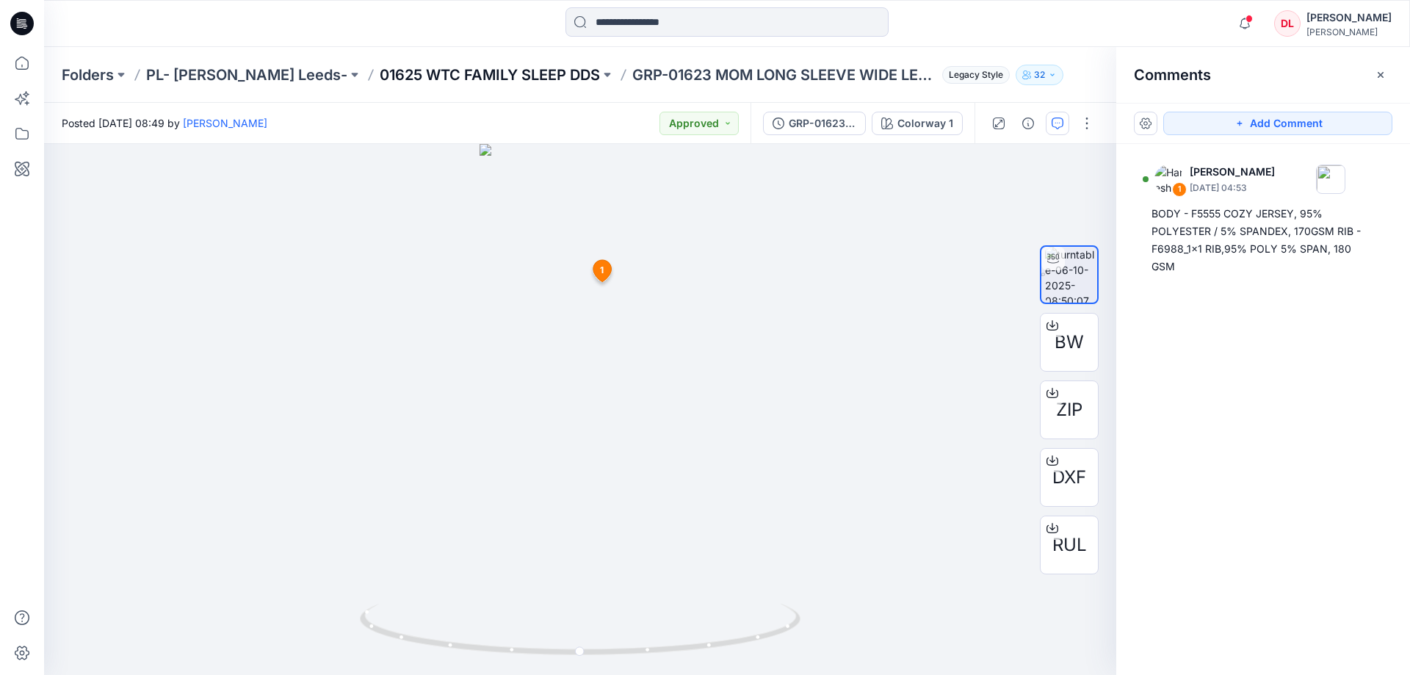
click at [434, 68] on p "01625 WTC FAMILY SLEEP DDS" at bounding box center [490, 75] width 220 height 21
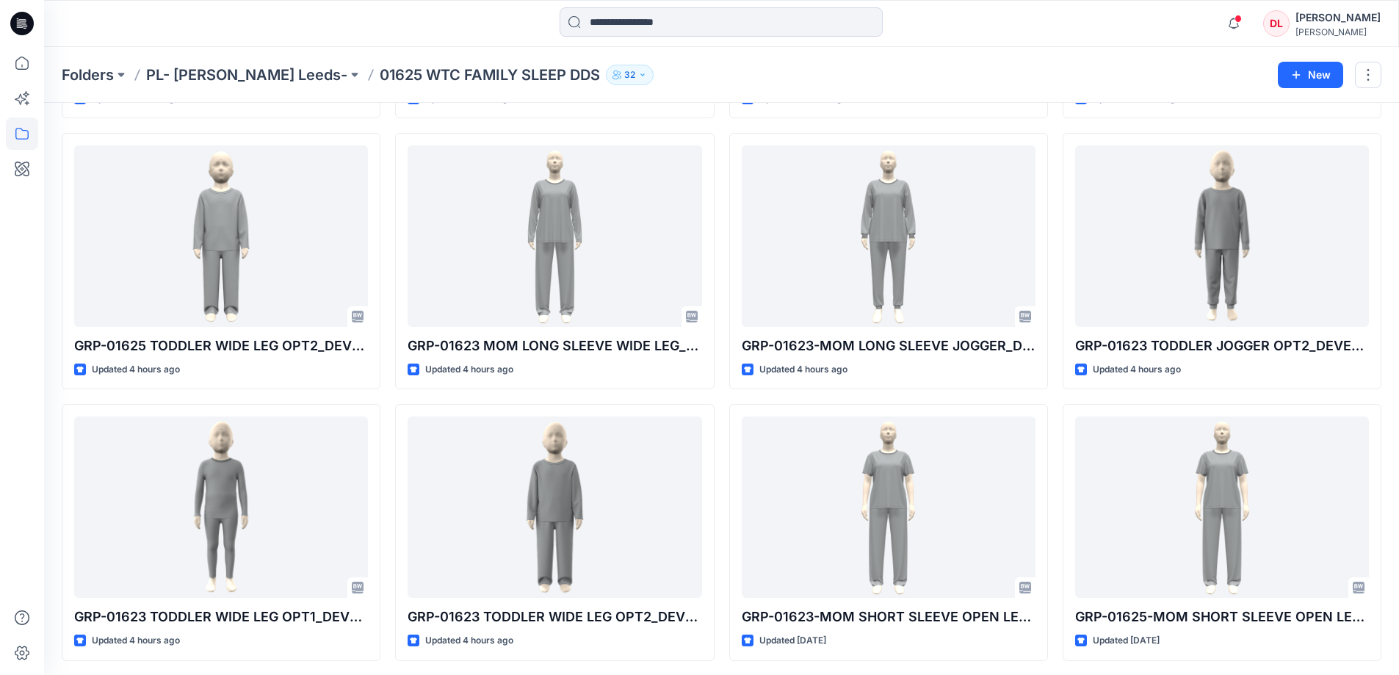
scroll to position [1618, 0]
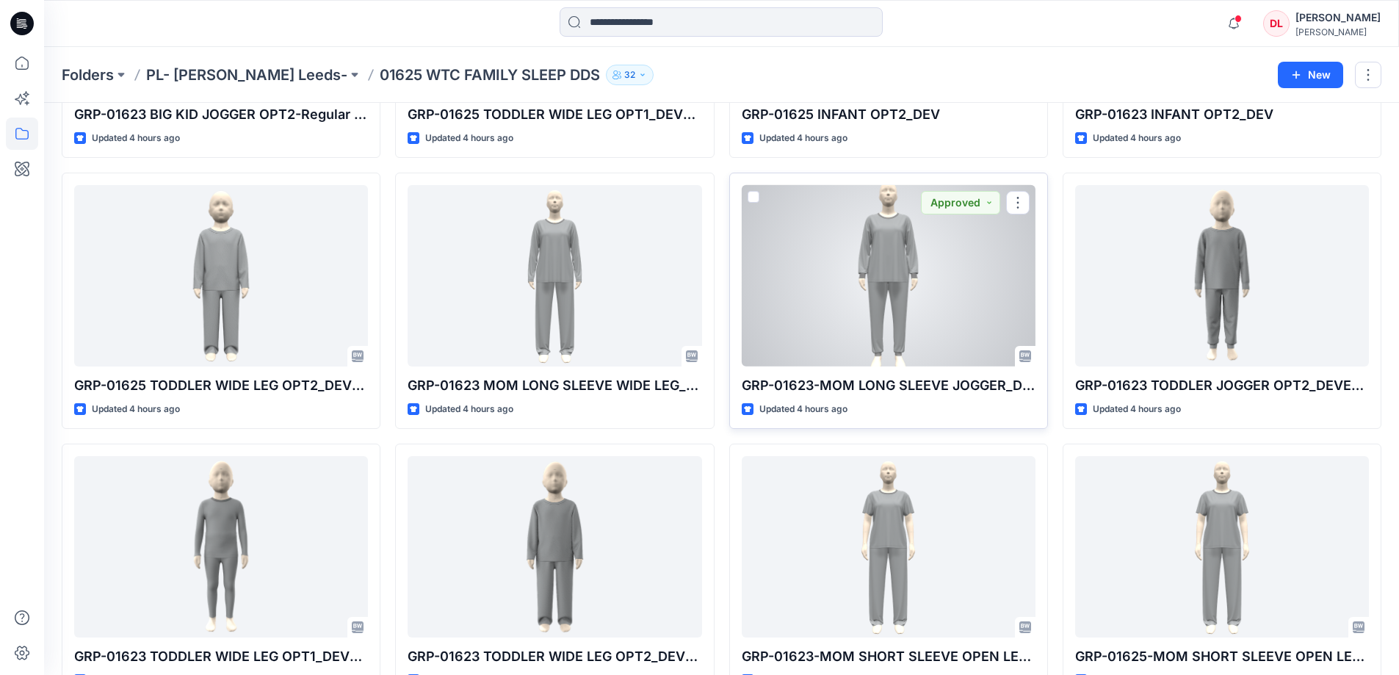
click at [887, 278] on div at bounding box center [889, 275] width 294 height 181
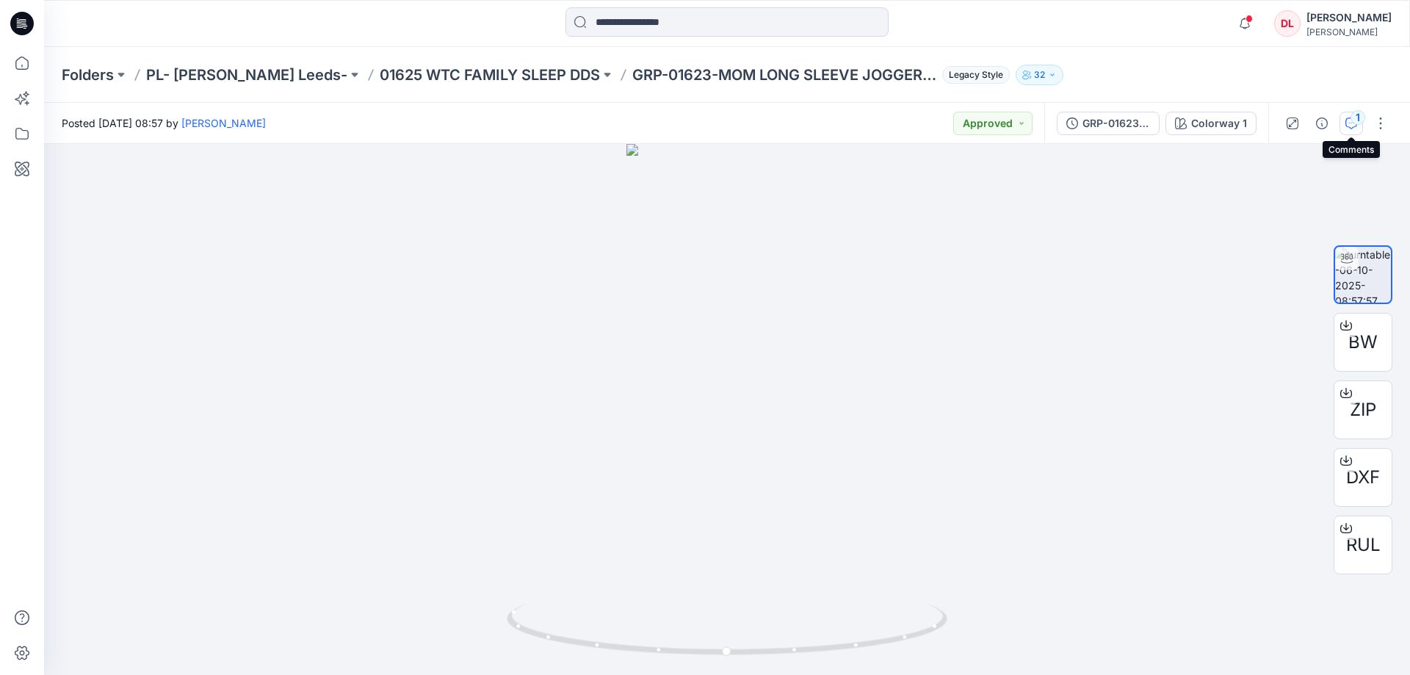
click at [1346, 128] on icon "button" at bounding box center [1351, 123] width 12 height 12
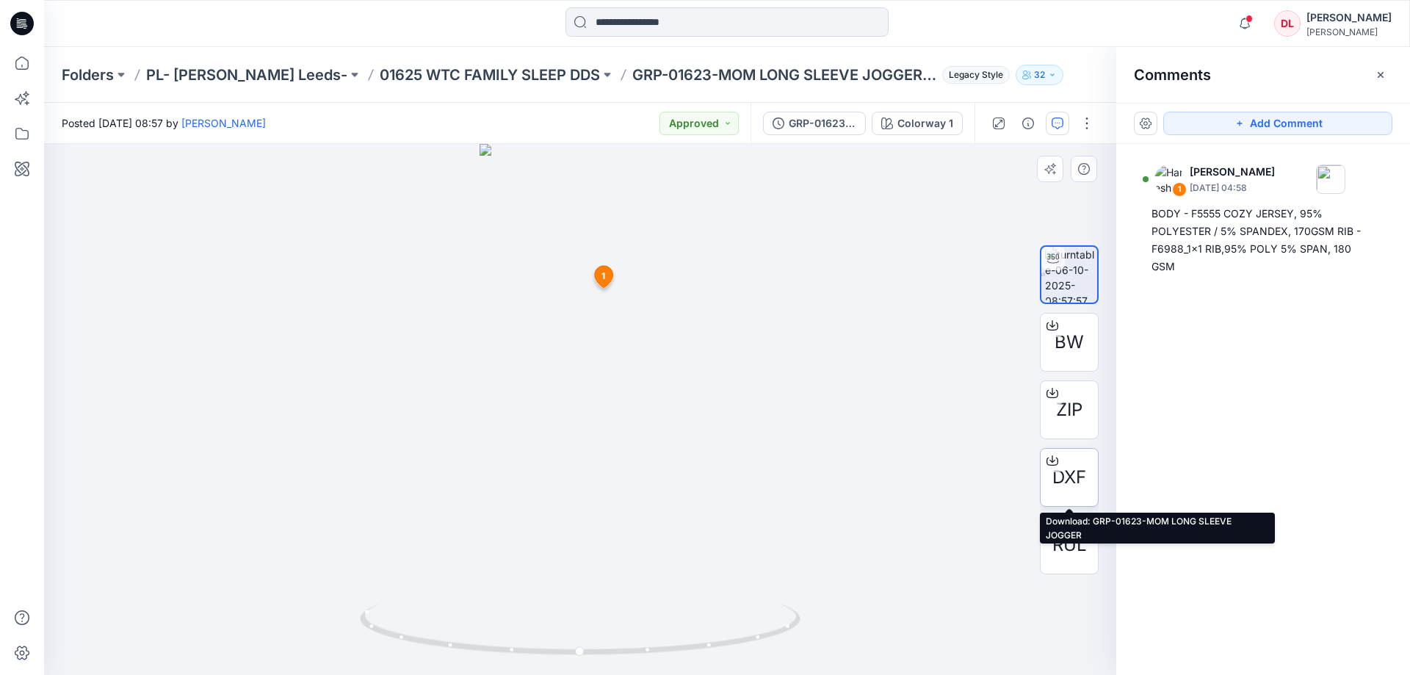
click at [1068, 473] on span "DXF" at bounding box center [1069, 477] width 34 height 26
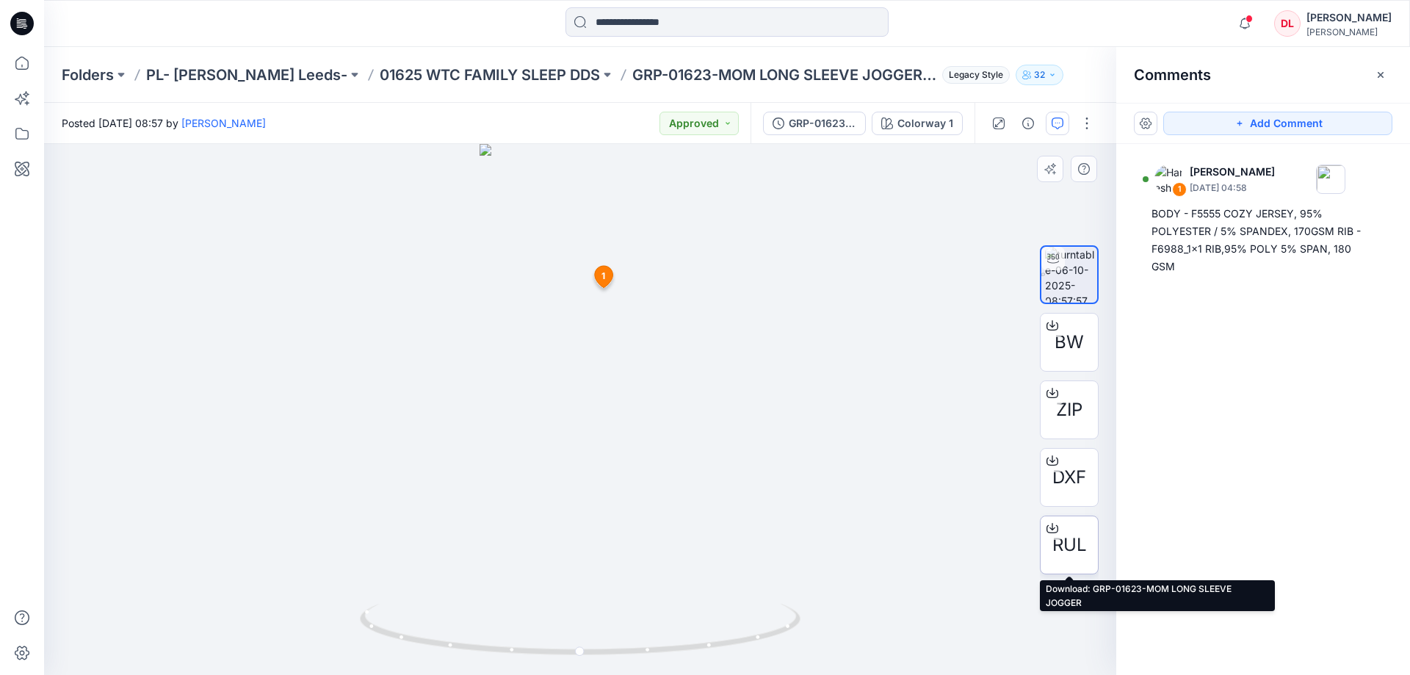
click at [1066, 533] on span "RUL" at bounding box center [1069, 545] width 35 height 26
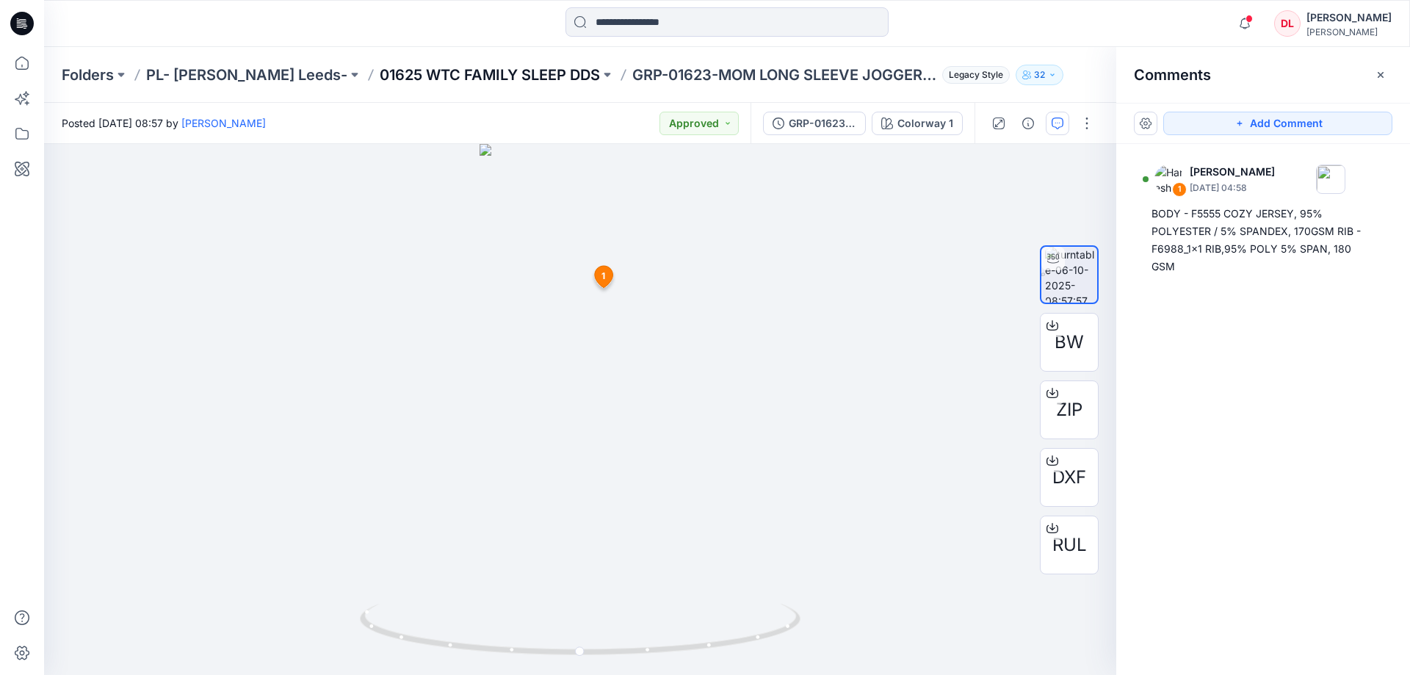
click at [400, 78] on p "01625 WTC FAMILY SLEEP DDS" at bounding box center [490, 75] width 220 height 21
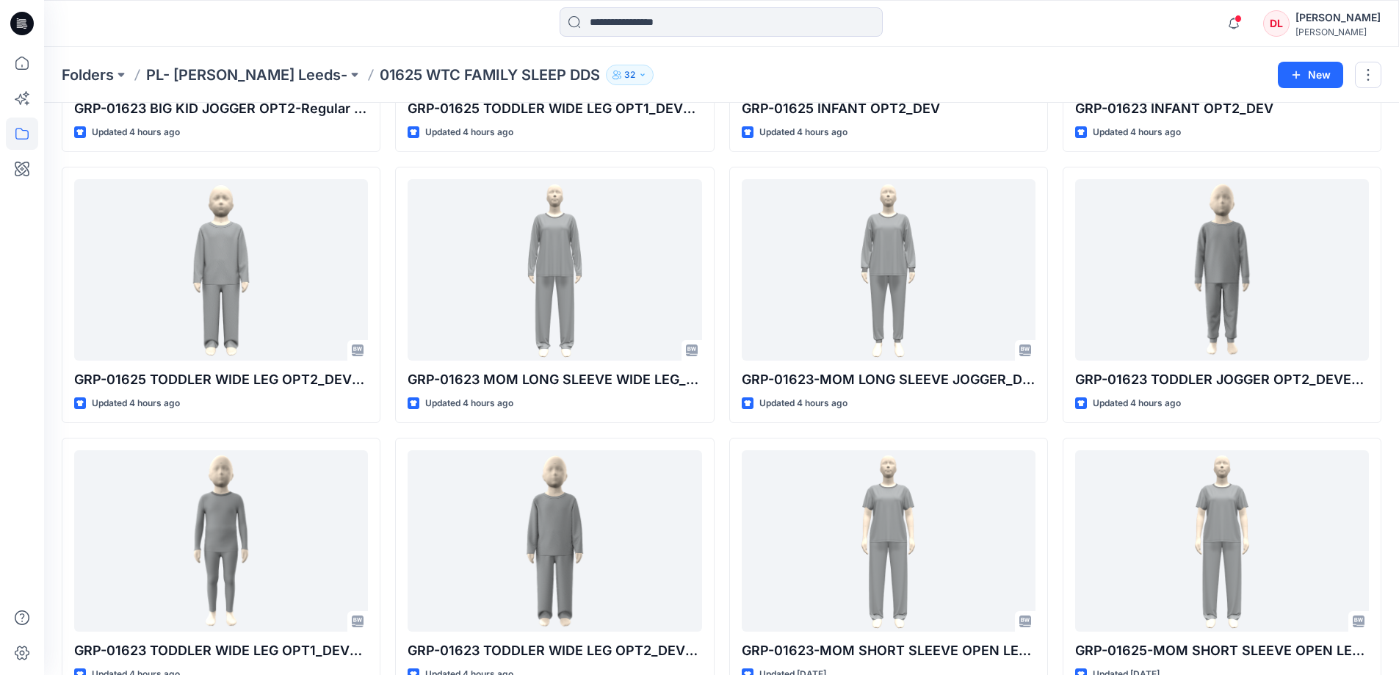
scroll to position [1621, 0]
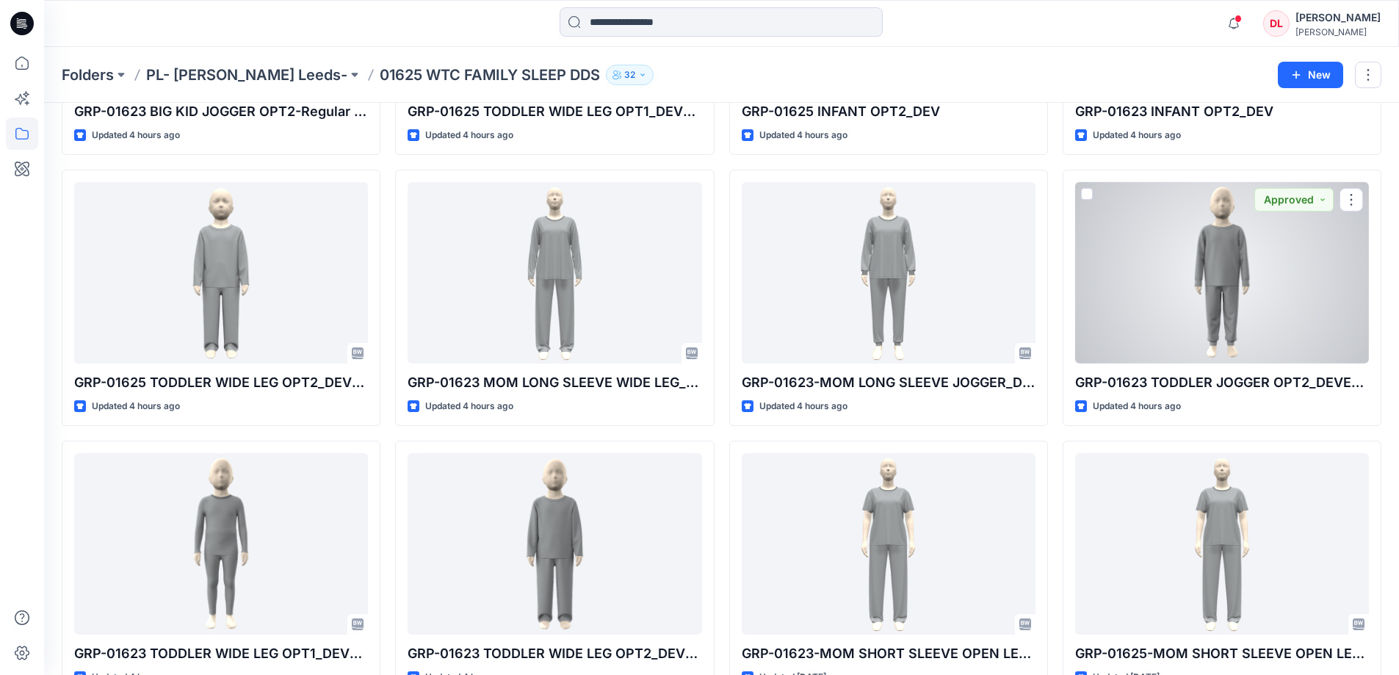
click at [1221, 251] on div at bounding box center [1222, 272] width 294 height 181
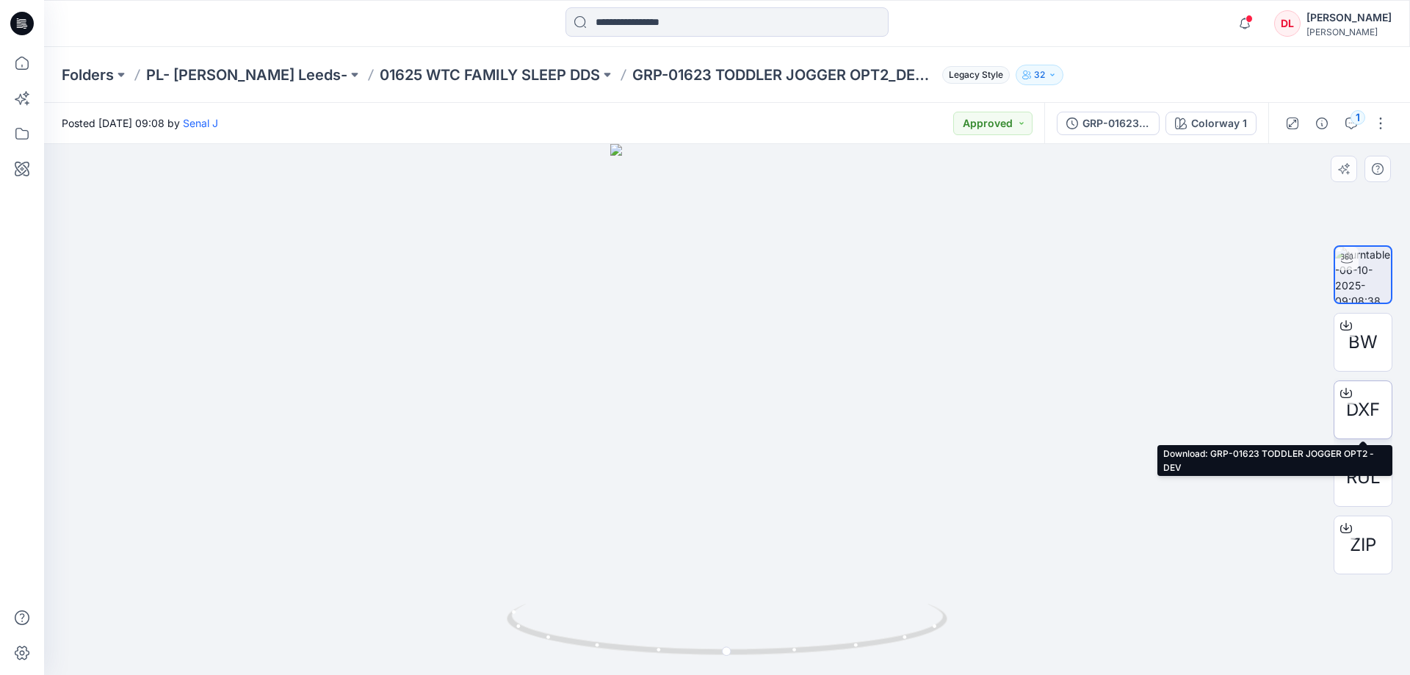
click at [1363, 401] on span "DXF" at bounding box center [1363, 409] width 34 height 26
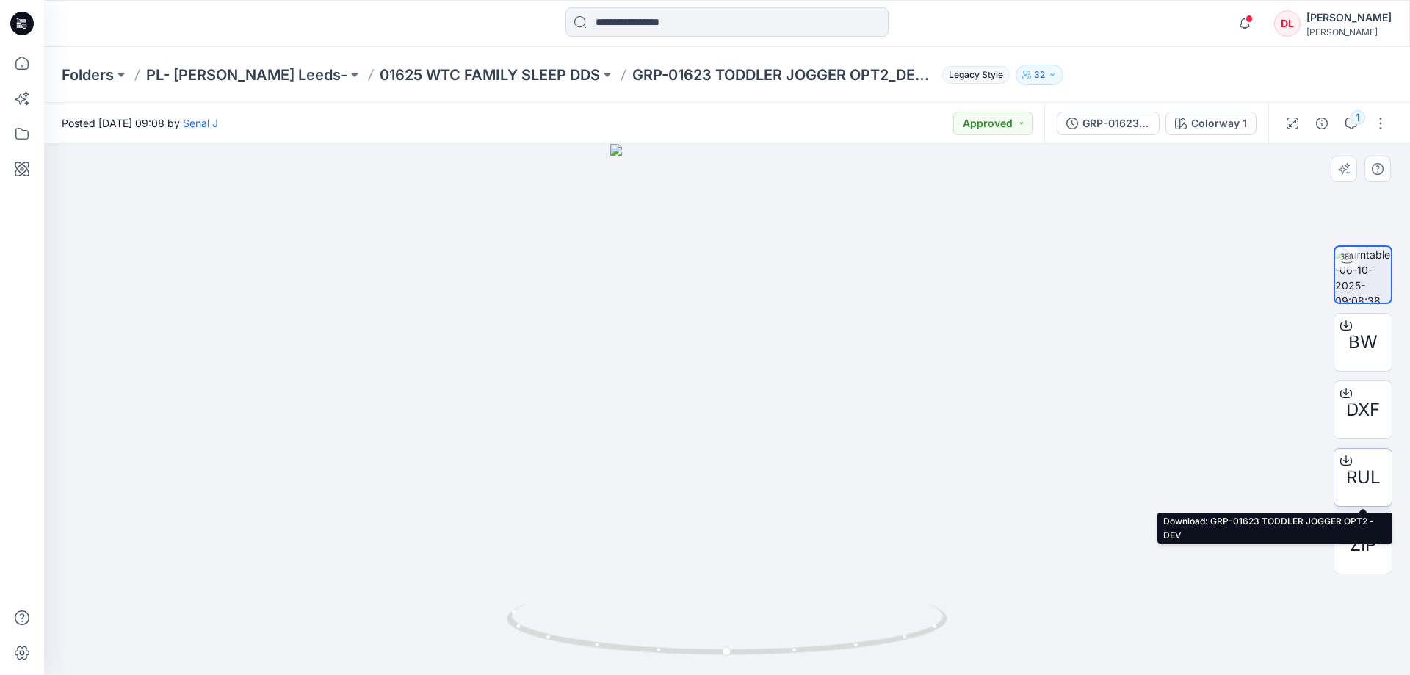
click at [1357, 478] on span "RUL" at bounding box center [1363, 477] width 35 height 26
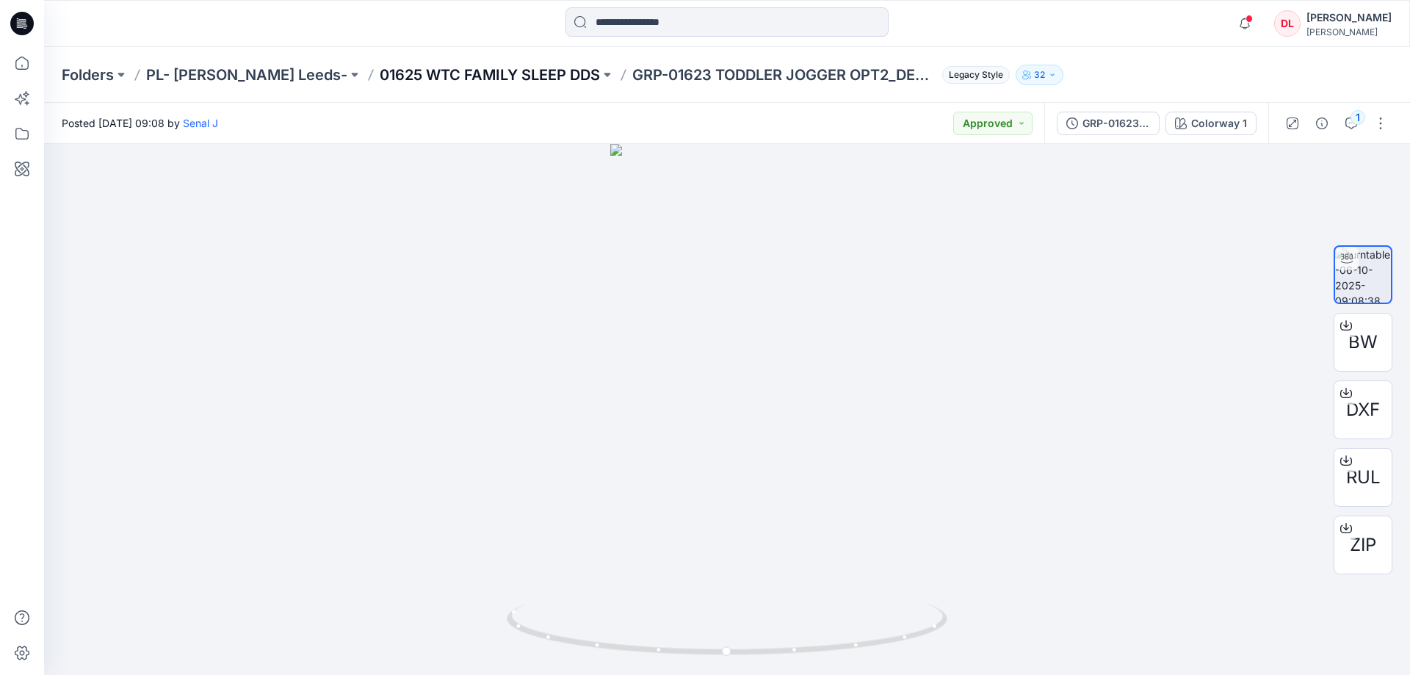
click at [441, 72] on p "01625 WTC FAMILY SLEEP DDS" at bounding box center [490, 75] width 220 height 21
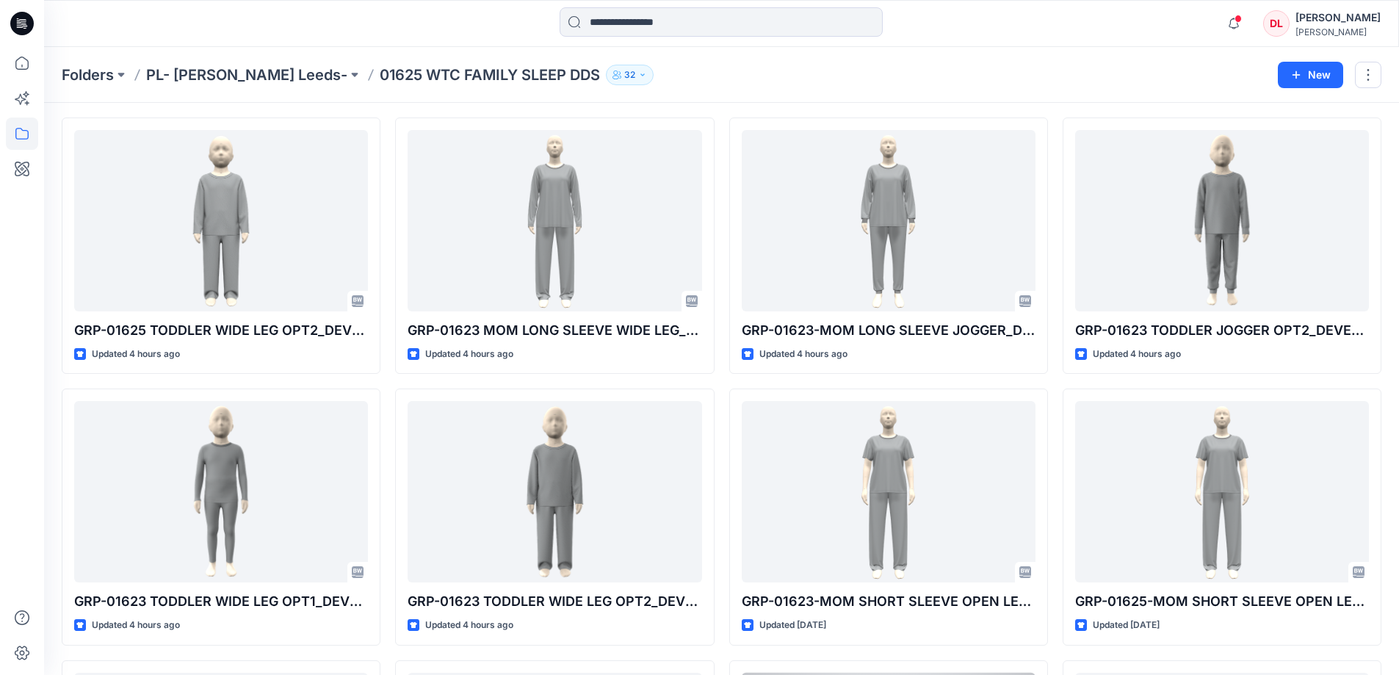
scroll to position [1615, 0]
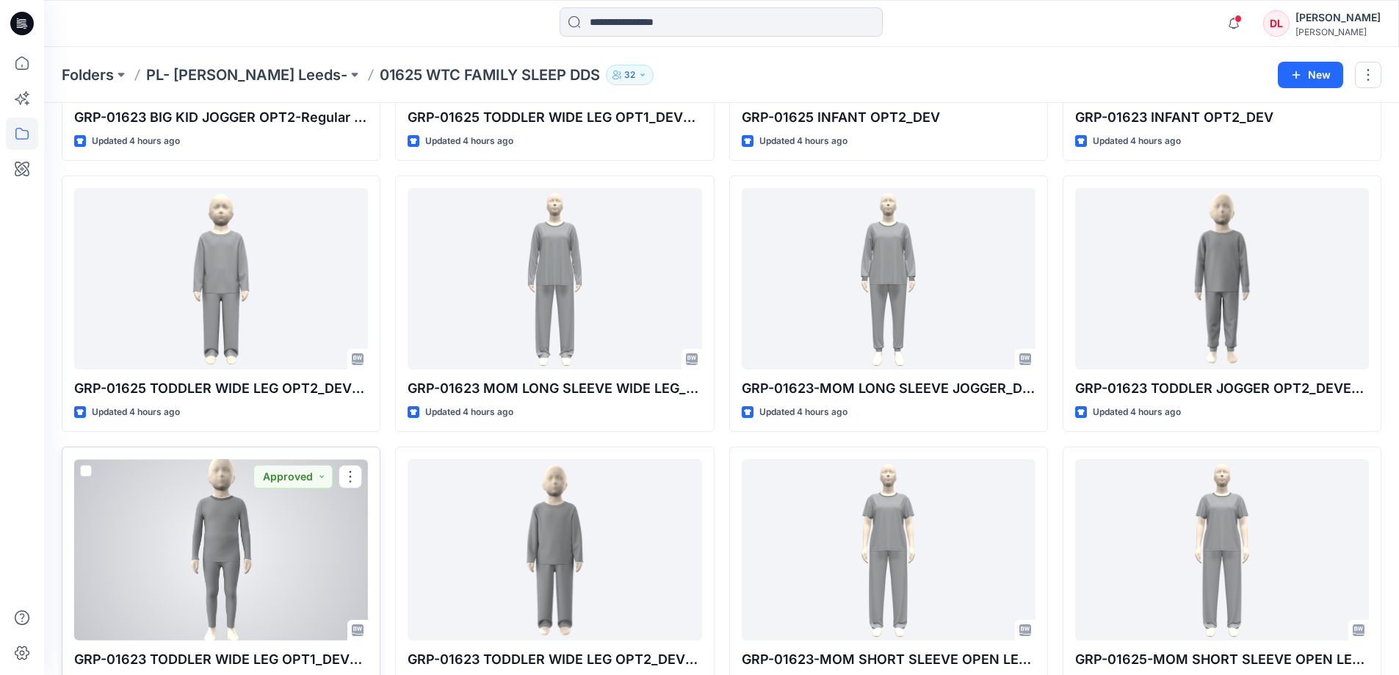
click at [233, 534] on div at bounding box center [221, 549] width 294 height 181
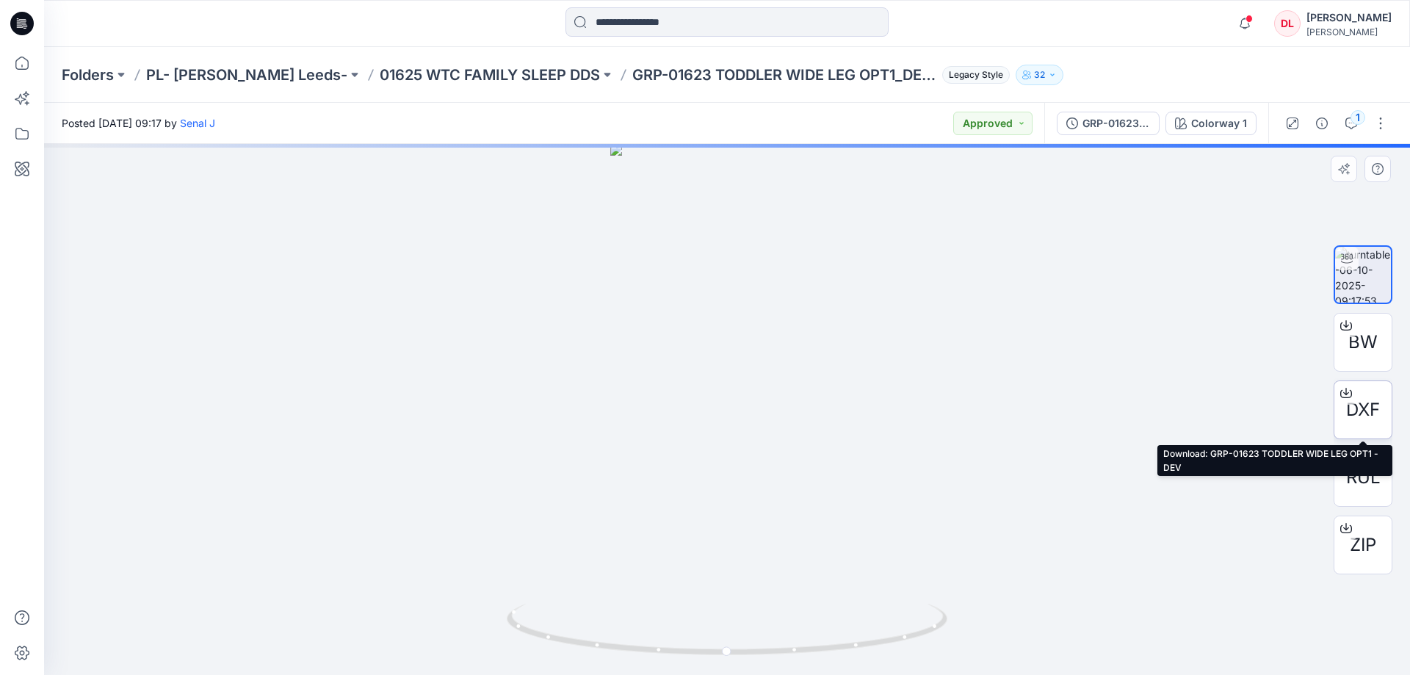
click at [1367, 408] on span "DXF" at bounding box center [1363, 409] width 34 height 26
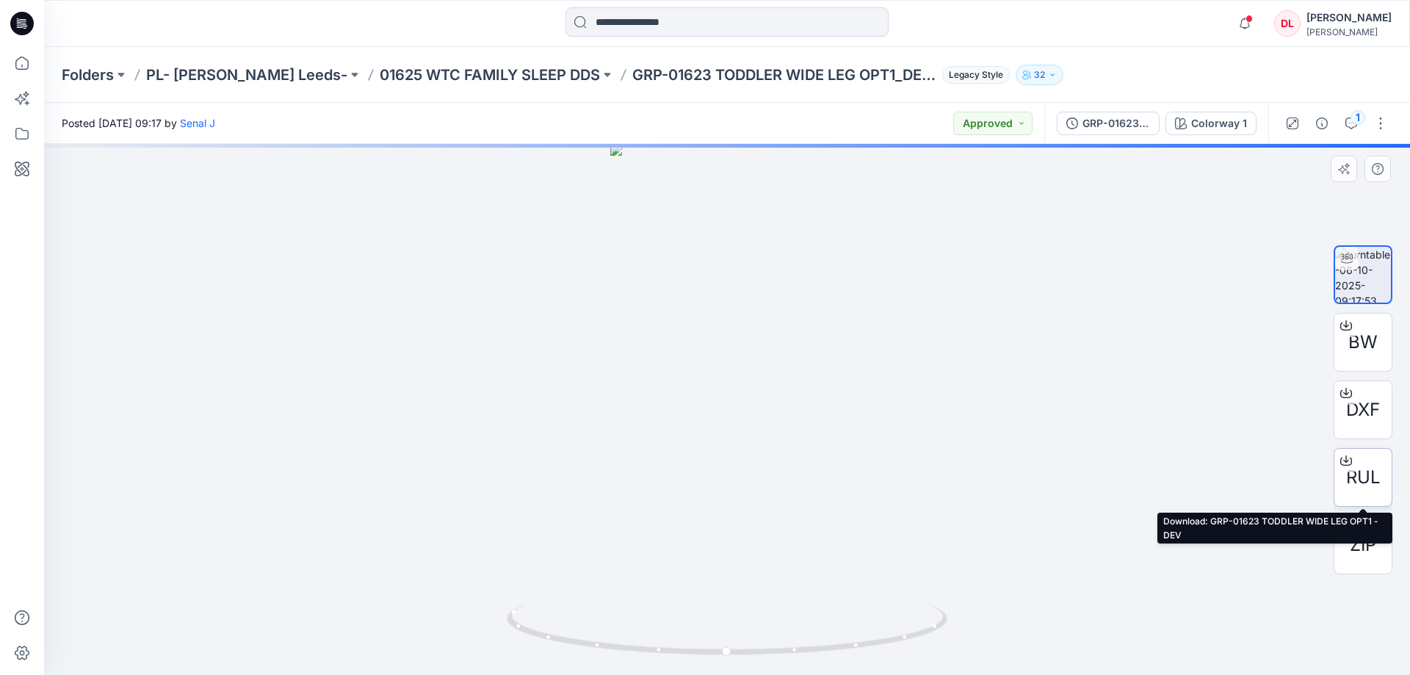
click at [1356, 471] on span "RUL" at bounding box center [1363, 477] width 35 height 26
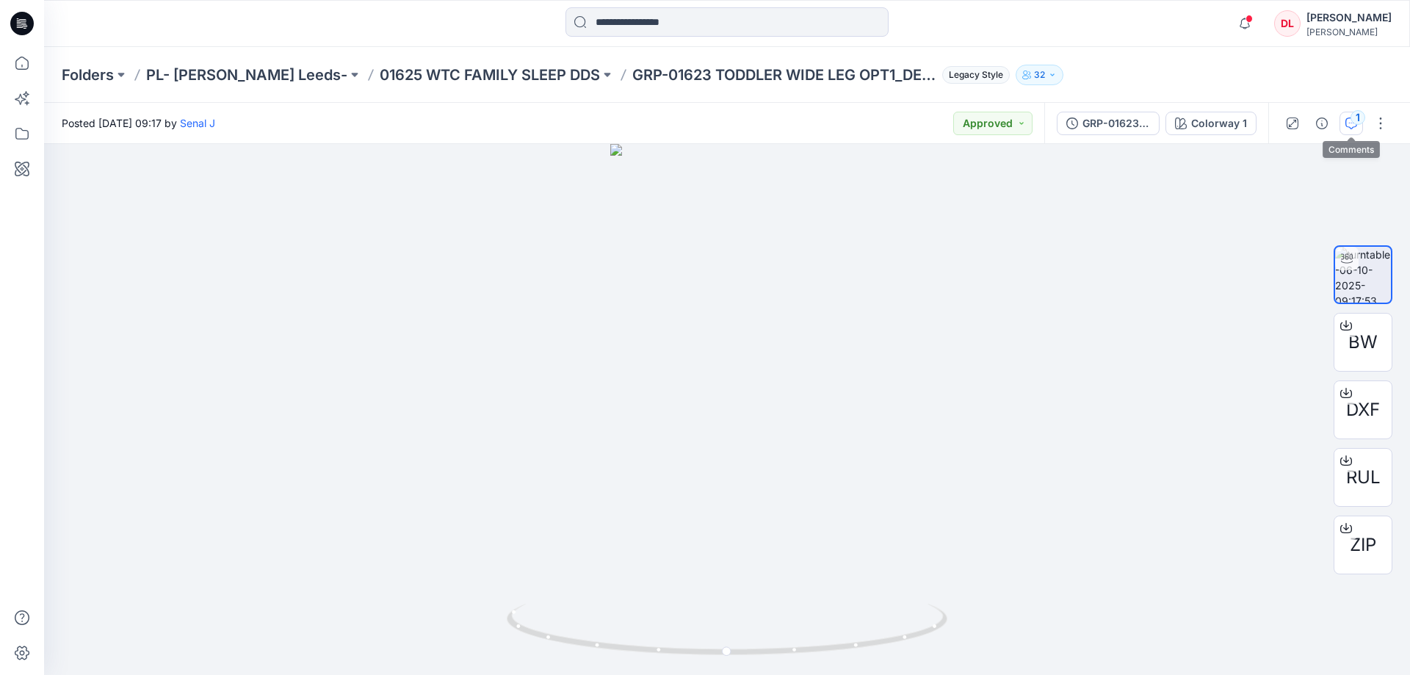
click at [1346, 128] on icon "button" at bounding box center [1351, 123] width 12 height 12
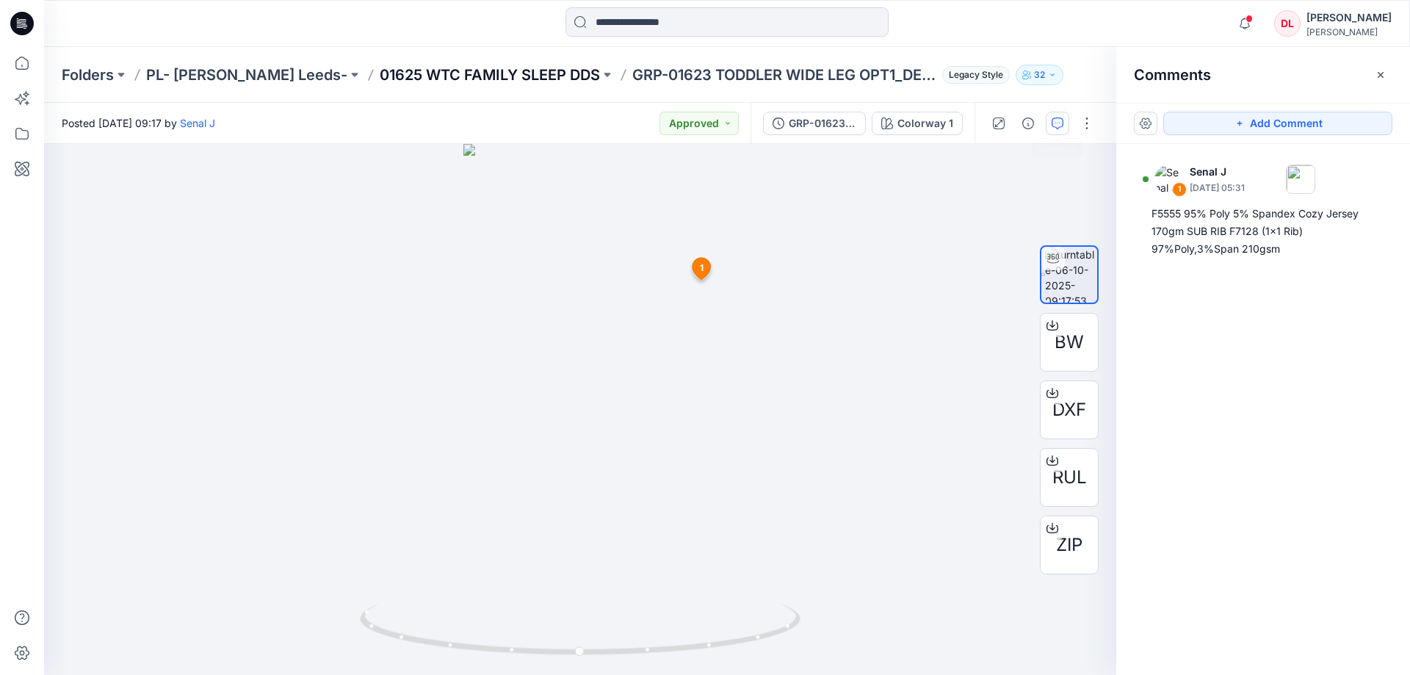
click at [470, 70] on p "01625 WTC FAMILY SLEEP DDS" at bounding box center [490, 75] width 220 height 21
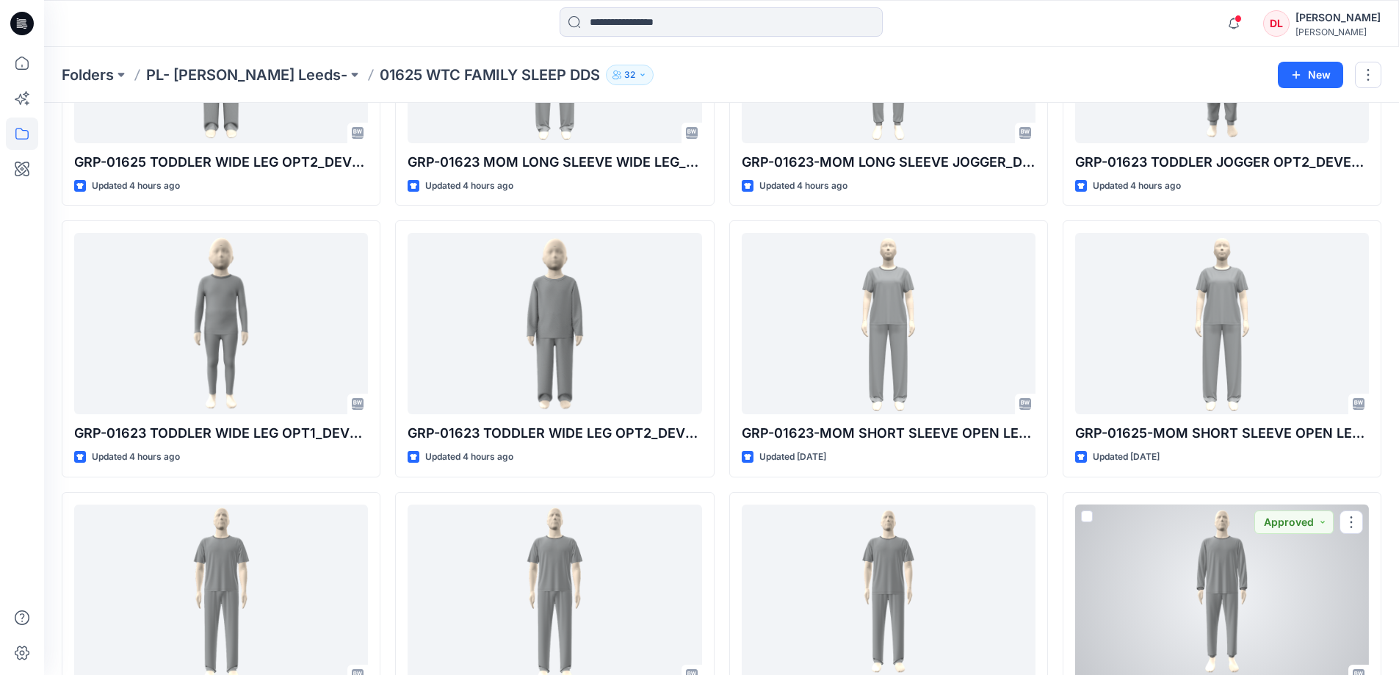
scroll to position [1768, 0]
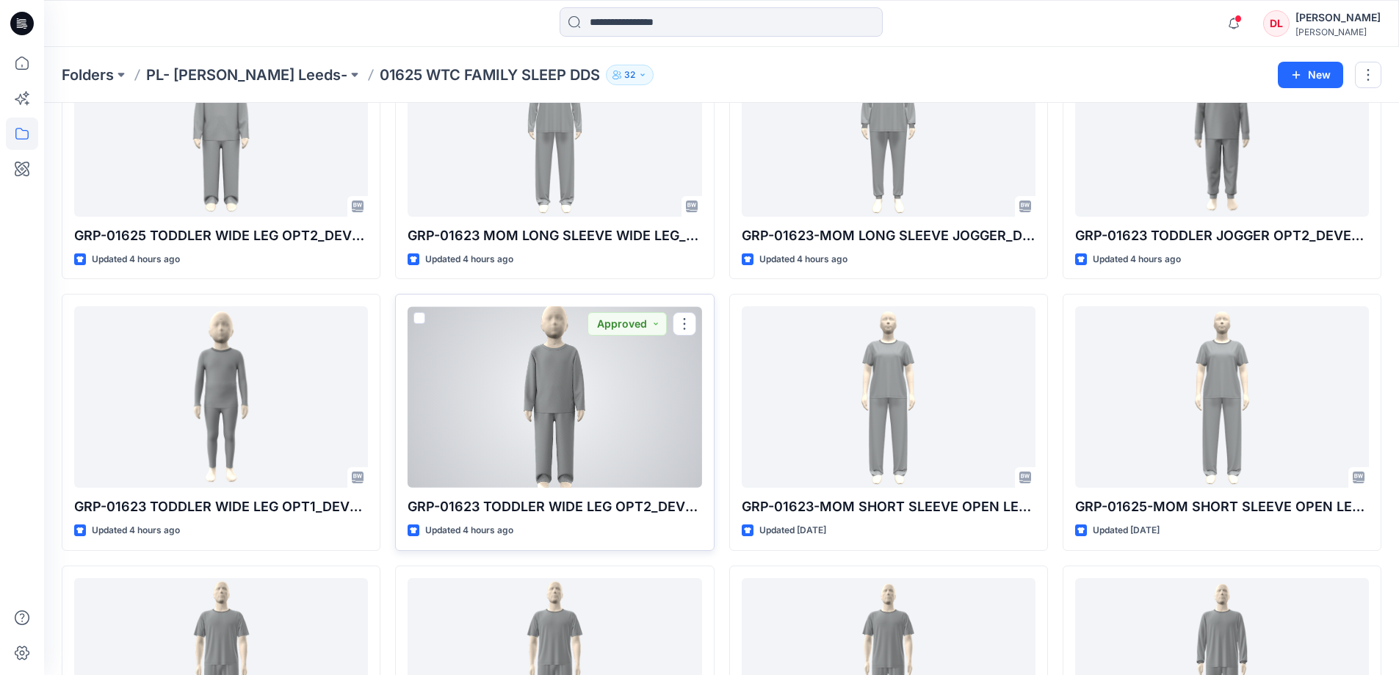
click at [551, 404] on div at bounding box center [554, 396] width 294 height 181
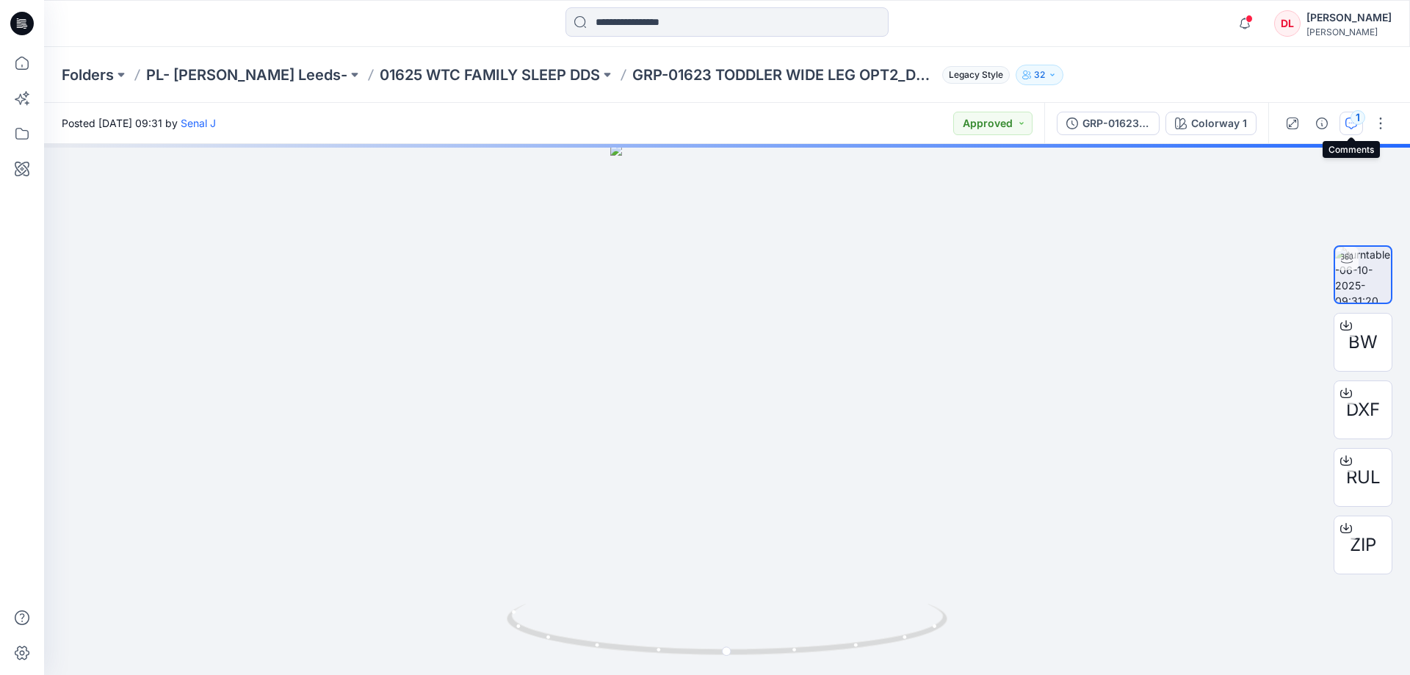
click at [1349, 123] on icon "button" at bounding box center [1351, 122] width 5 height 1
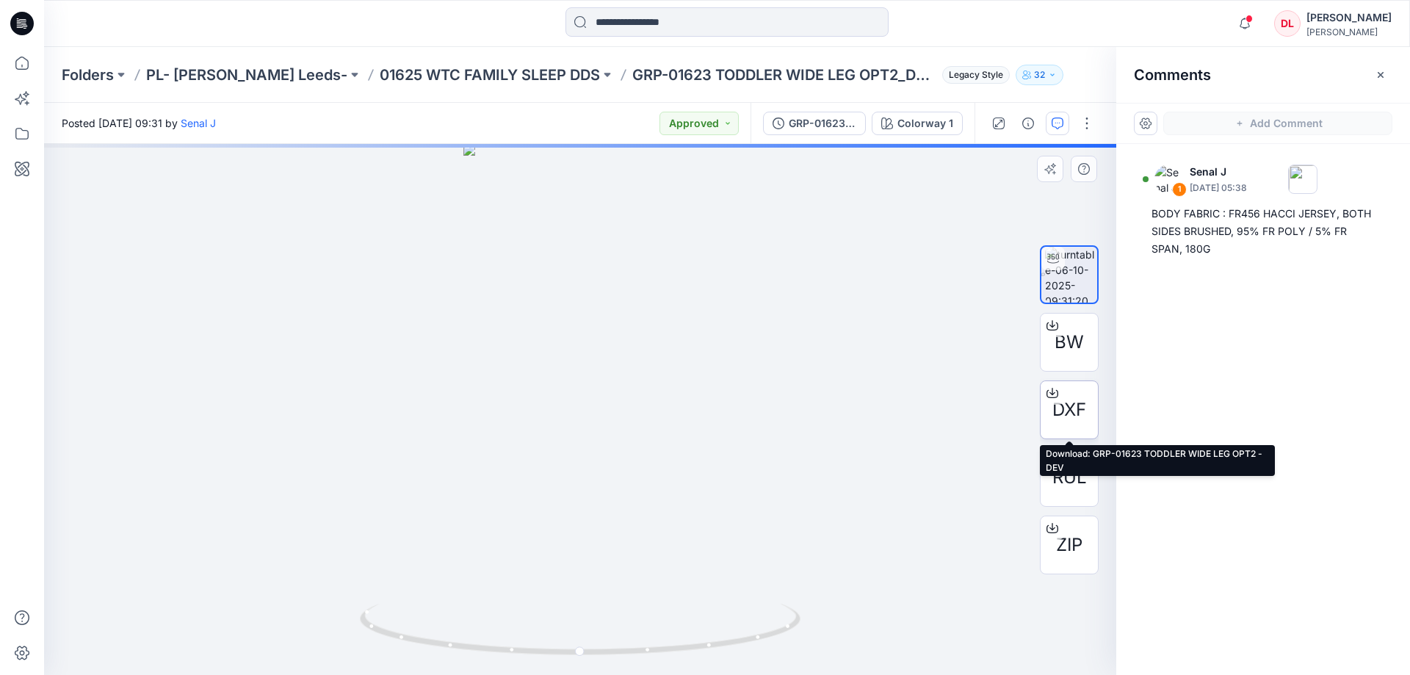
click at [1078, 417] on span "DXF" at bounding box center [1069, 409] width 34 height 26
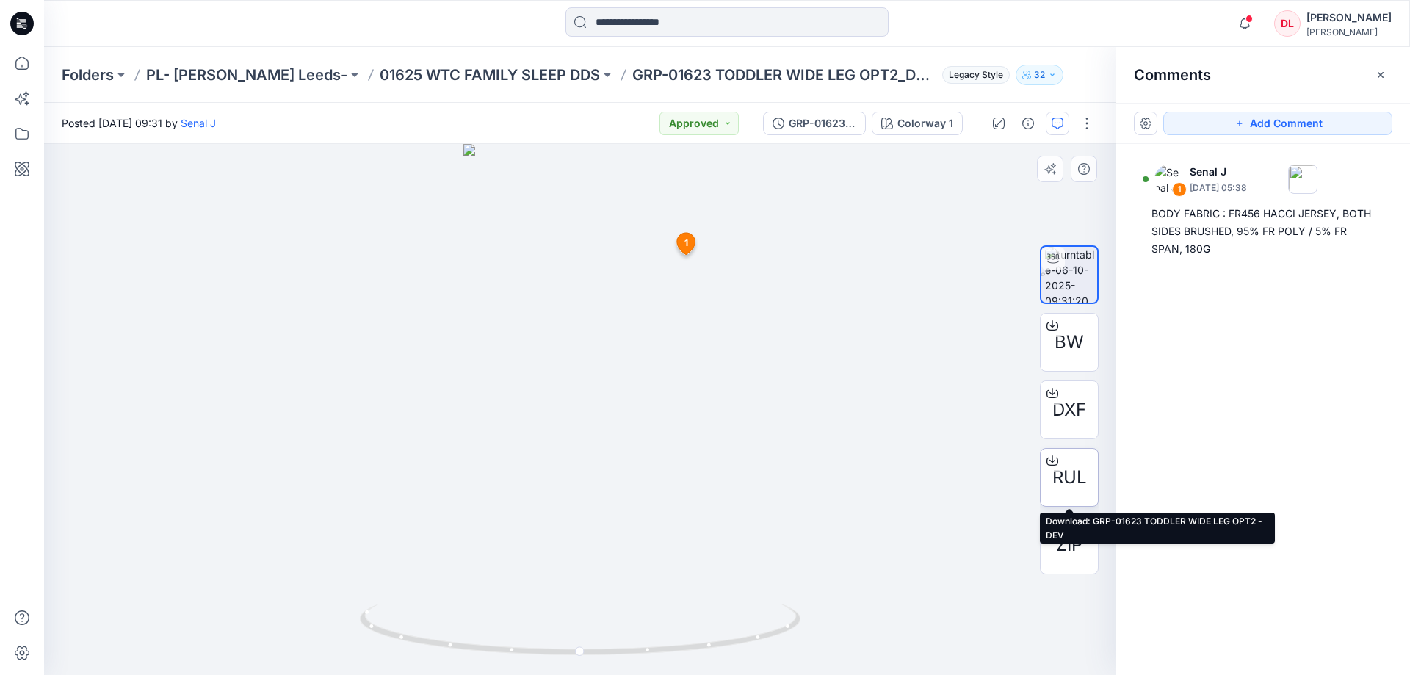
click at [1072, 493] on div "RUL" at bounding box center [1069, 477] width 59 height 59
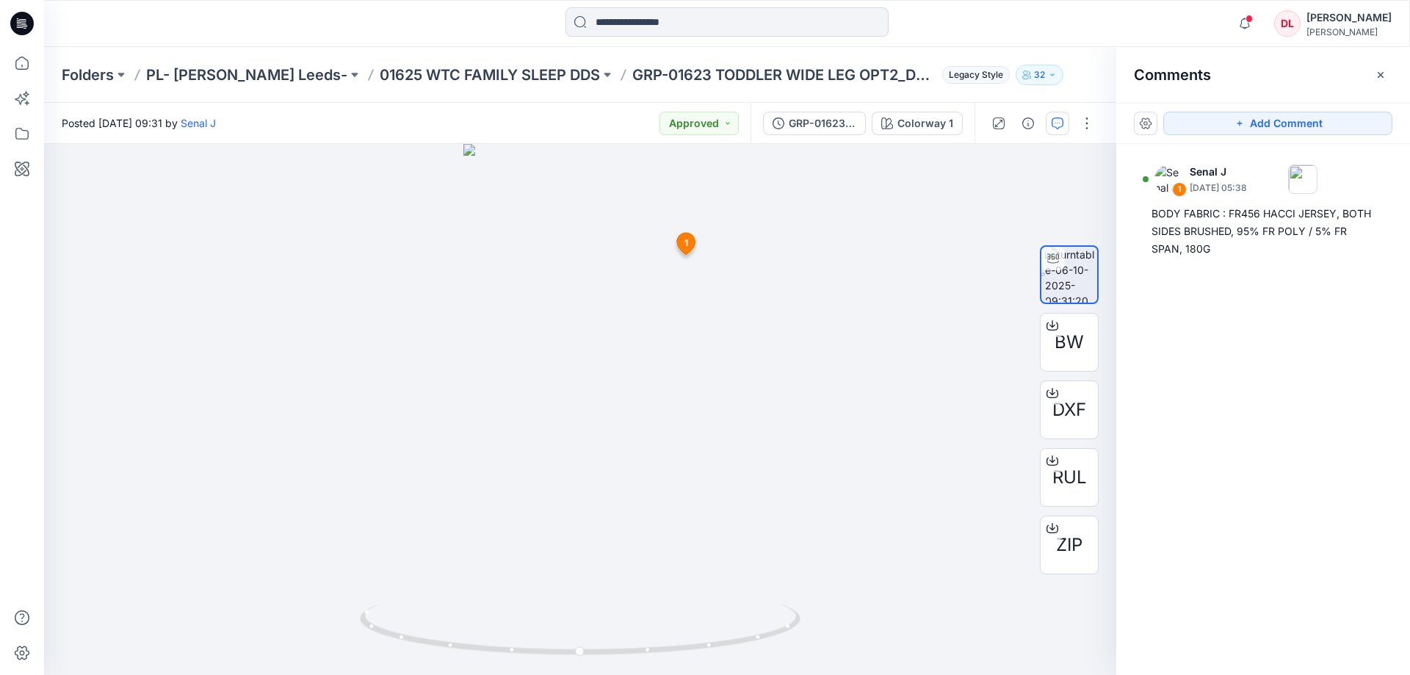
click at [1053, 13] on div at bounding box center [726, 23] width 683 height 32
click at [418, 73] on p "01625 WTC FAMILY SLEEP DDS" at bounding box center [490, 75] width 220 height 21
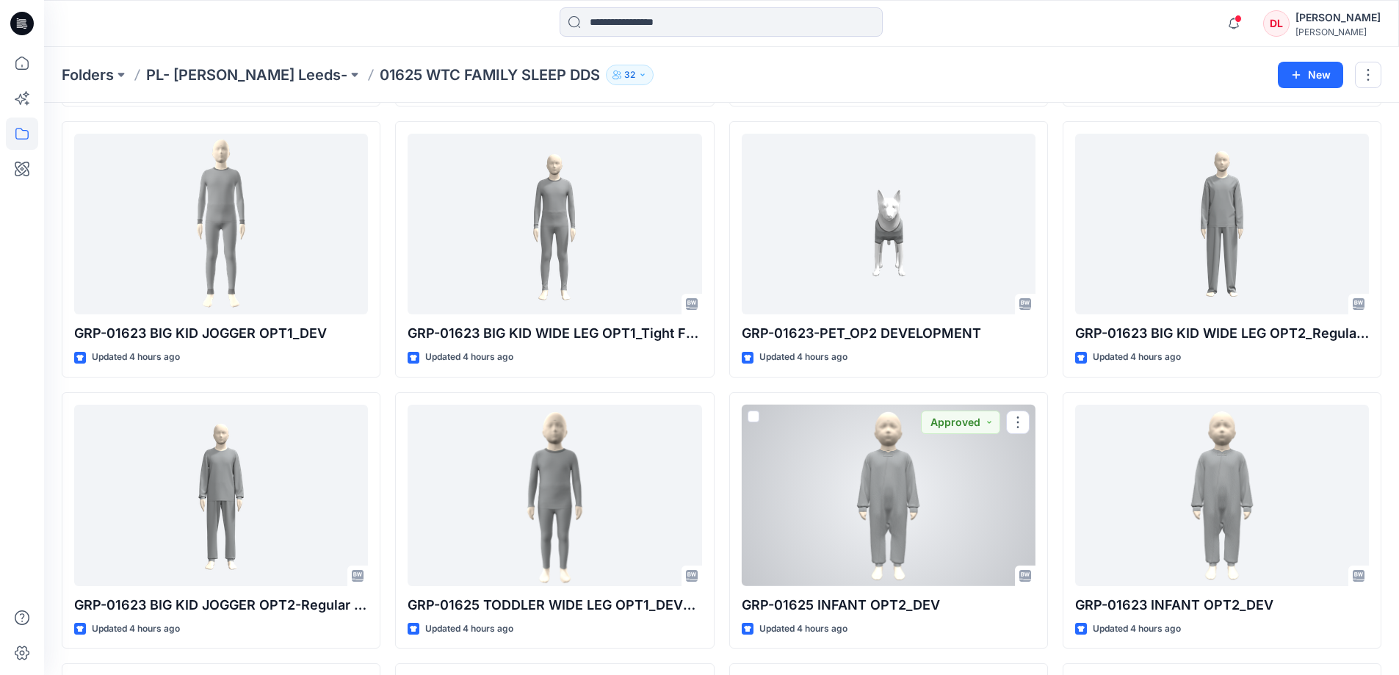
scroll to position [1101, 0]
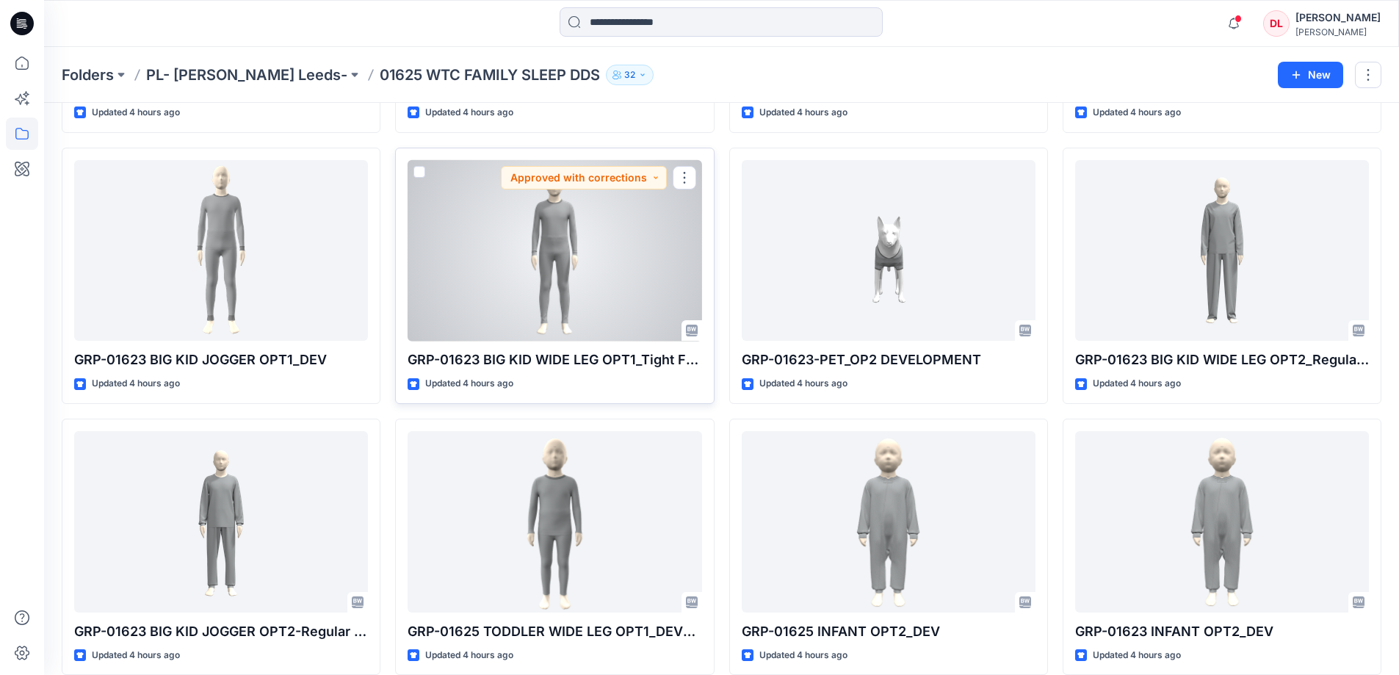
click at [551, 274] on div at bounding box center [554, 250] width 294 height 181
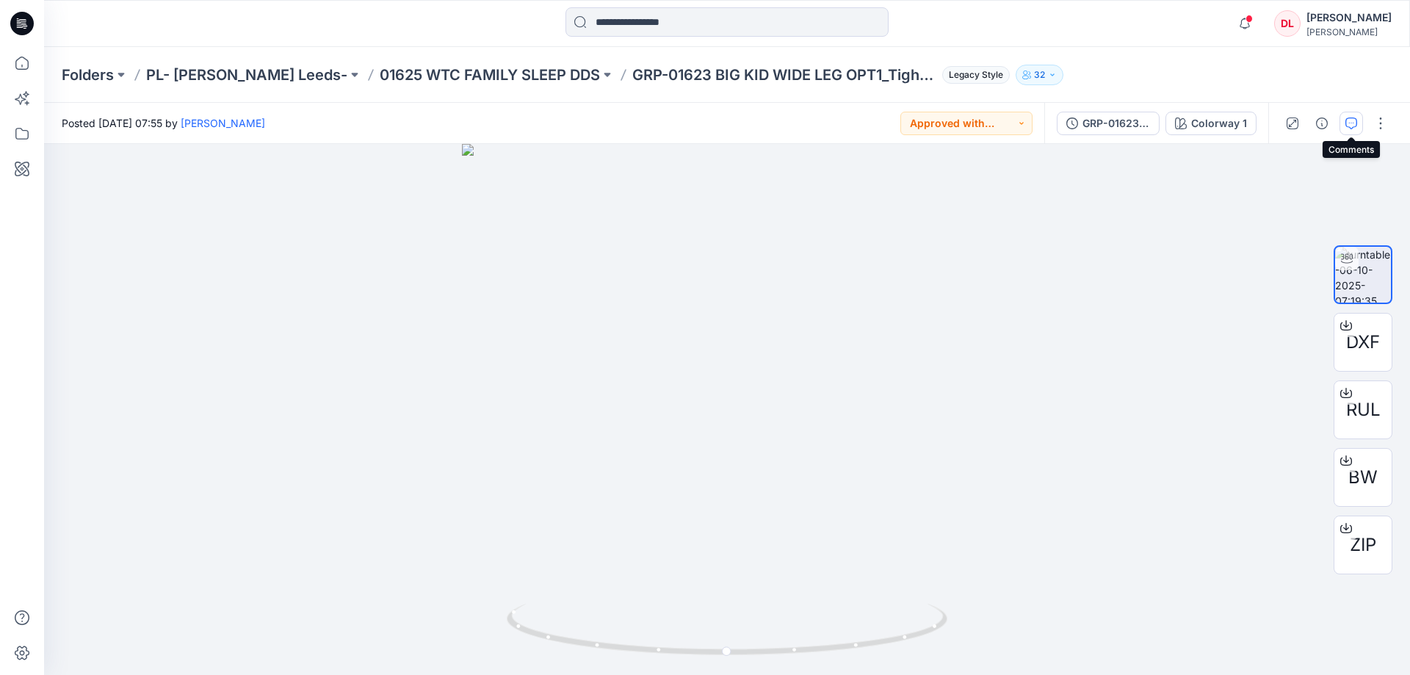
click at [1352, 128] on icon "button" at bounding box center [1351, 123] width 12 height 12
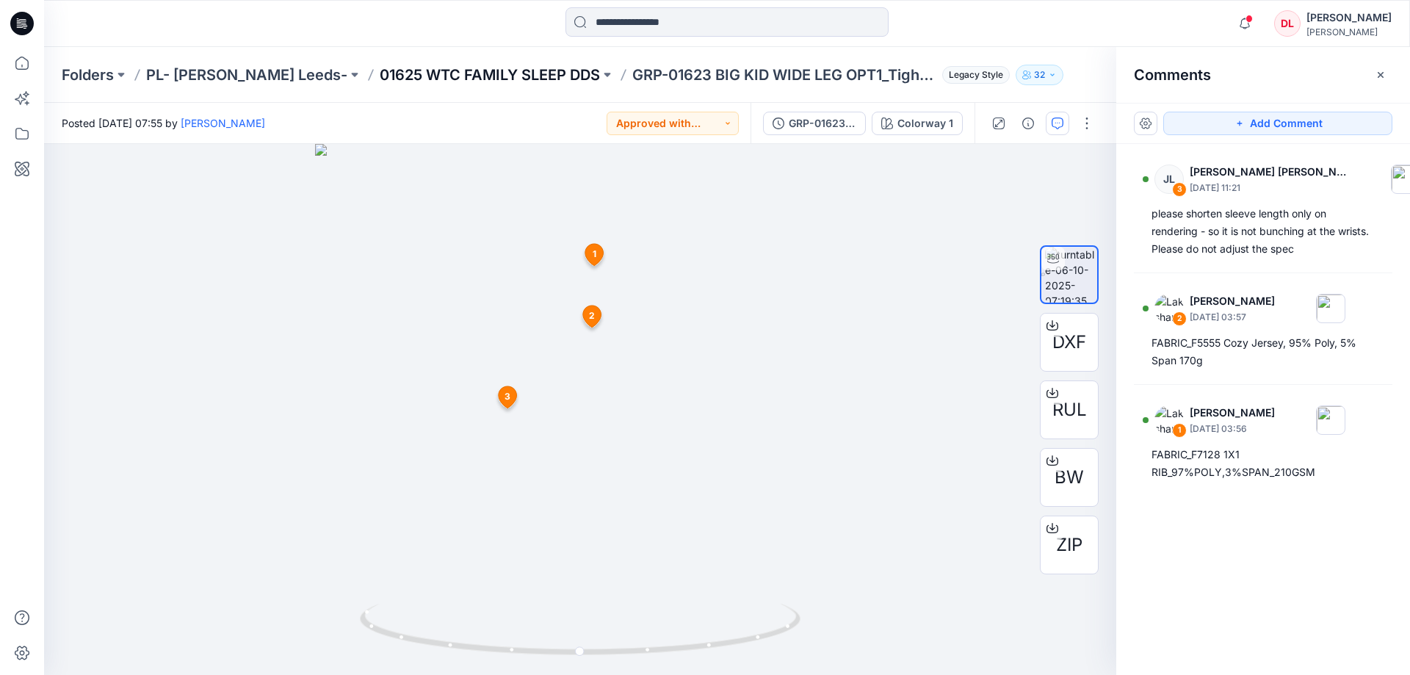
click at [382, 71] on p "01625 WTC FAMILY SLEEP DDS" at bounding box center [490, 75] width 220 height 21
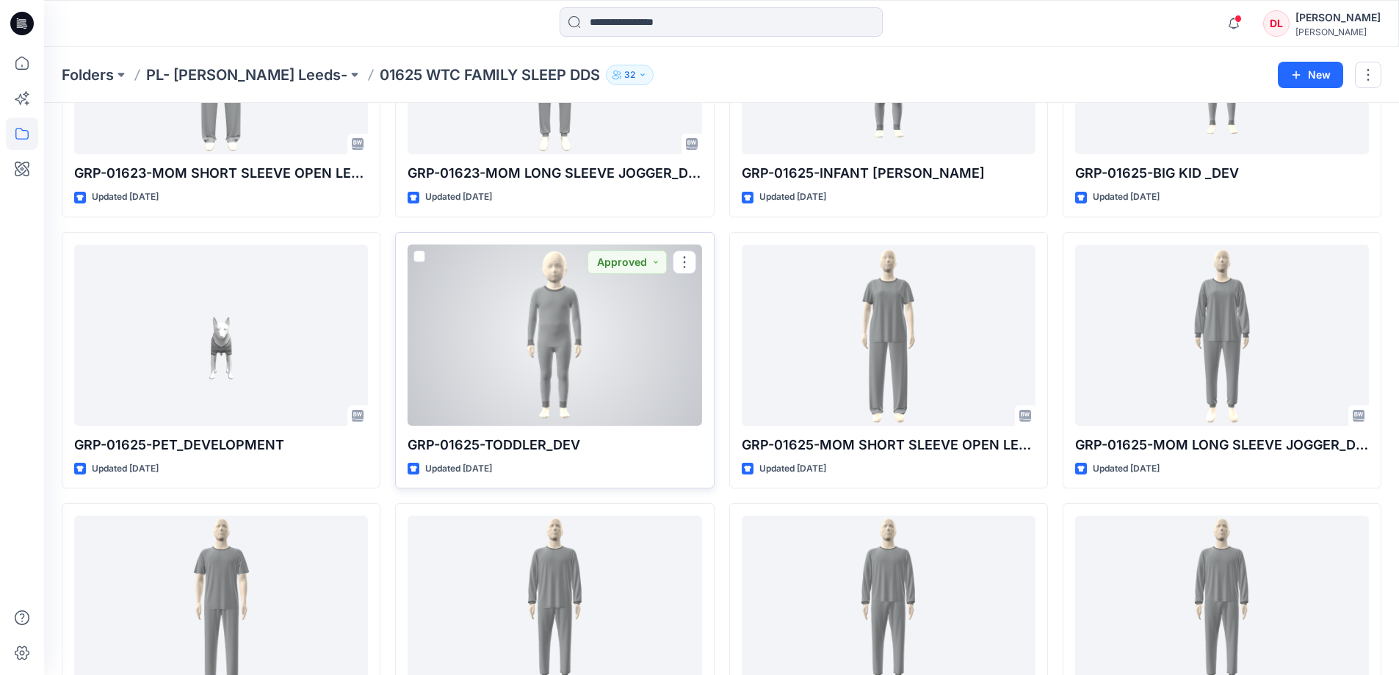
scroll to position [3016, 0]
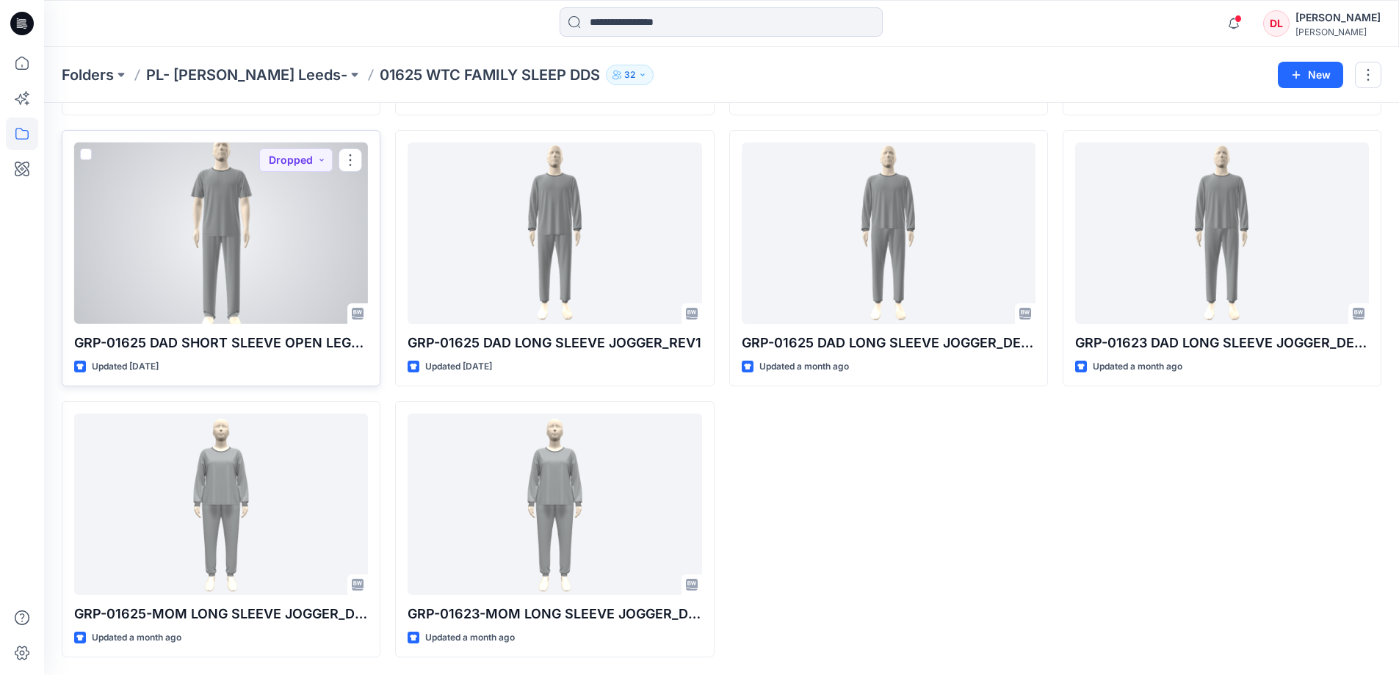
click at [317, 278] on div at bounding box center [221, 232] width 294 height 181
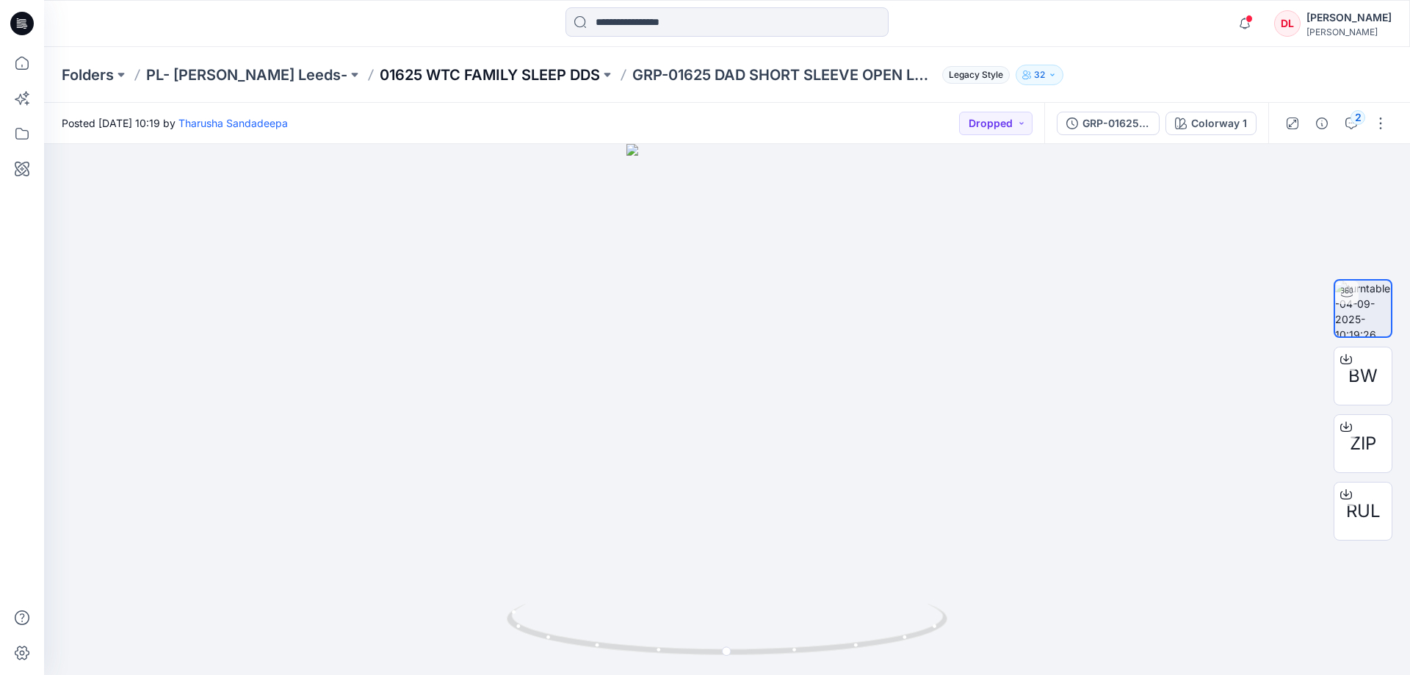
click at [380, 73] on p "01625 WTC FAMILY SLEEP DDS" at bounding box center [490, 75] width 220 height 21
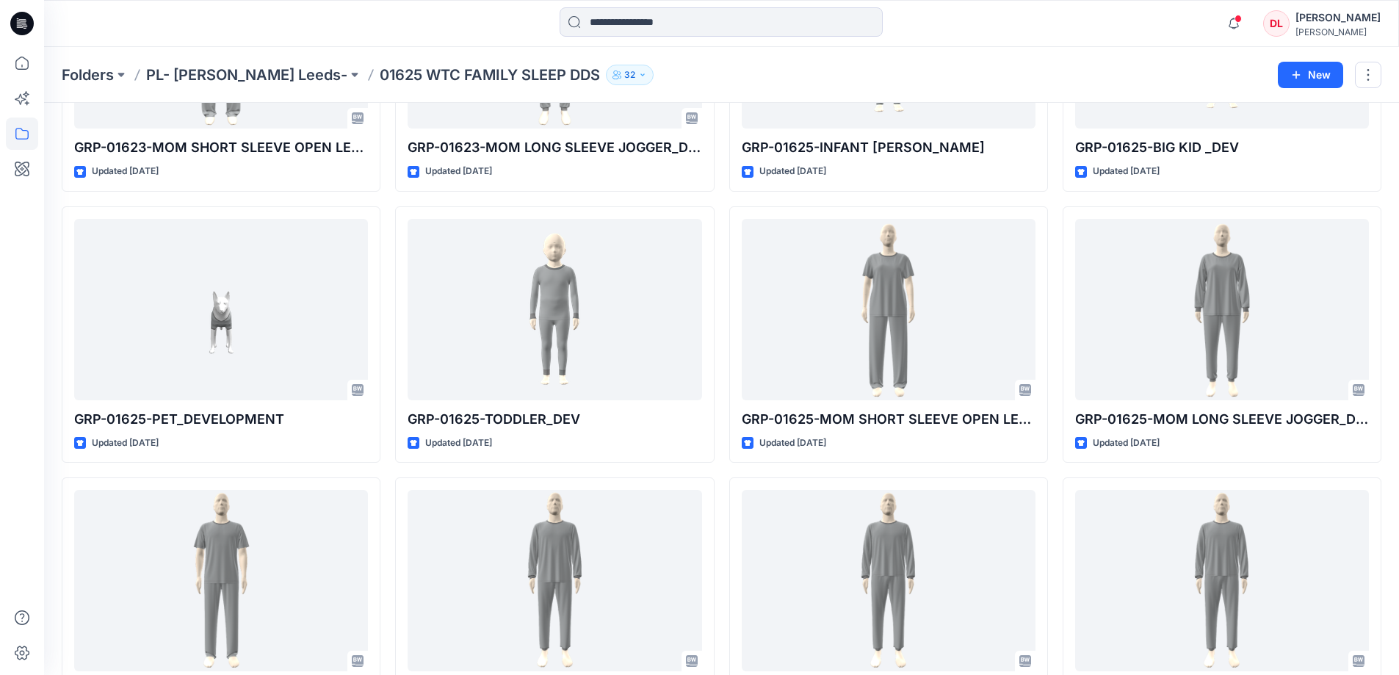
scroll to position [2649, 0]
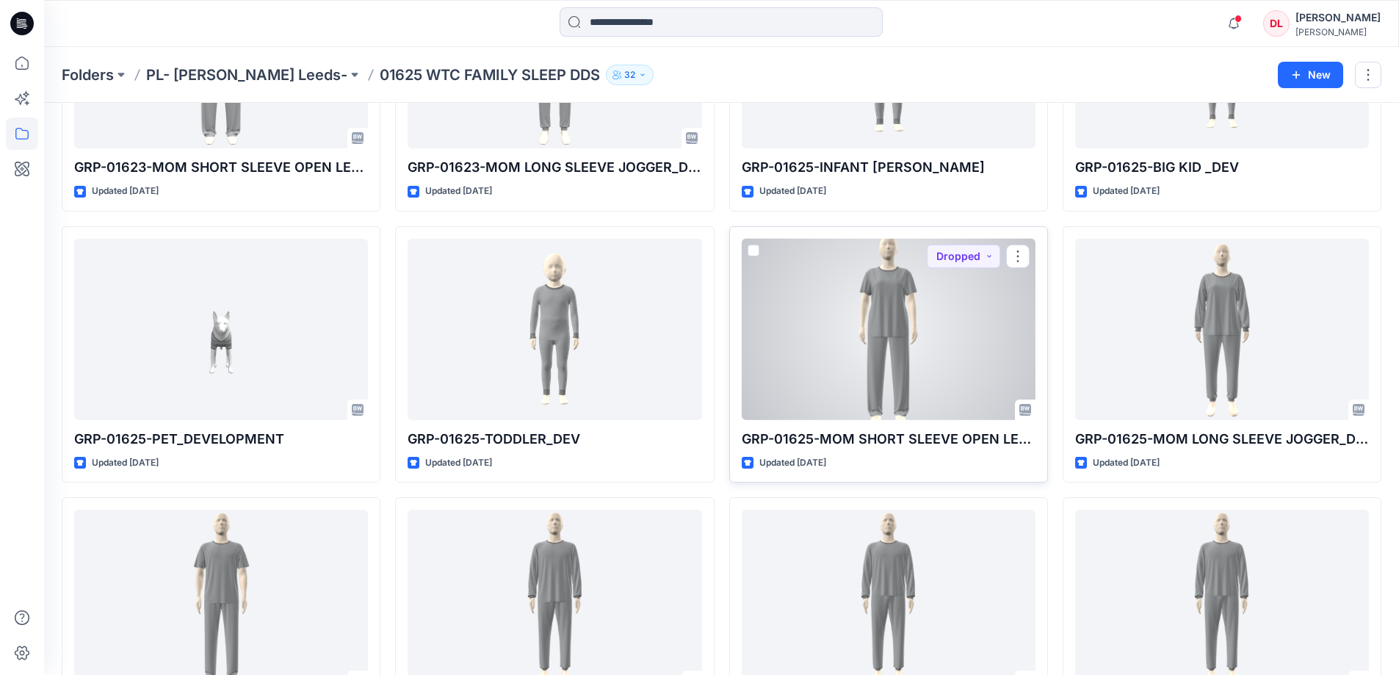
click at [891, 331] on div at bounding box center [889, 329] width 294 height 181
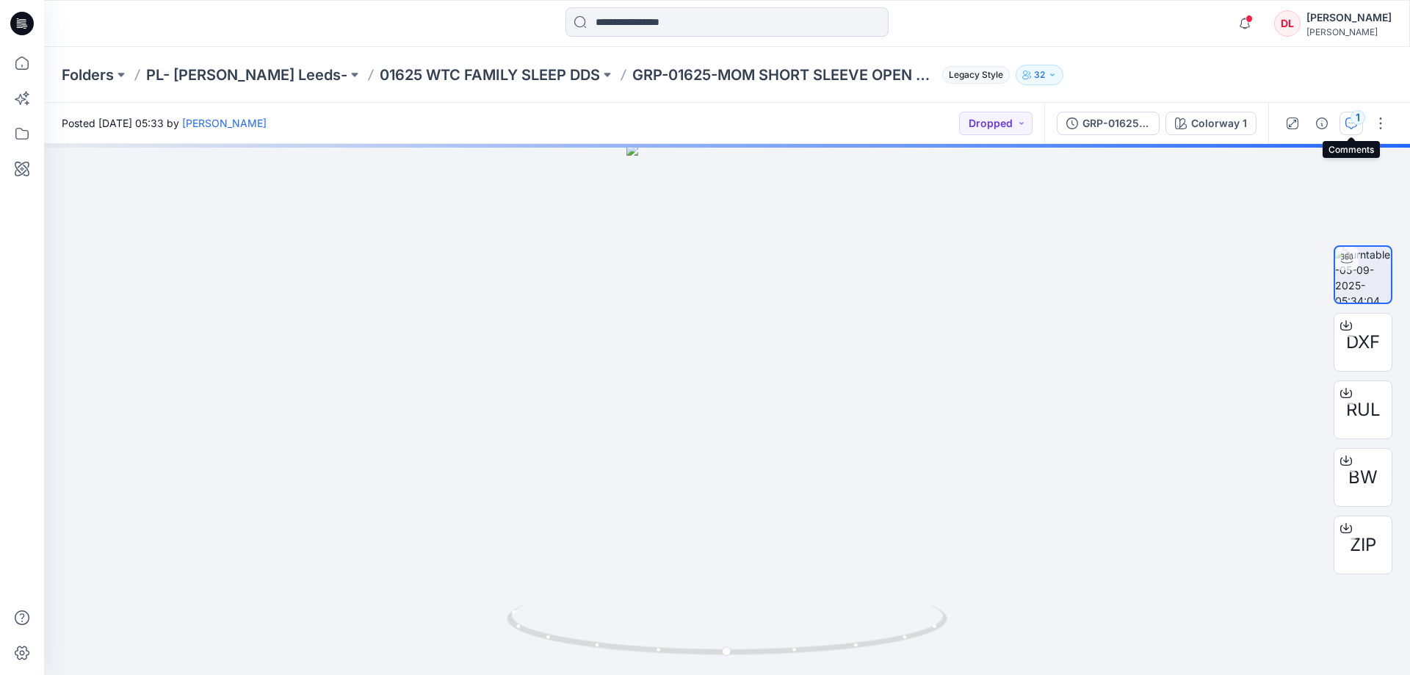
click at [1349, 130] on button "1" at bounding box center [1350, 123] width 23 height 23
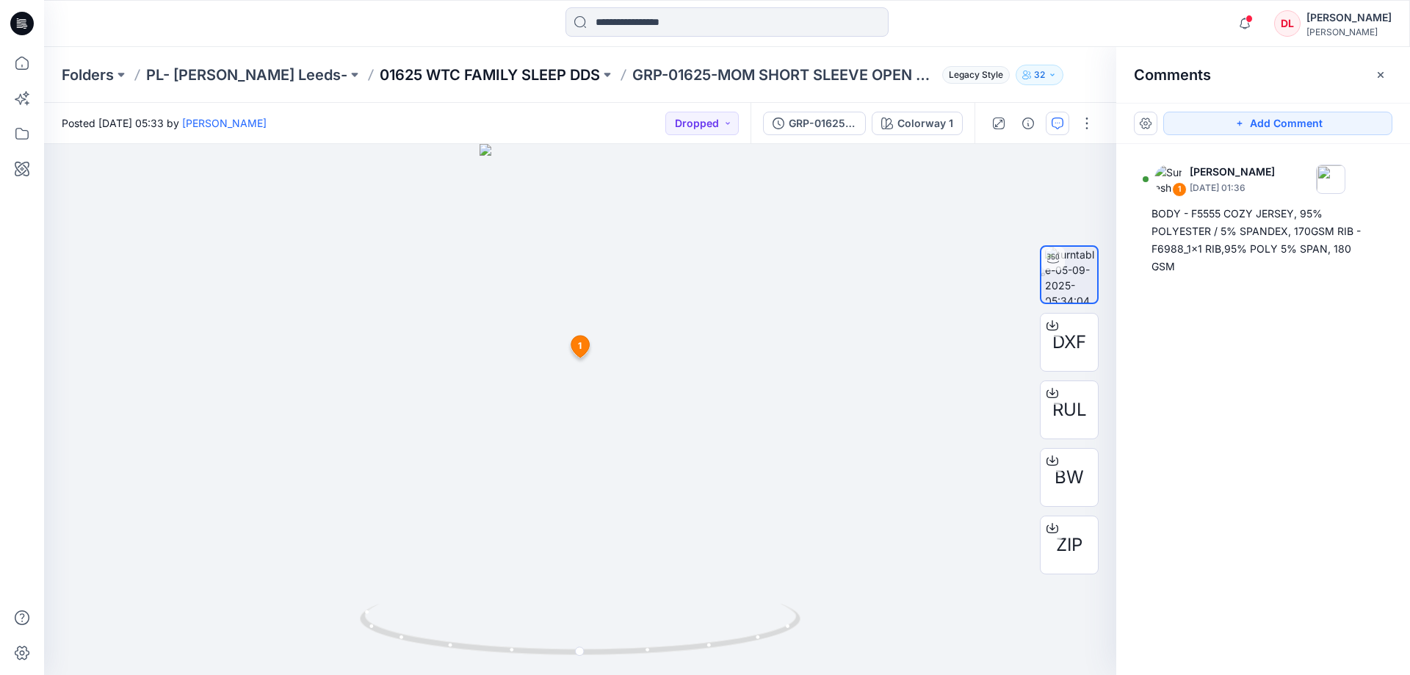
click at [436, 81] on p "01625 WTC FAMILY SLEEP DDS" at bounding box center [490, 75] width 220 height 21
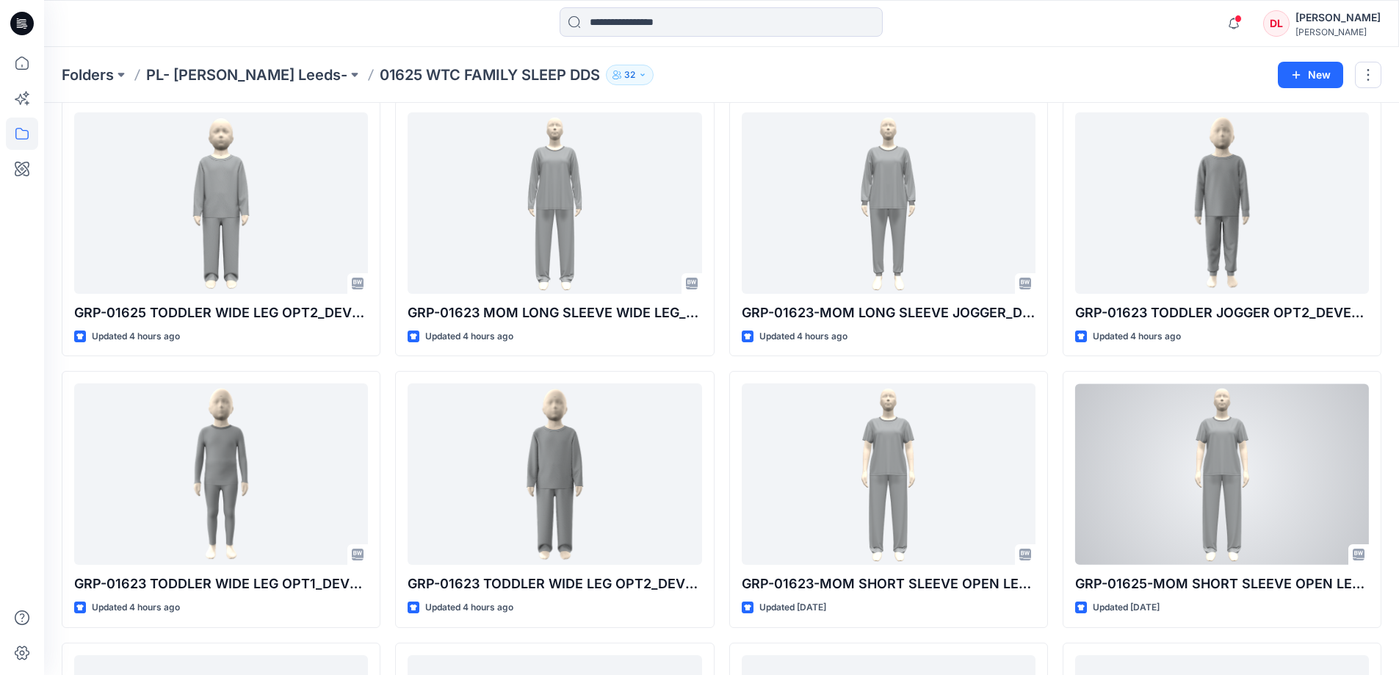
scroll to position [1548, 0]
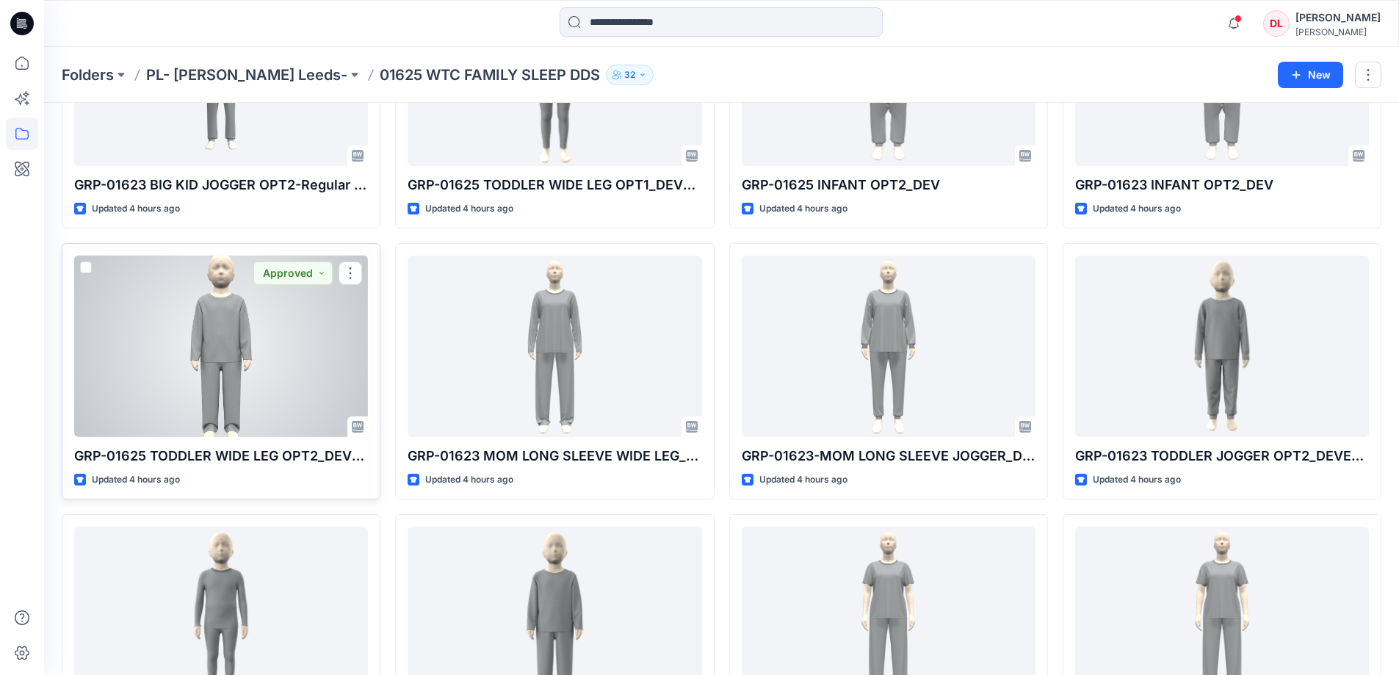
click at [213, 380] on div at bounding box center [221, 345] width 294 height 181
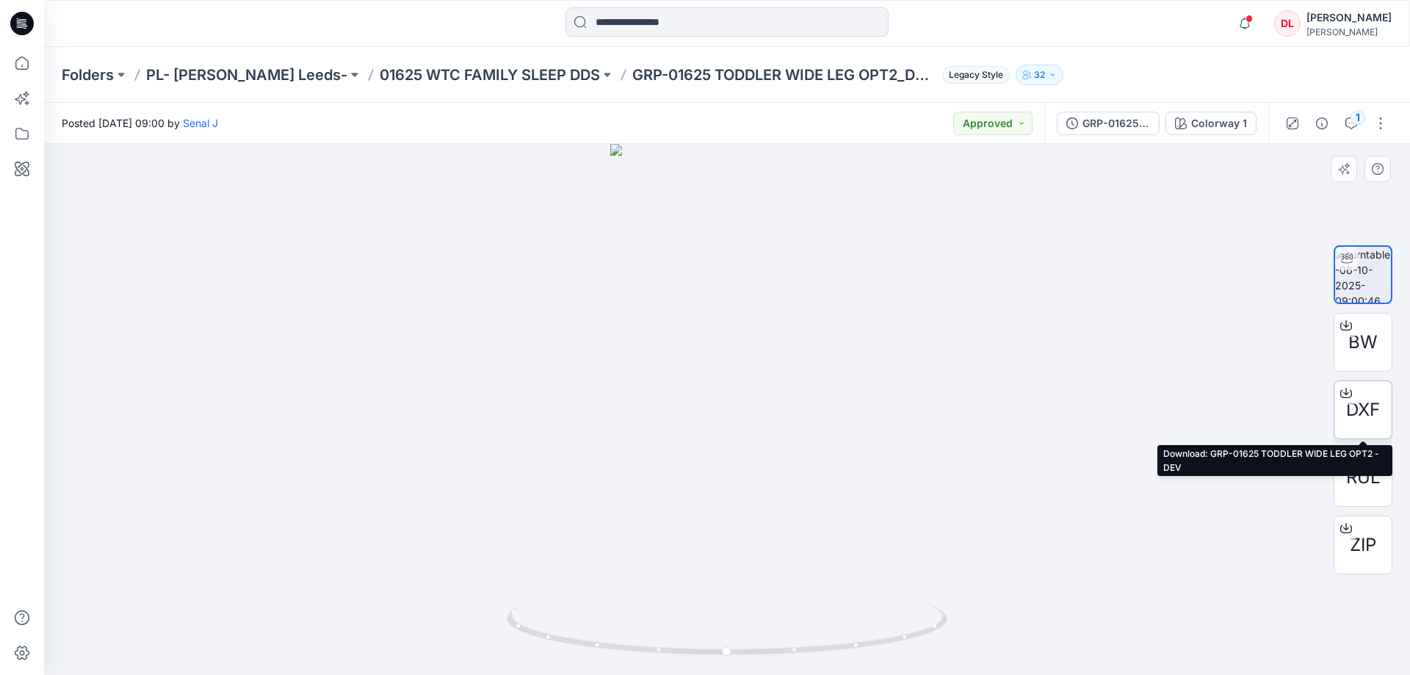
click at [1357, 419] on span "DXF" at bounding box center [1363, 409] width 34 height 26
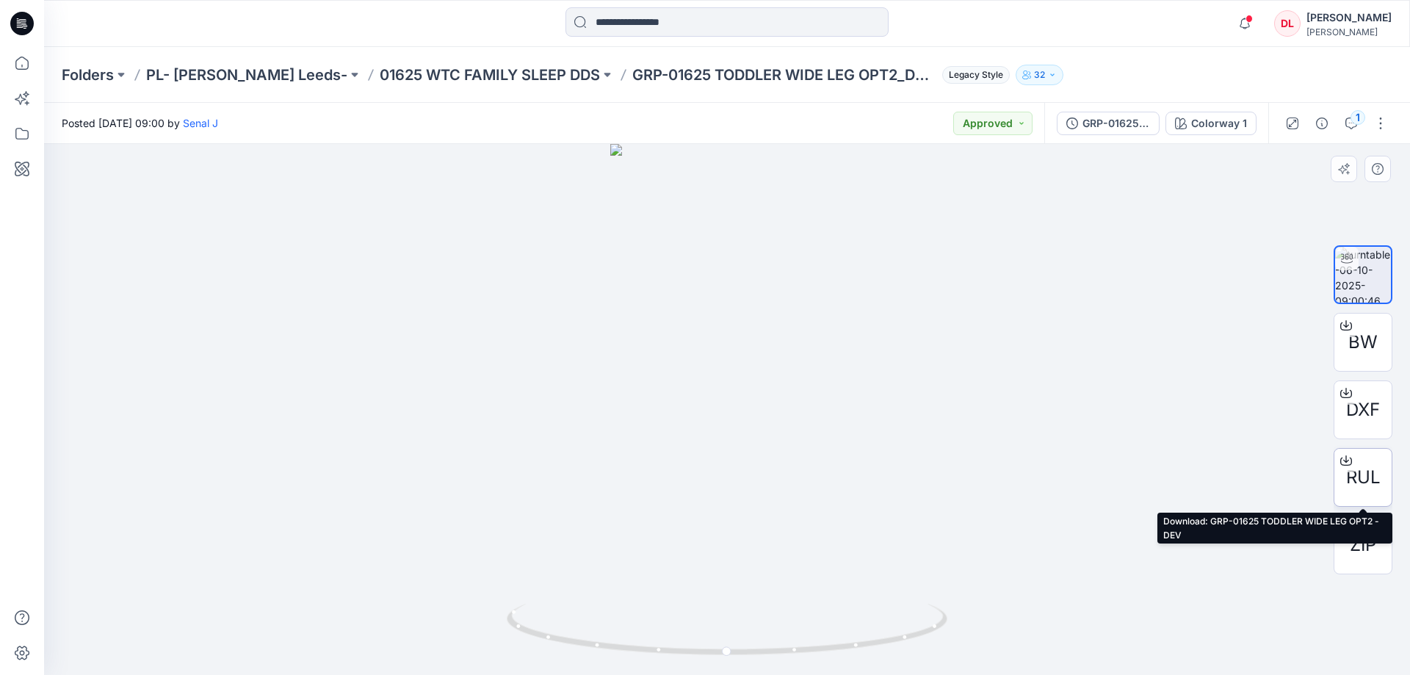
click at [1349, 483] on span "RUL" at bounding box center [1363, 477] width 35 height 26
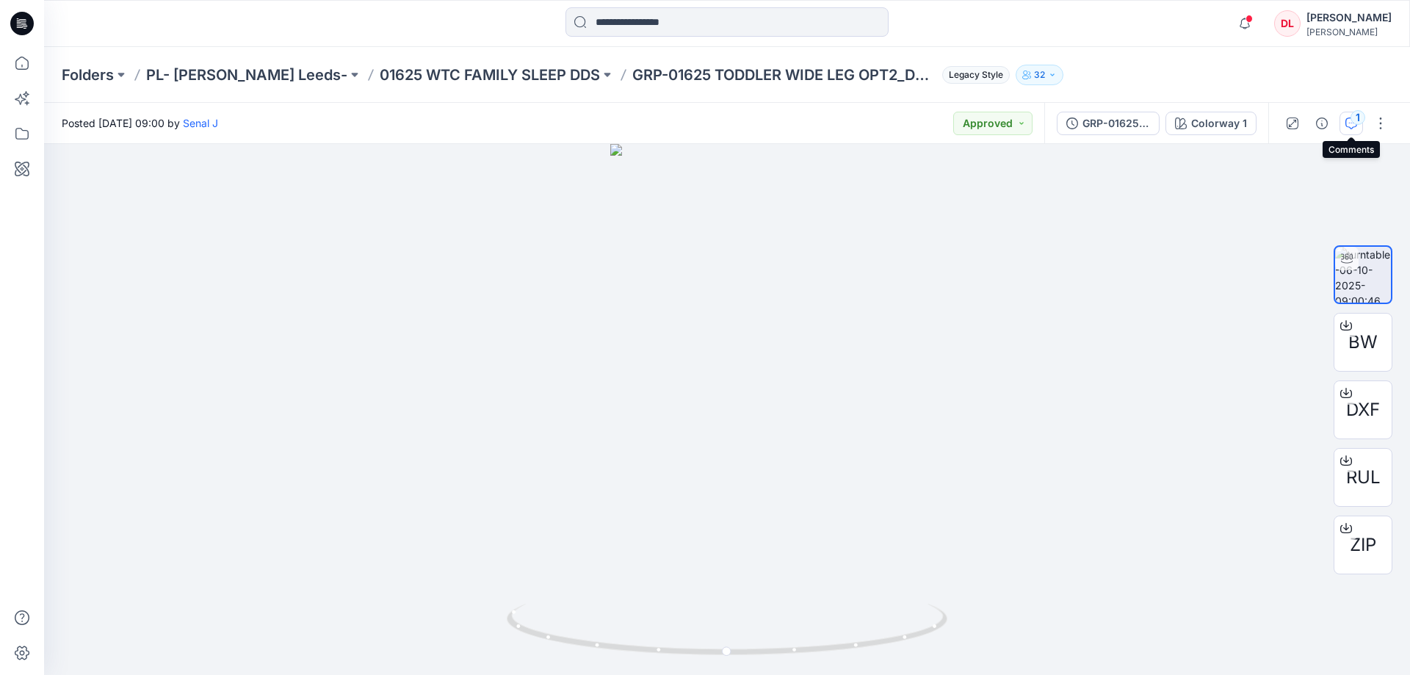
click at [1344, 128] on button "1" at bounding box center [1350, 123] width 23 height 23
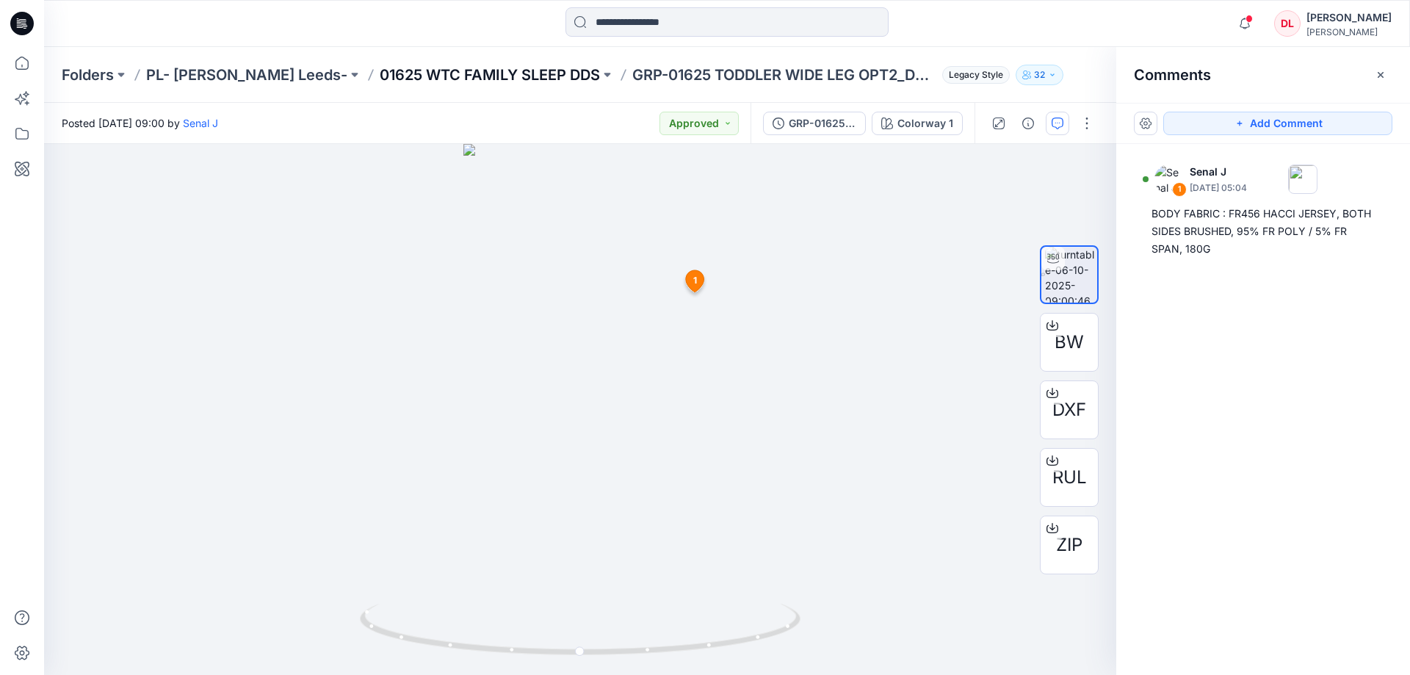
click at [409, 76] on p "01625 WTC FAMILY SLEEP DDS" at bounding box center [490, 75] width 220 height 21
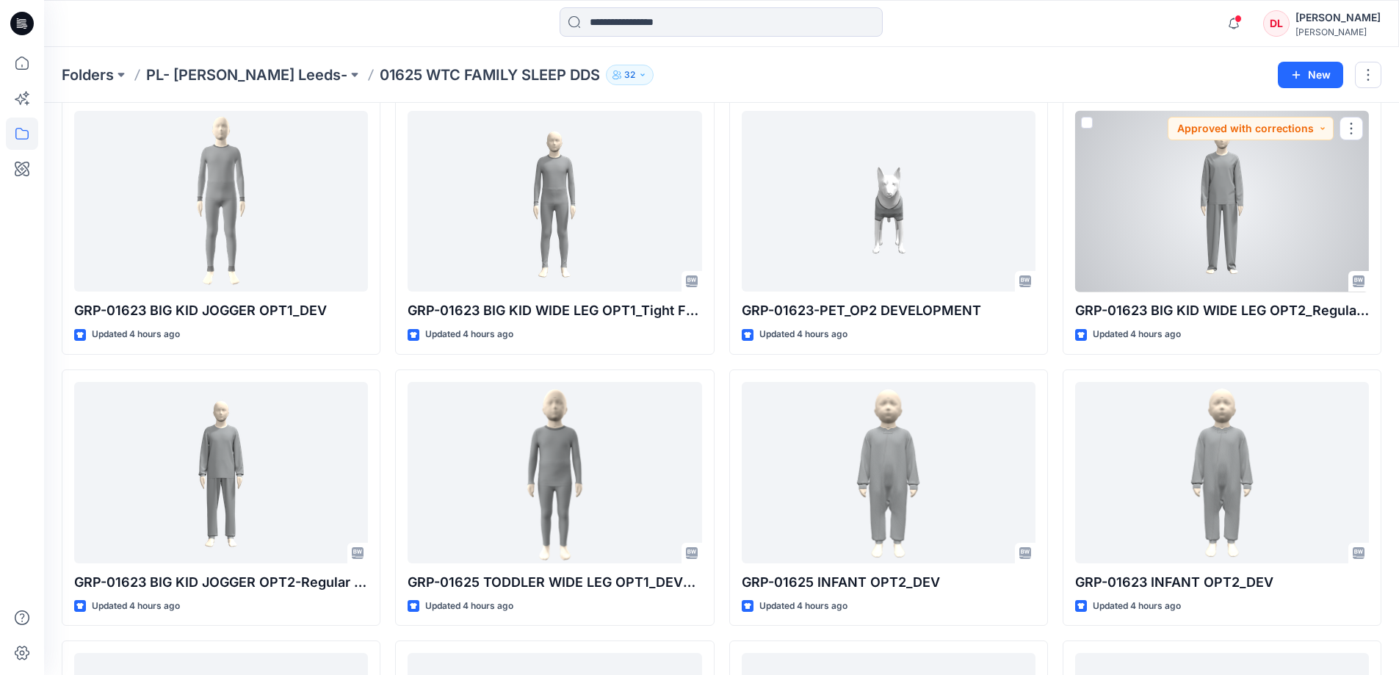
scroll to position [1175, 0]
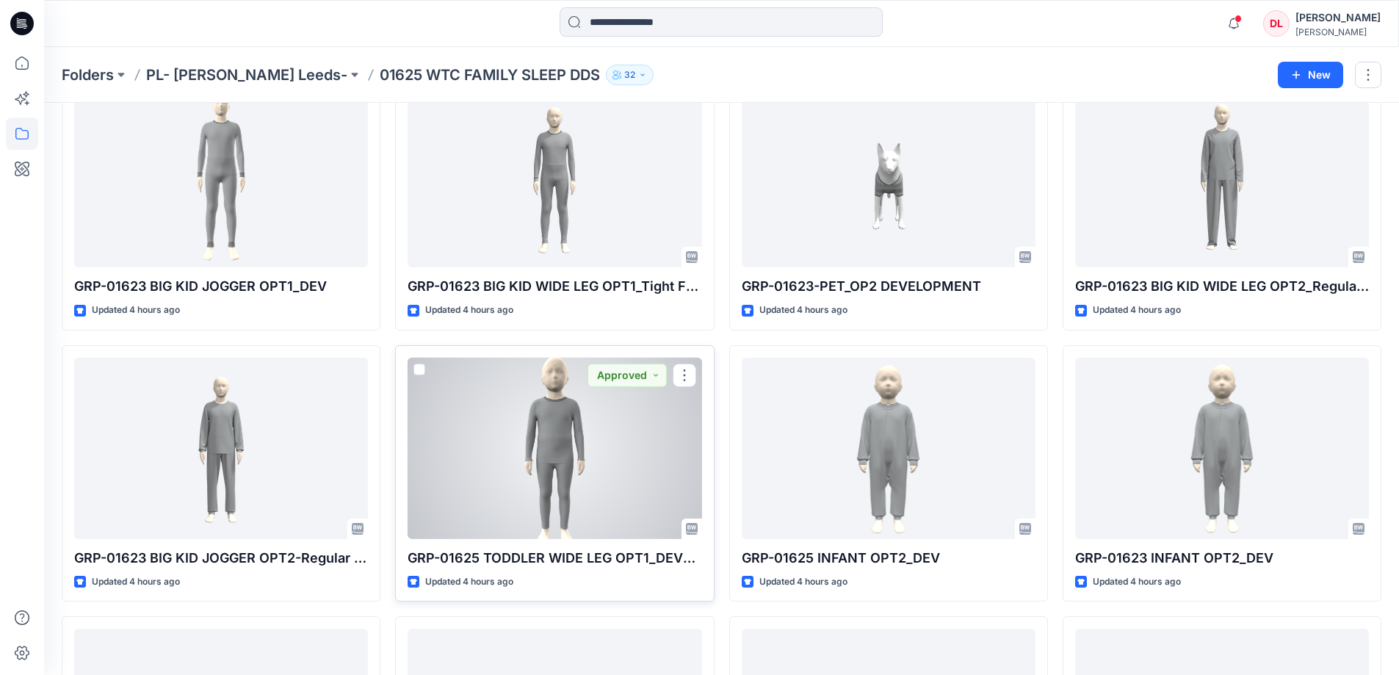
click at [553, 449] on div at bounding box center [554, 448] width 294 height 181
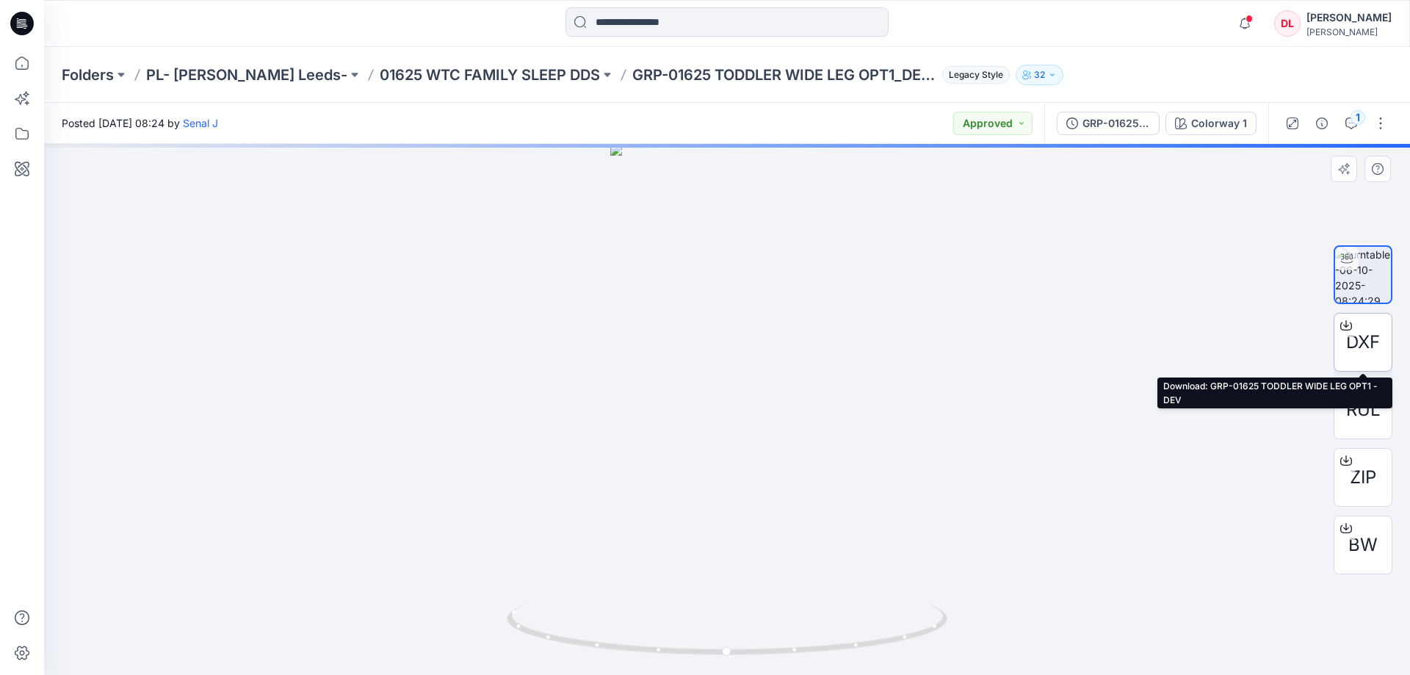
click at [1361, 338] on span "DXF" at bounding box center [1363, 342] width 34 height 26
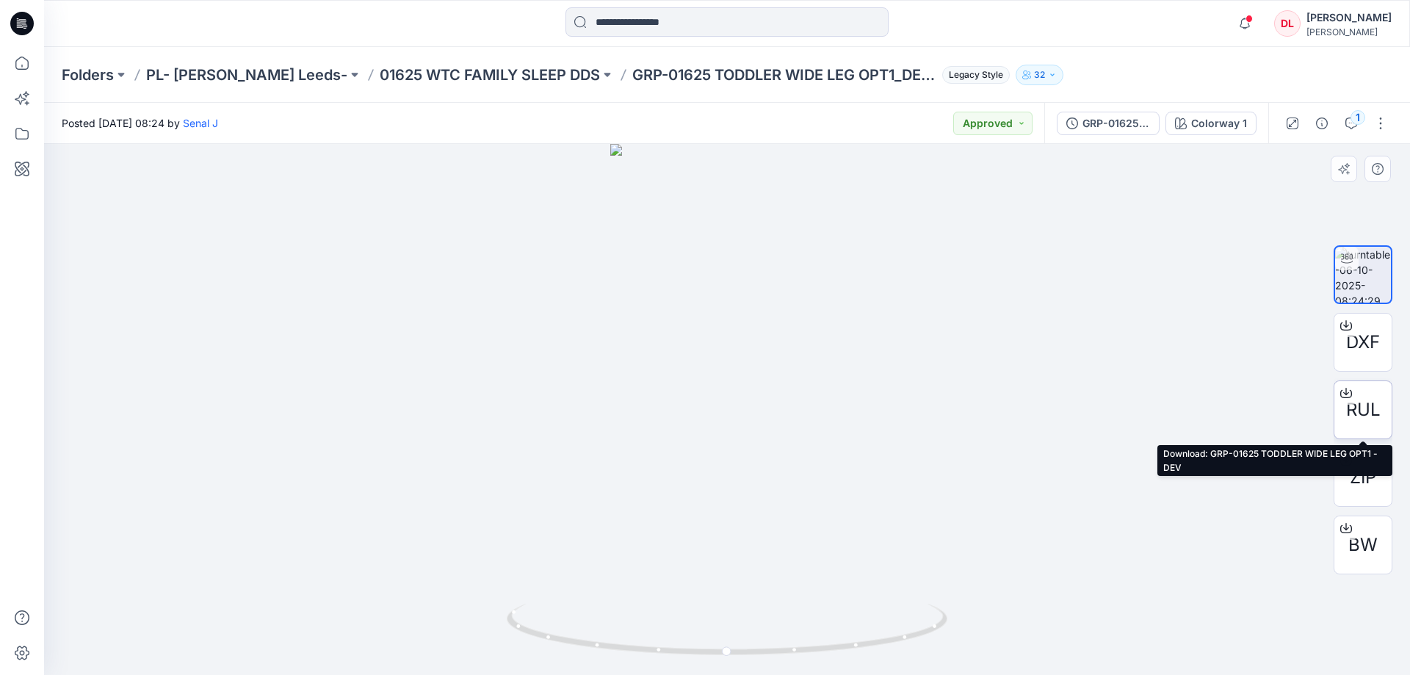
click at [1357, 424] on div "RUL" at bounding box center [1362, 409] width 59 height 59
click at [419, 66] on p "01625 WTC FAMILY SLEEP DDS" at bounding box center [490, 75] width 220 height 21
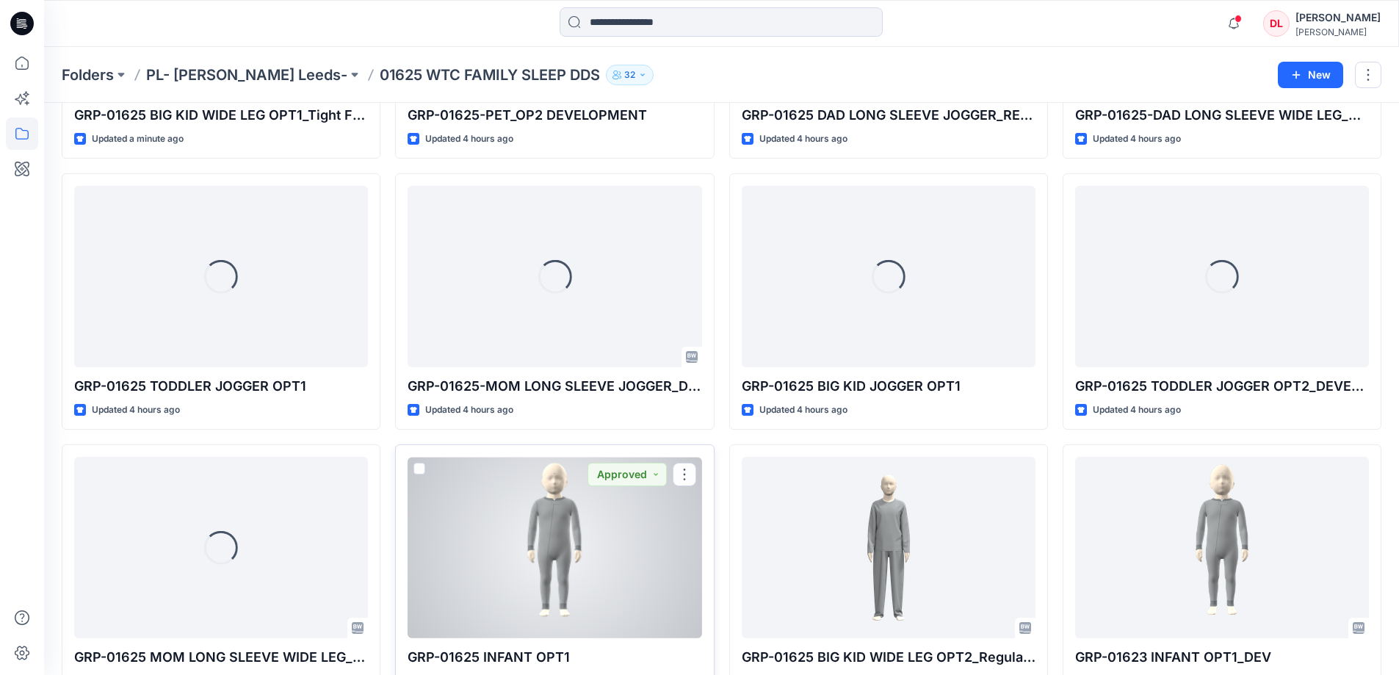
scroll to position [294, 0]
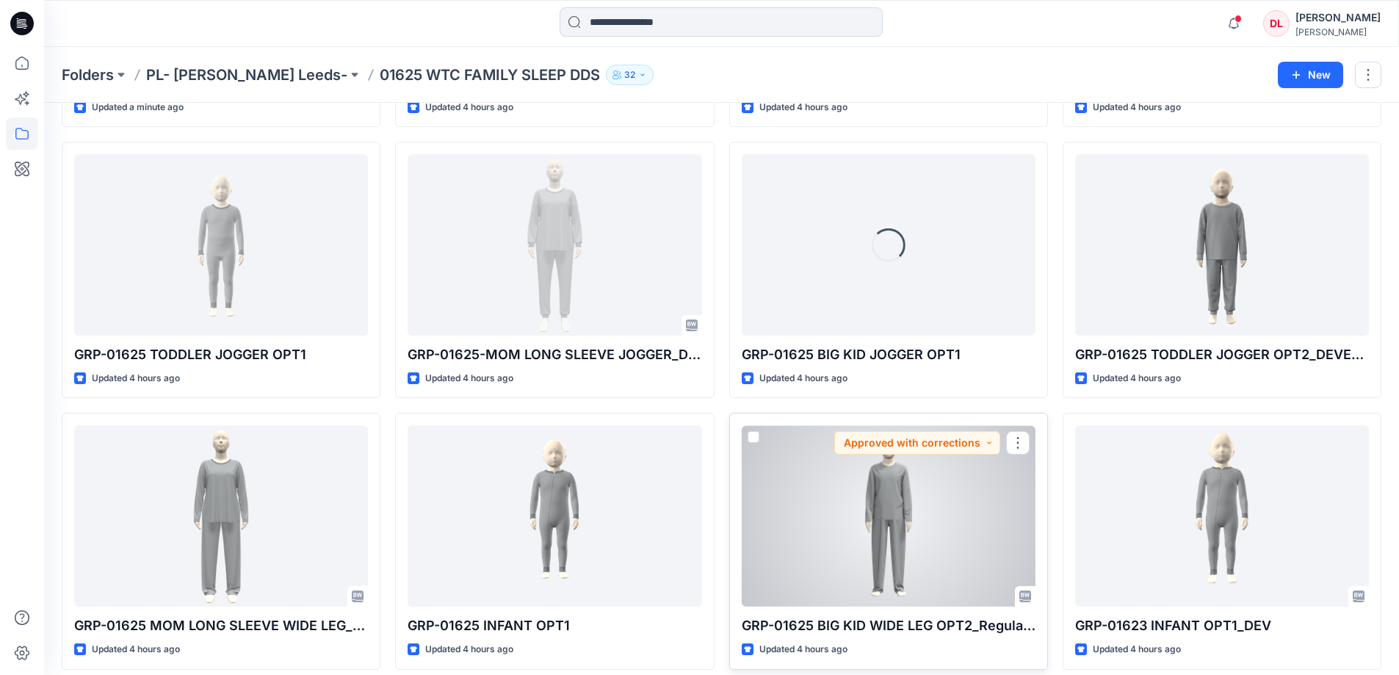
click at [894, 546] on div at bounding box center [889, 515] width 294 height 181
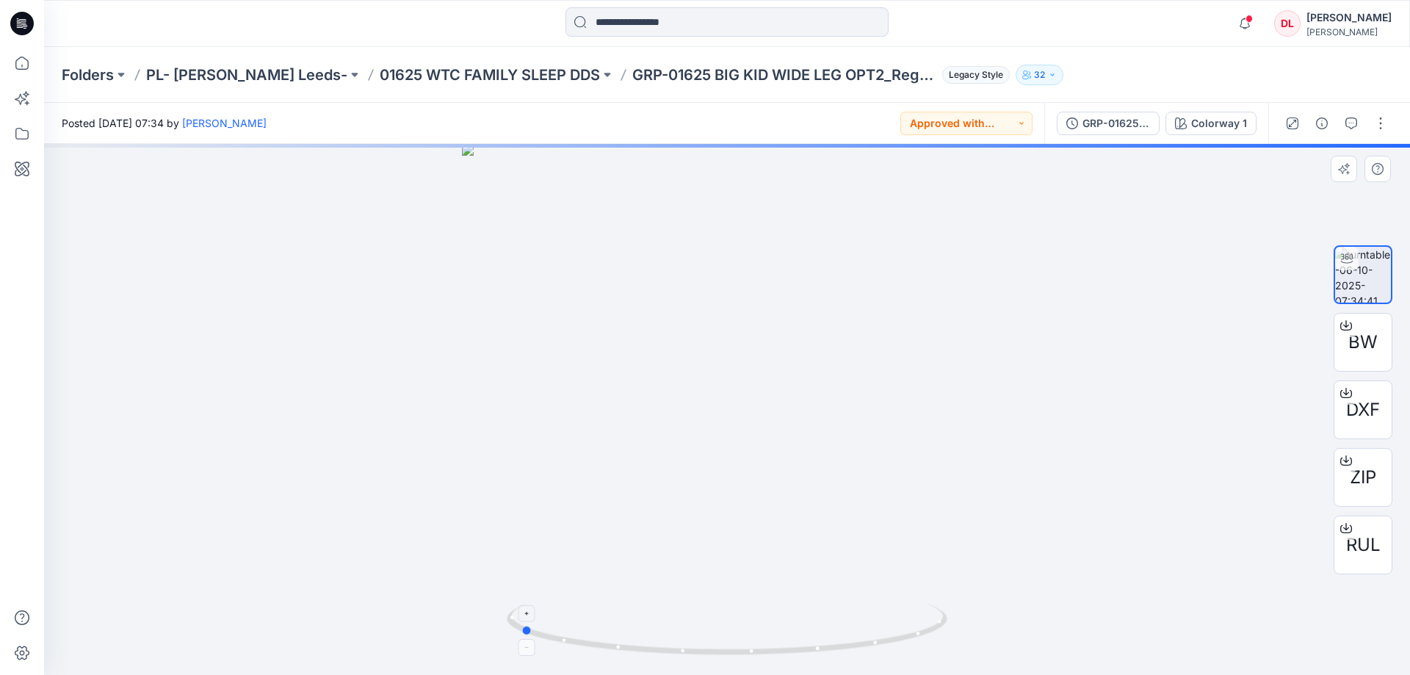
drag, startPoint x: 810, startPoint y: 650, endPoint x: 590, endPoint y: 648, distance: 219.5
click at [603, 656] on icon at bounding box center [729, 630] width 444 height 55
click at [380, 79] on p "01625 WTC FAMILY SLEEP DDS" at bounding box center [490, 75] width 220 height 21
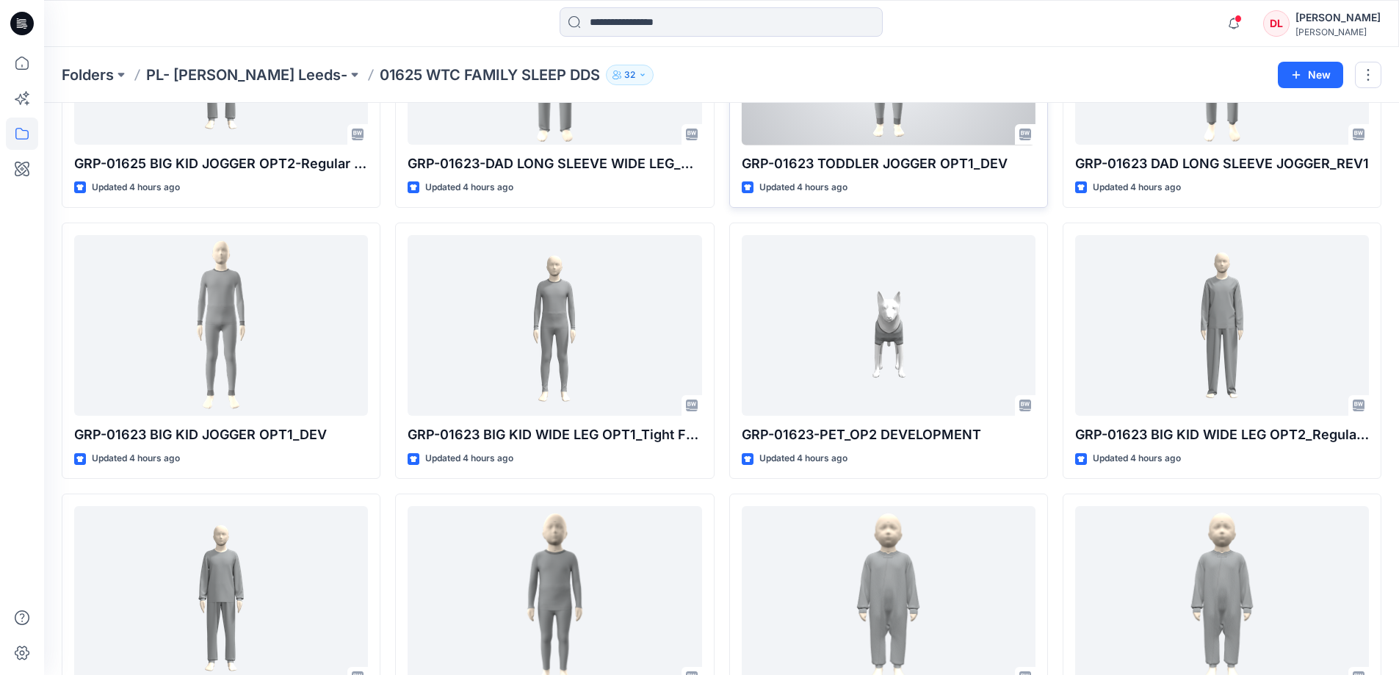
scroll to position [1028, 0]
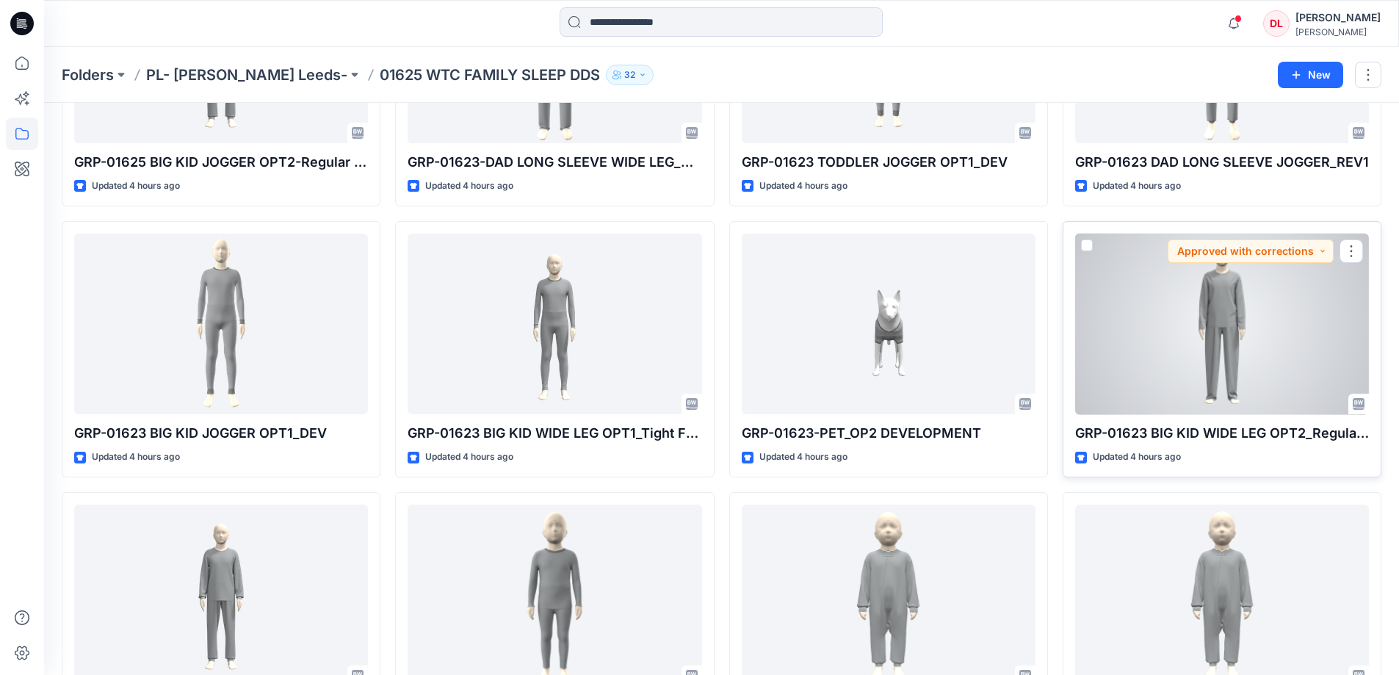
click at [1227, 336] on div at bounding box center [1222, 323] width 294 height 181
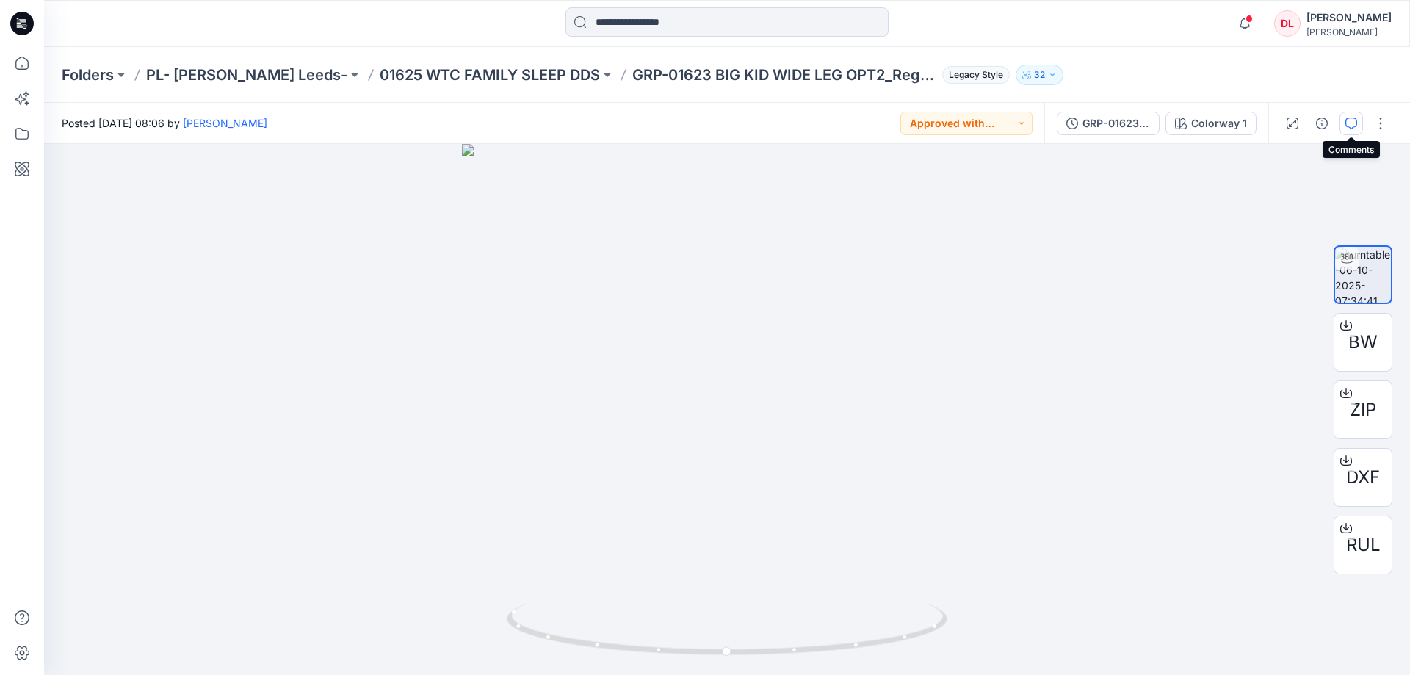
click at [1350, 123] on icon "button" at bounding box center [1351, 123] width 12 height 12
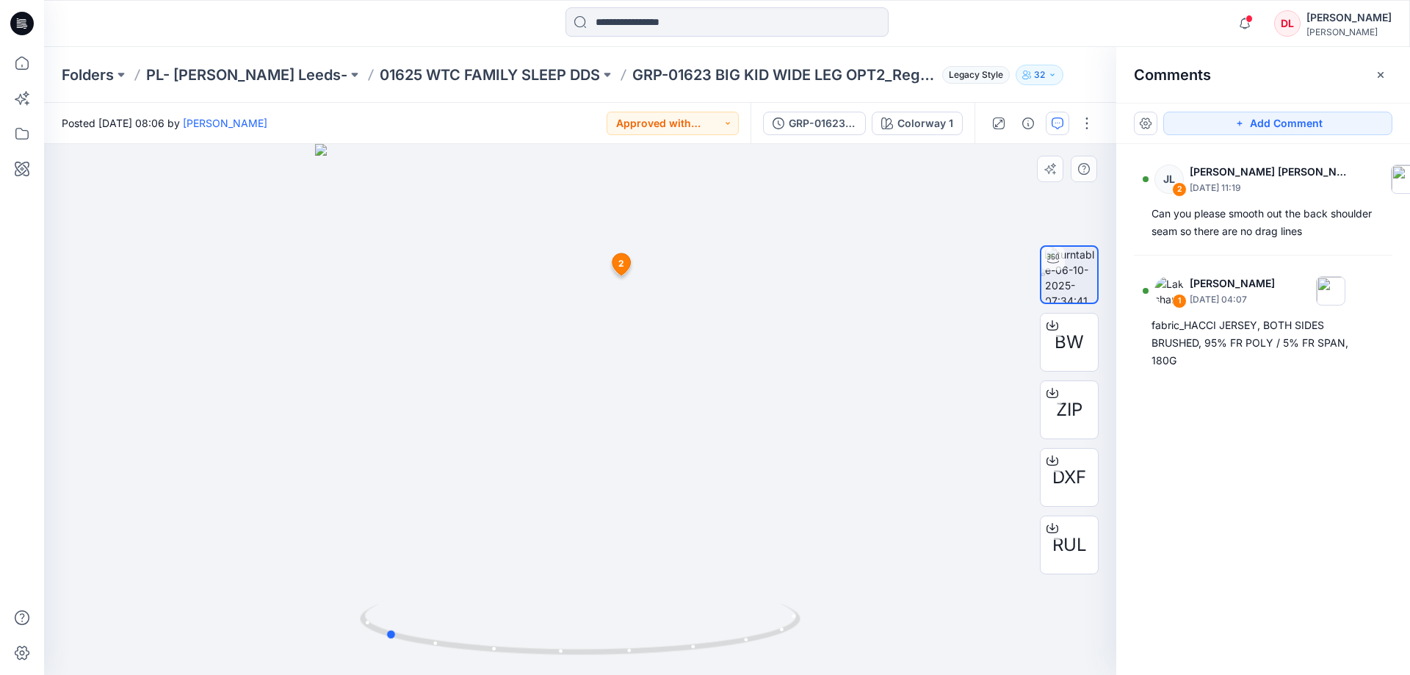
drag, startPoint x: 742, startPoint y: 640, endPoint x: 106, endPoint y: 478, distance: 656.2
click at [106, 478] on div at bounding box center [580, 409] width 1072 height 531
click at [383, 70] on p "01625 WTC FAMILY SLEEP DDS" at bounding box center [490, 75] width 220 height 21
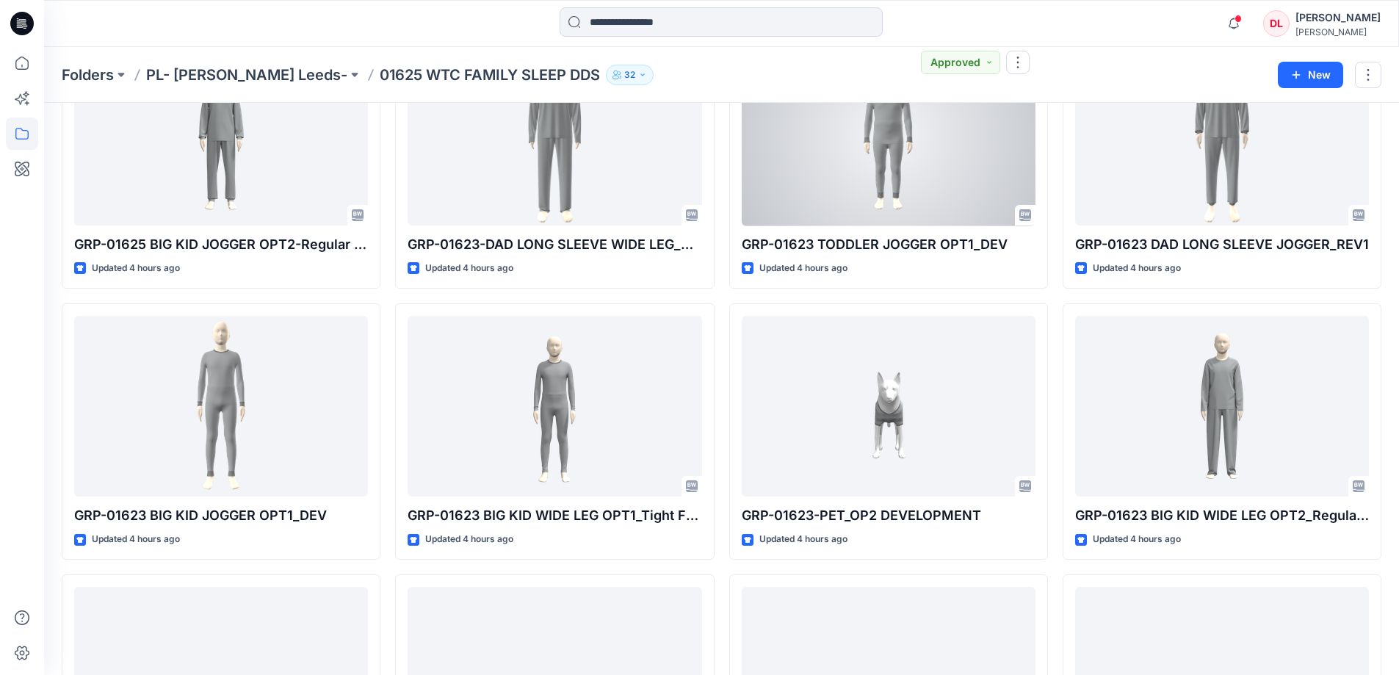
scroll to position [954, 0]
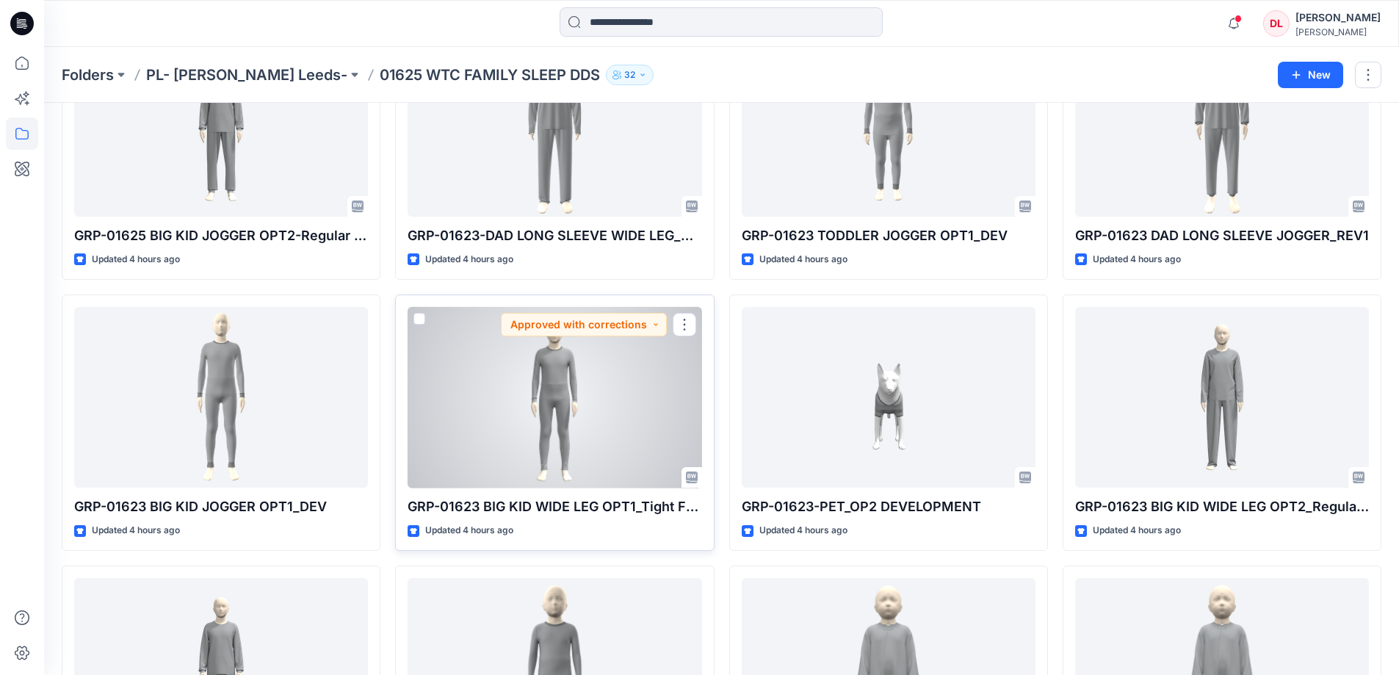
click at [555, 410] on div at bounding box center [554, 397] width 294 height 181
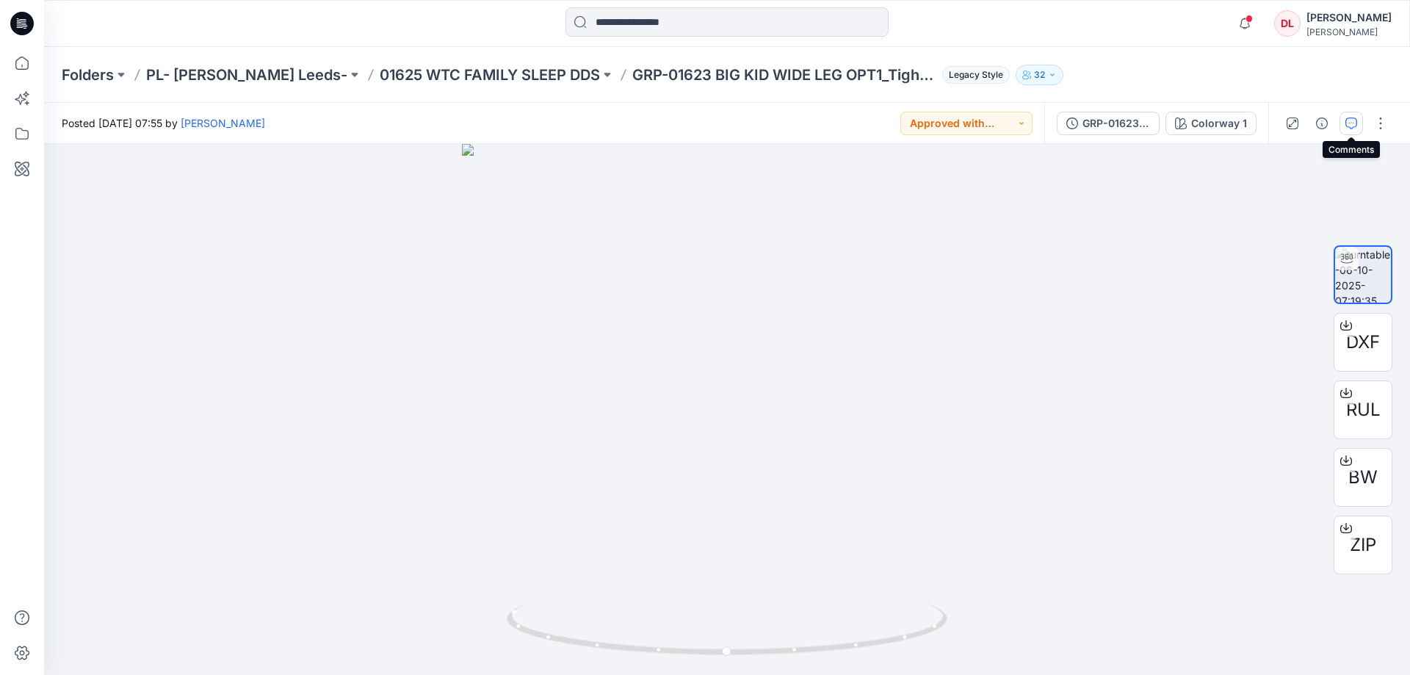
click at [1355, 125] on icon "button" at bounding box center [1351, 123] width 12 height 12
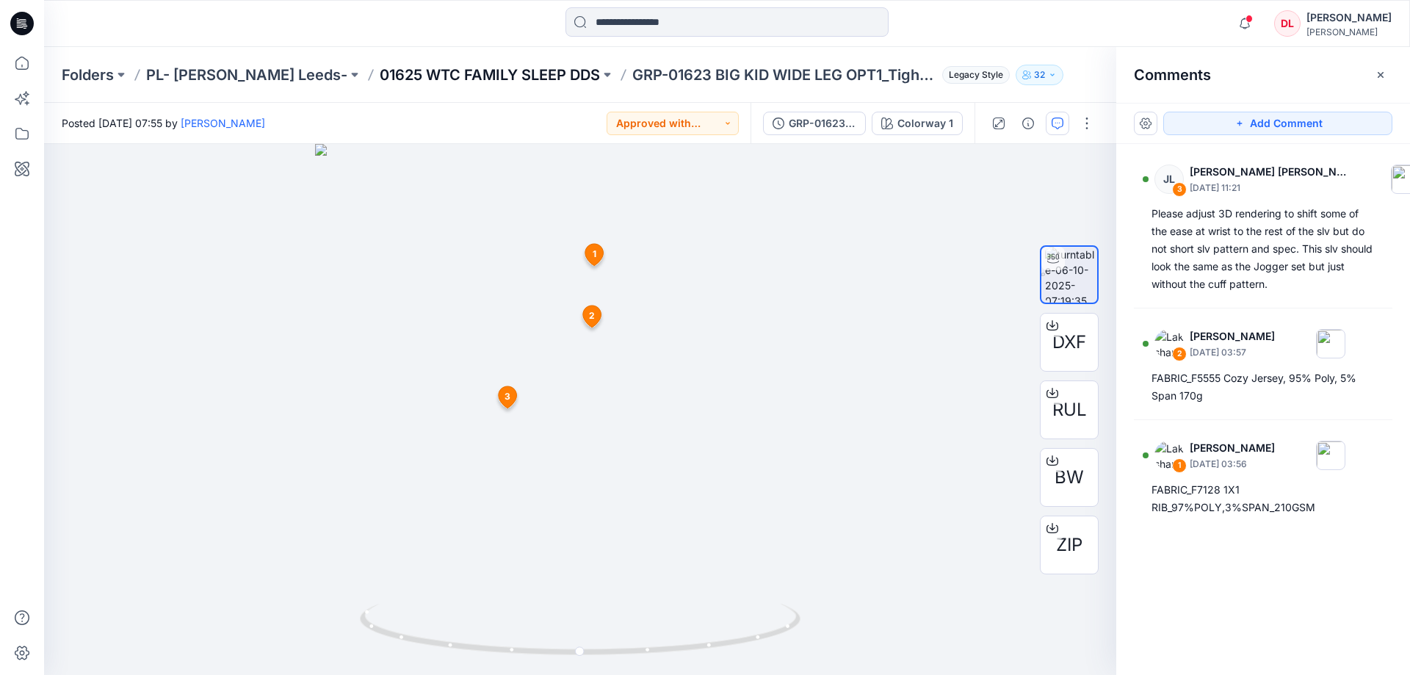
click at [380, 68] on p "01625 WTC FAMILY SLEEP DDS" at bounding box center [490, 75] width 220 height 21
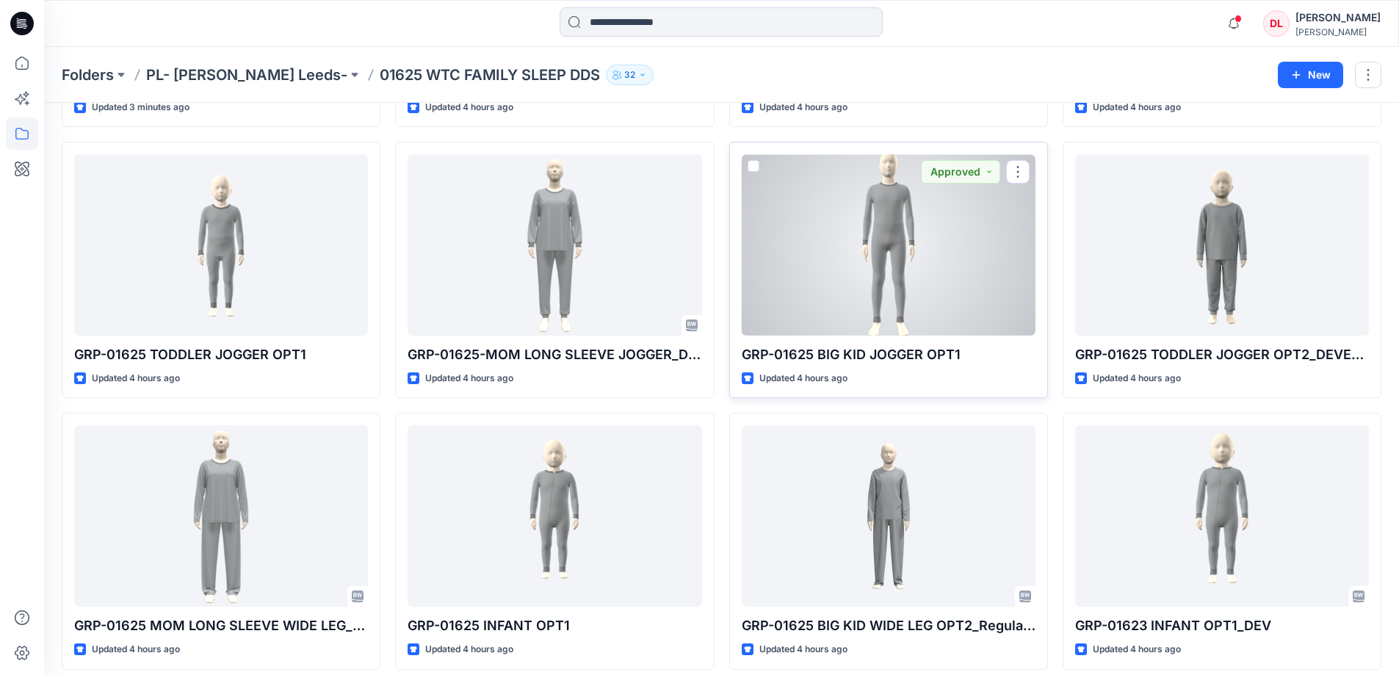
scroll to position [73, 0]
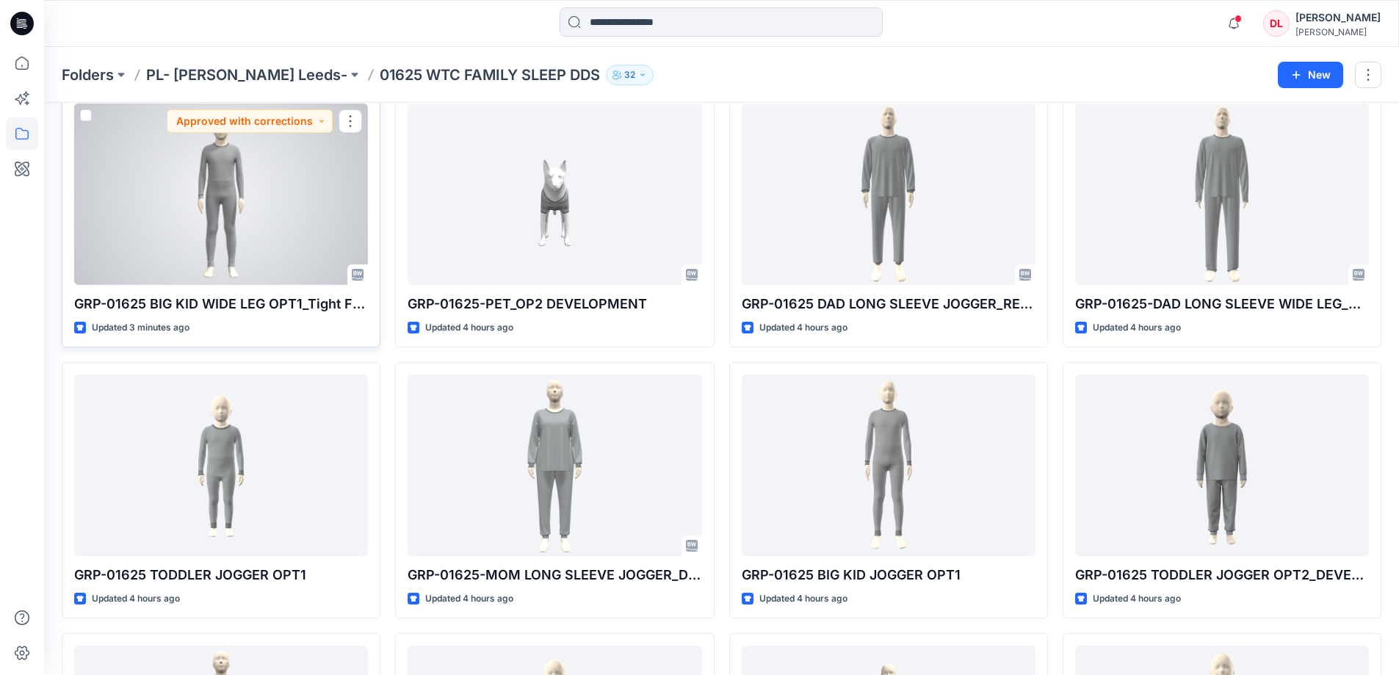
click at [233, 224] on div at bounding box center [221, 194] width 294 height 181
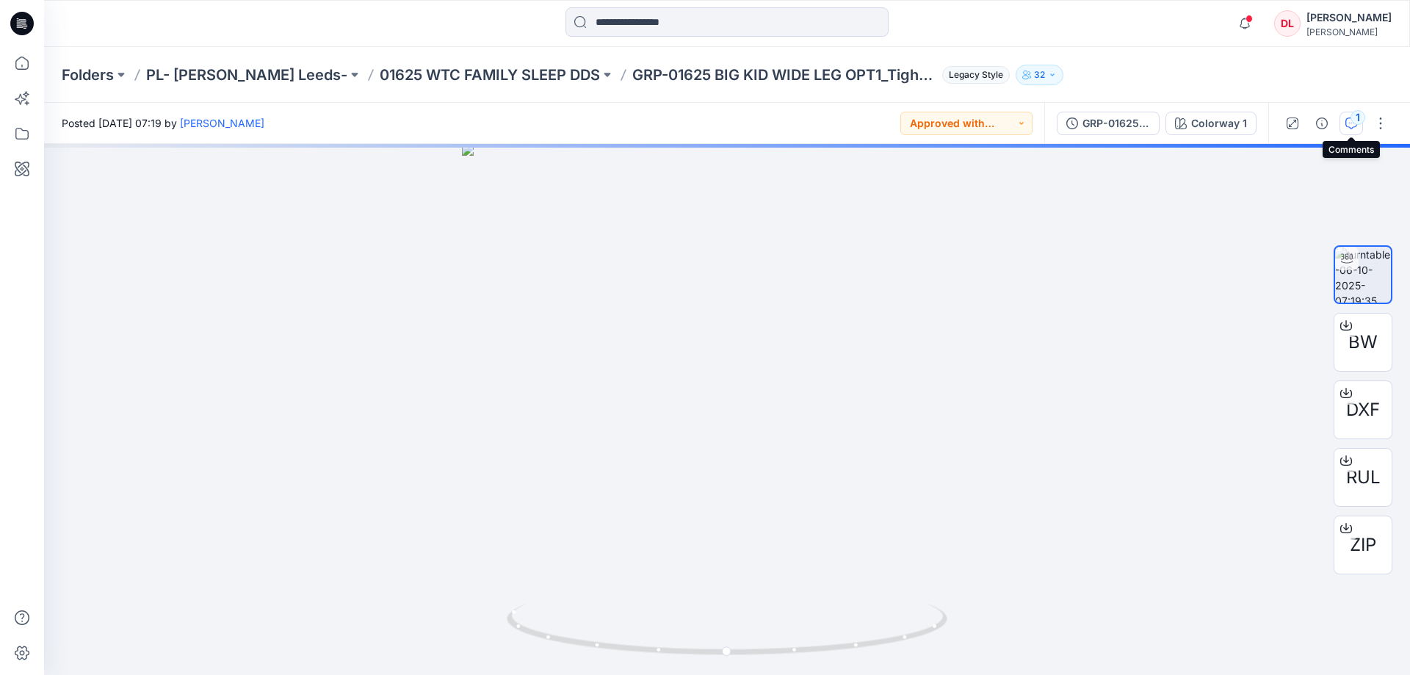
click at [1350, 125] on icon "button" at bounding box center [1351, 123] width 12 height 12
